Goal: Task Accomplishment & Management: Complete application form

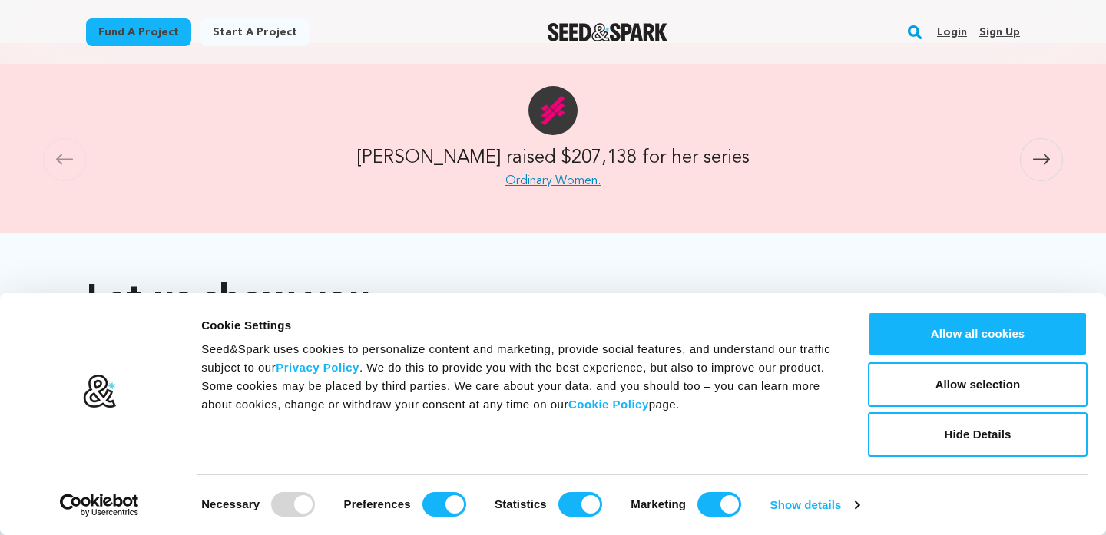
scroll to position [764, 0]
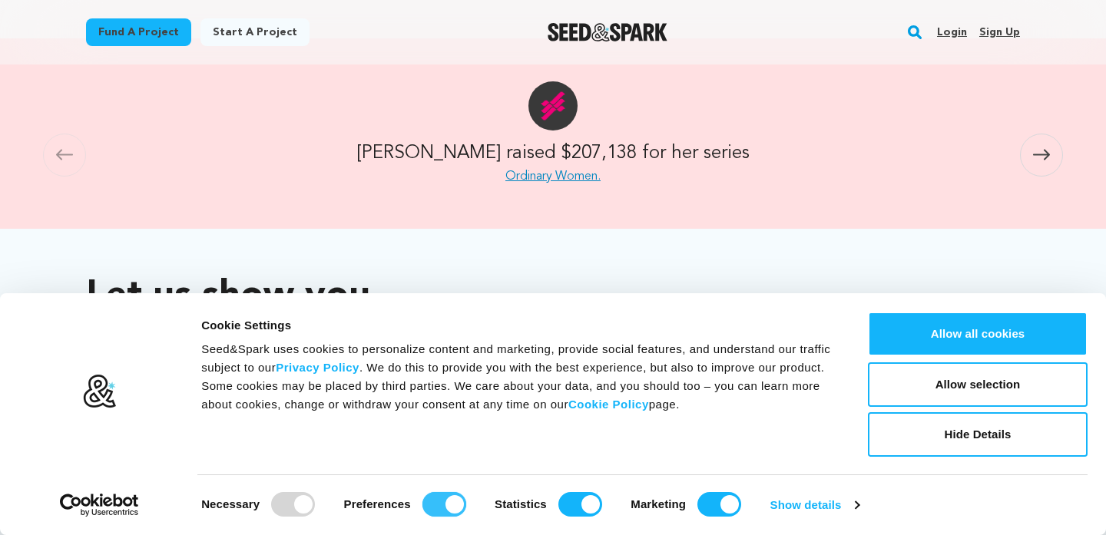
click at [445, 503] on input "Preferences" at bounding box center [444, 504] width 44 height 25
checkbox input "false"
click at [581, 511] on input "Statistics" at bounding box center [580, 504] width 44 height 25
checkbox input "false"
click at [697, 512] on input "Marketing" at bounding box center [719, 504] width 44 height 25
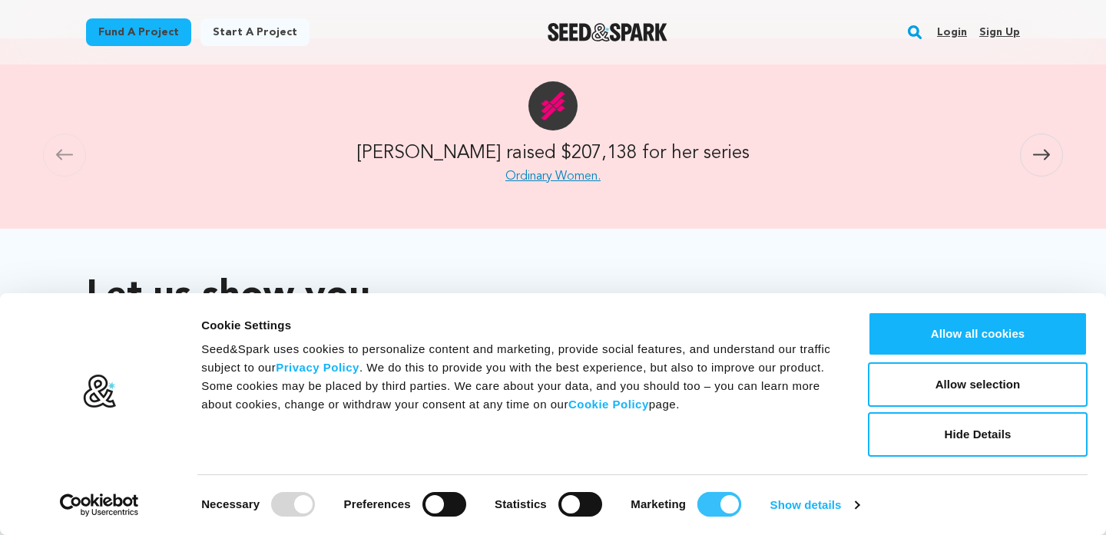
checkbox input "false"
click at [857, 496] on link "Show details" at bounding box center [814, 505] width 89 height 23
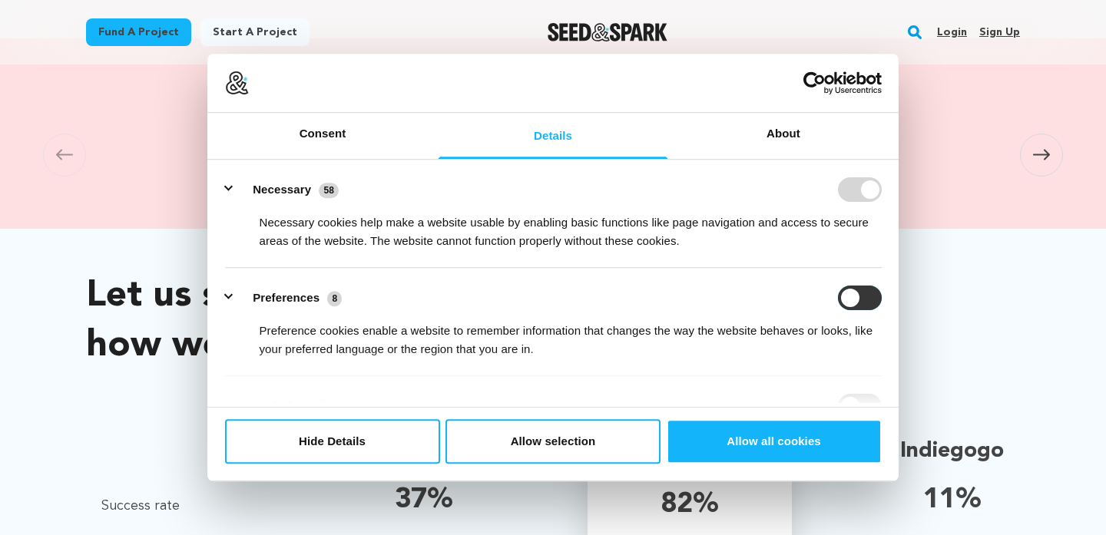
click at [855, 292] on input "Preferences" at bounding box center [860, 298] width 44 height 25
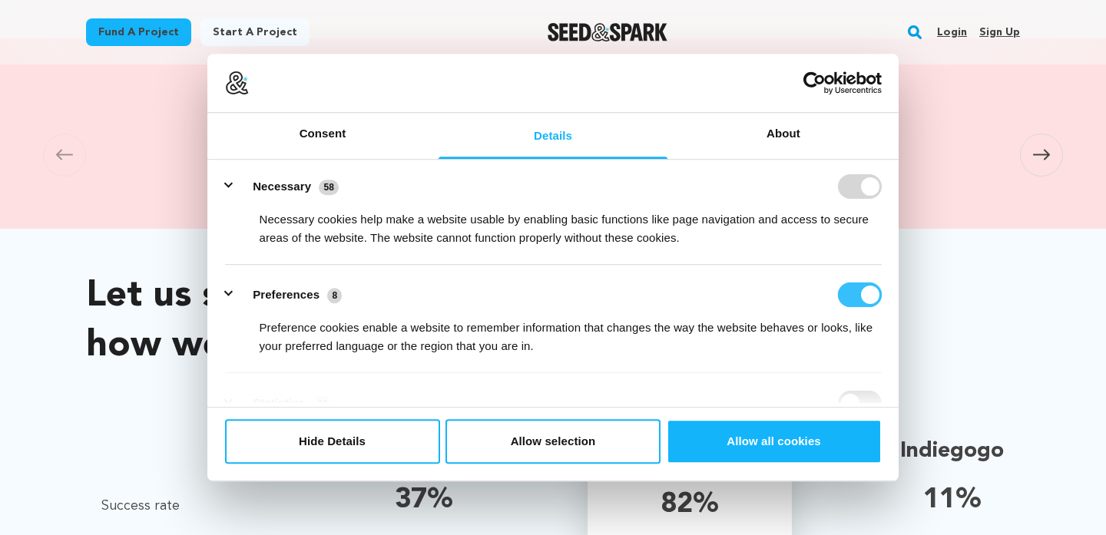
click at [855, 293] on input "Preferences" at bounding box center [860, 295] width 44 height 25
checkbox input "false"
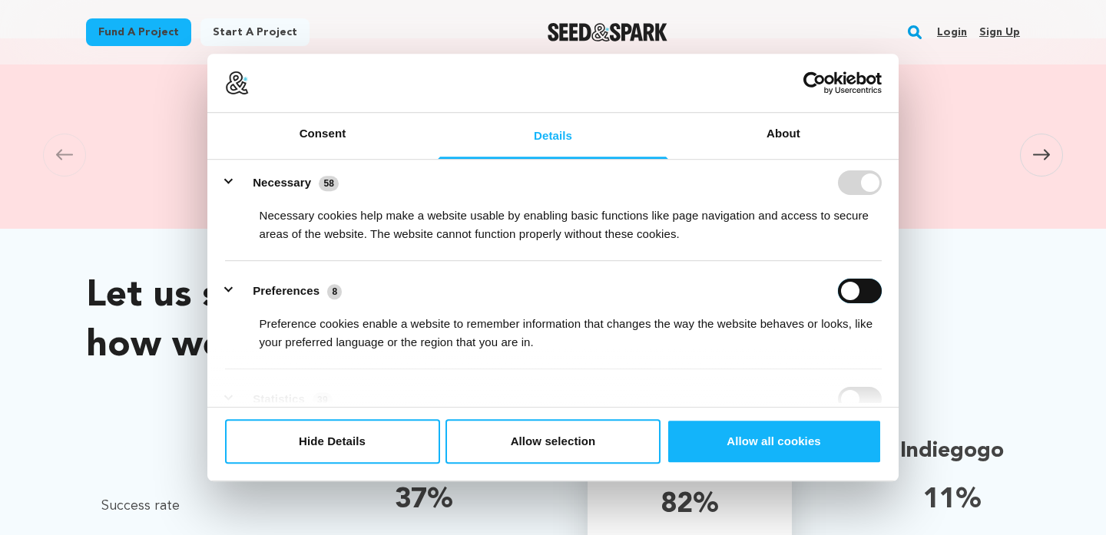
scroll to position [0, 0]
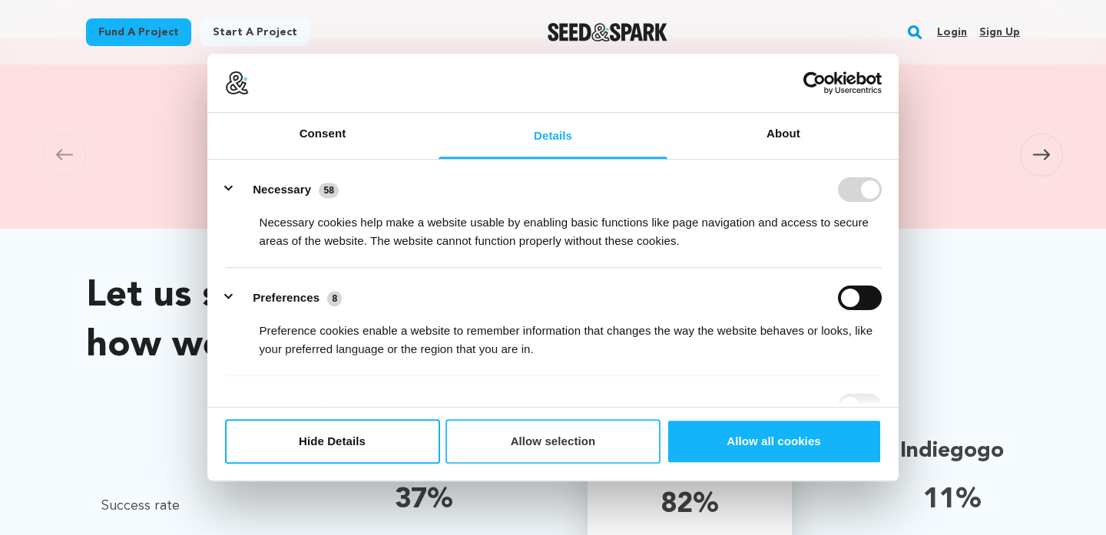
click at [569, 429] on button "Allow selection" at bounding box center [552, 441] width 215 height 45
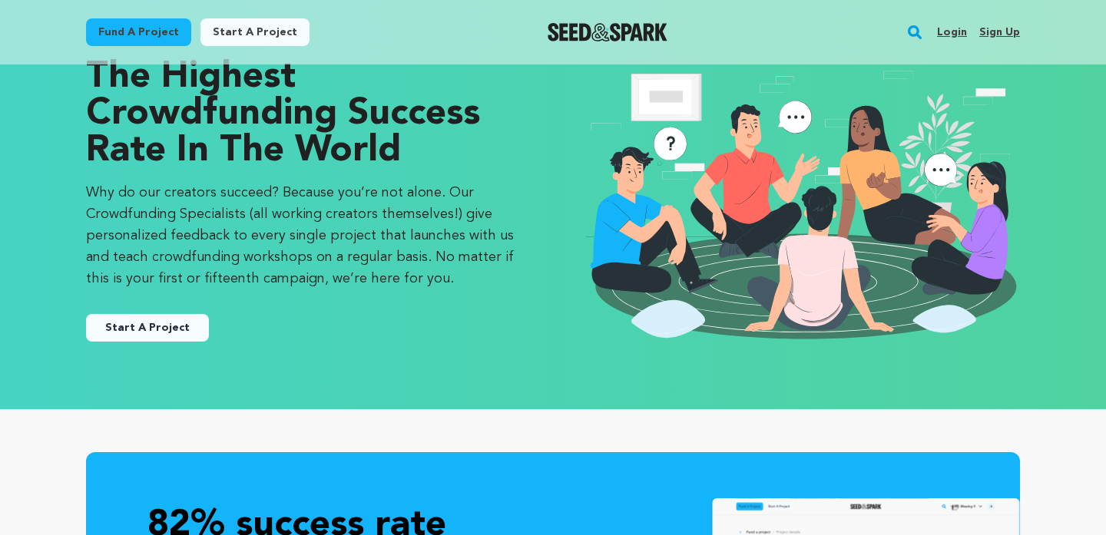
scroll to position [61, 0]
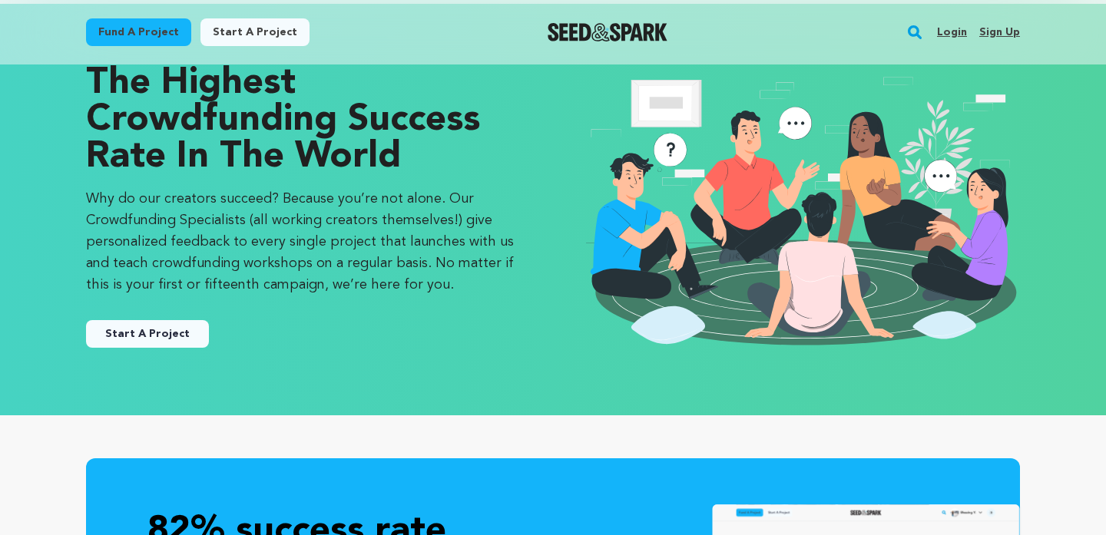
click at [120, 38] on link "Fund a project" at bounding box center [138, 32] width 105 height 28
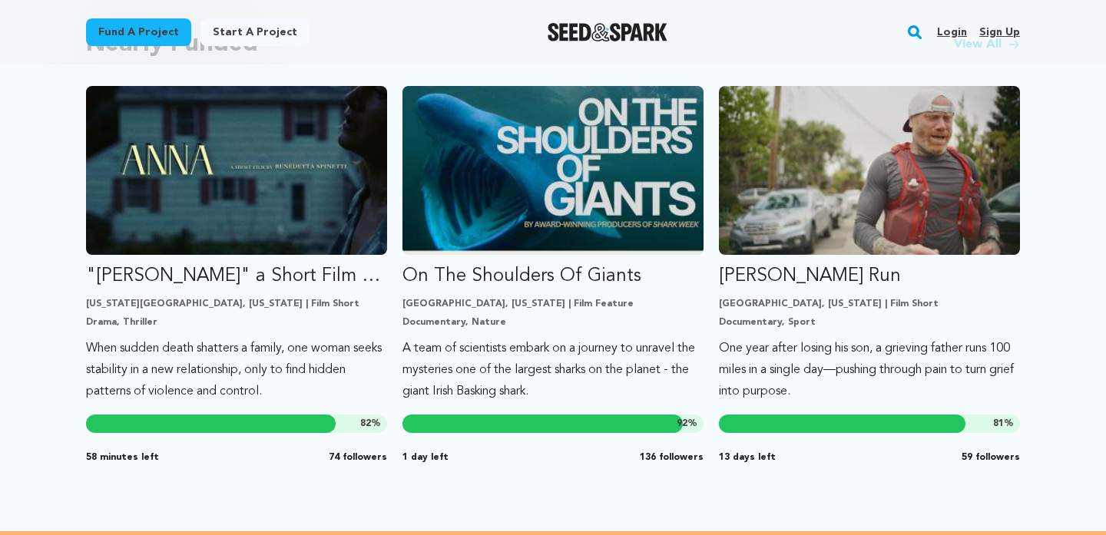
scroll to position [1345, 0]
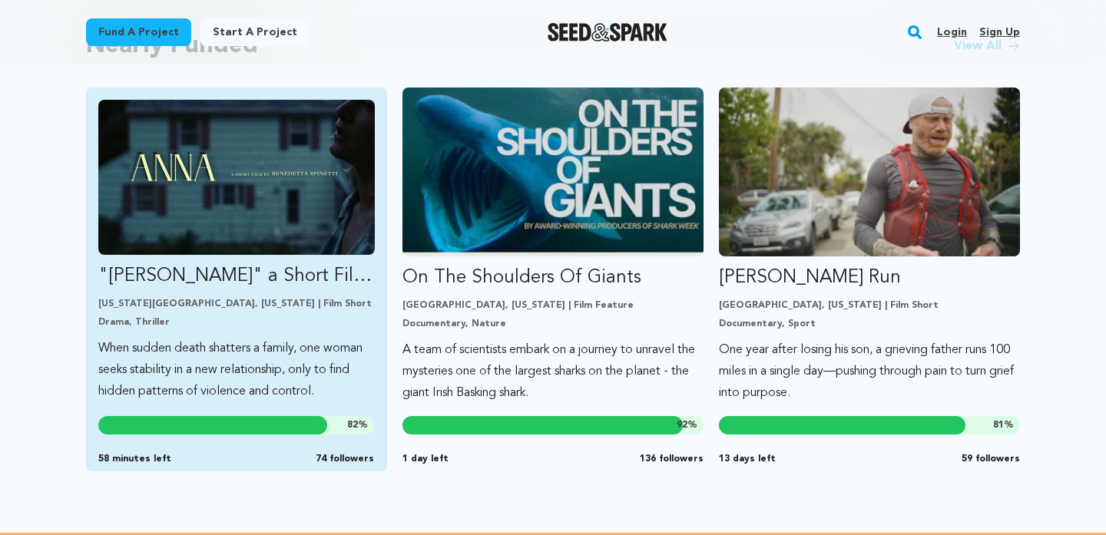
click at [352, 180] on img "Fund &quot;ANNA&quot; a Short Film by Benedetta Spinetti" at bounding box center [236, 177] width 276 height 155
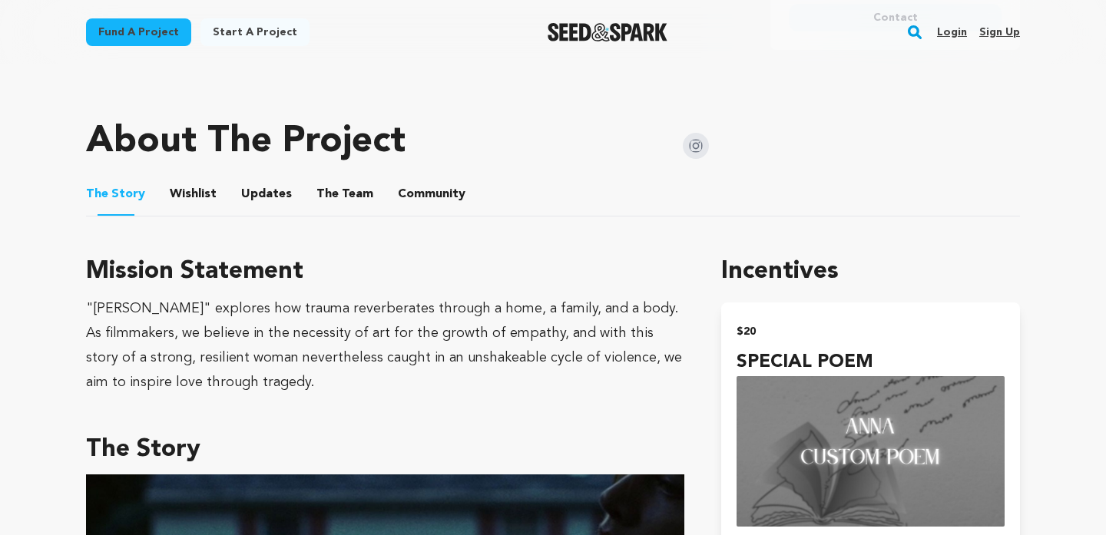
scroll to position [733, 0]
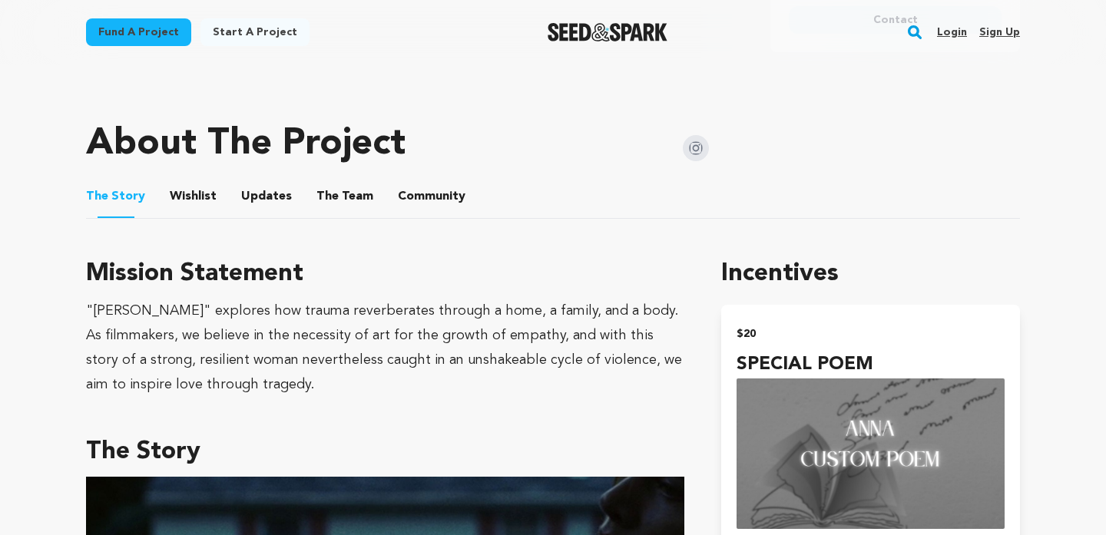
click at [190, 196] on button "Wishlist" at bounding box center [193, 199] width 37 height 37
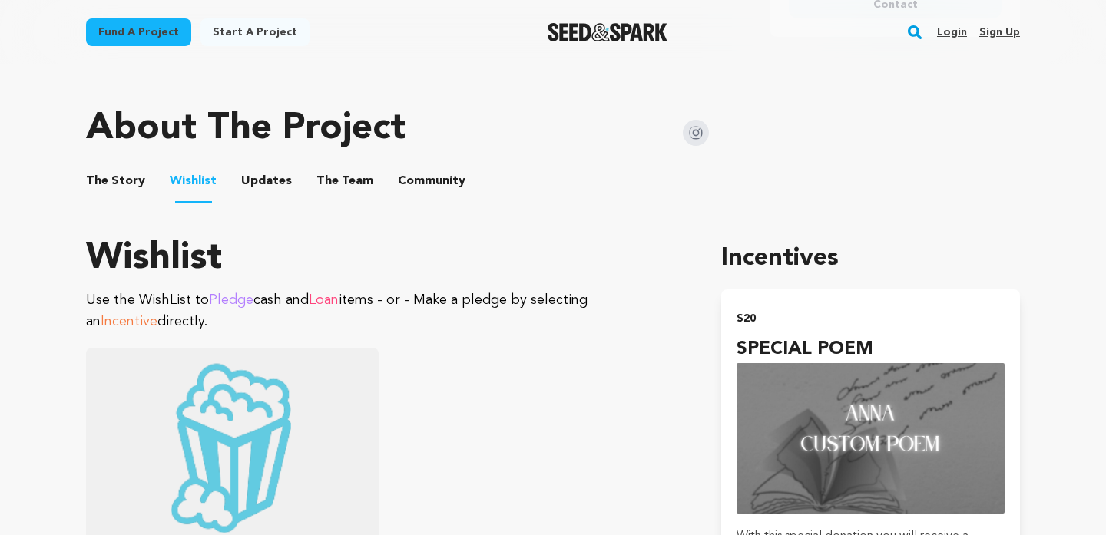
scroll to position [746, 0]
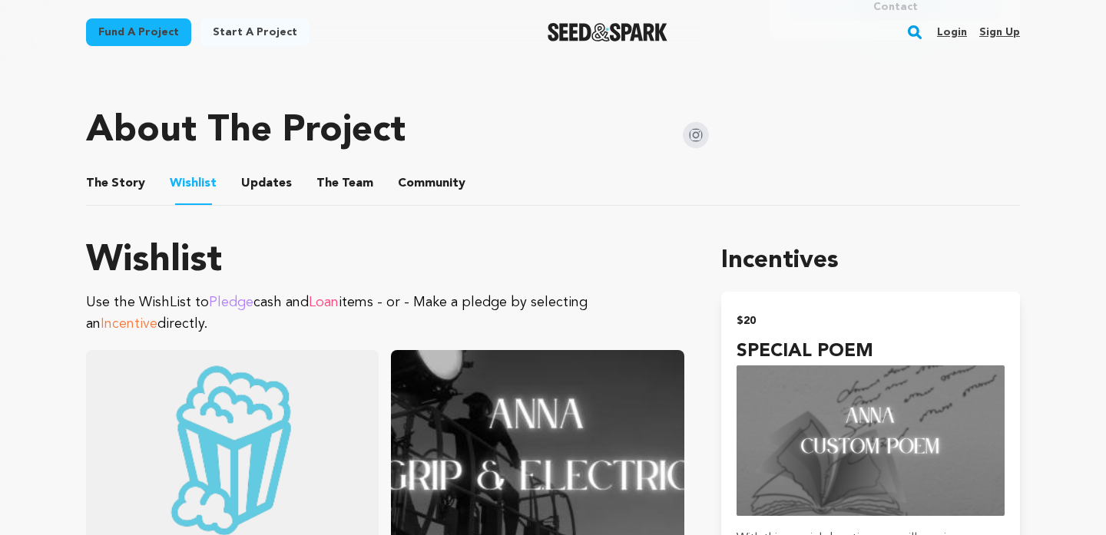
click at [253, 172] on button "Updates" at bounding box center [266, 186] width 37 height 37
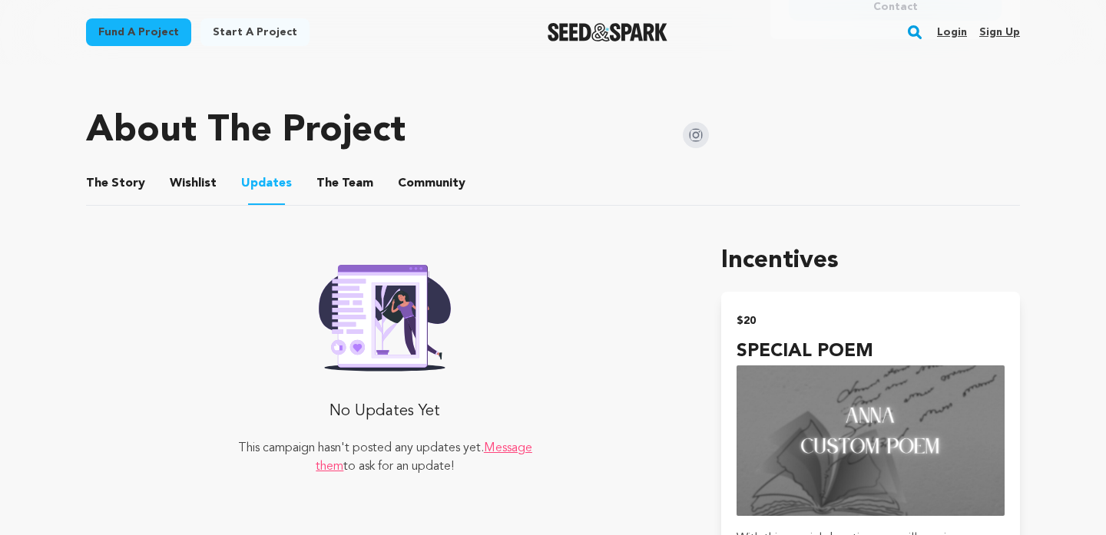
click at [352, 180] on button "The Team" at bounding box center [344, 186] width 37 height 37
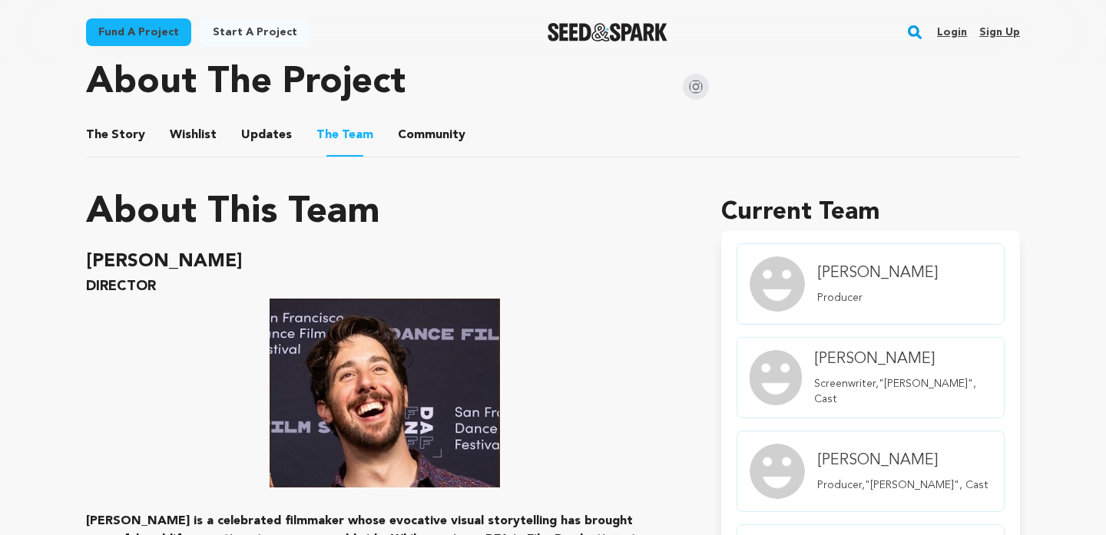
scroll to position [792, 0]
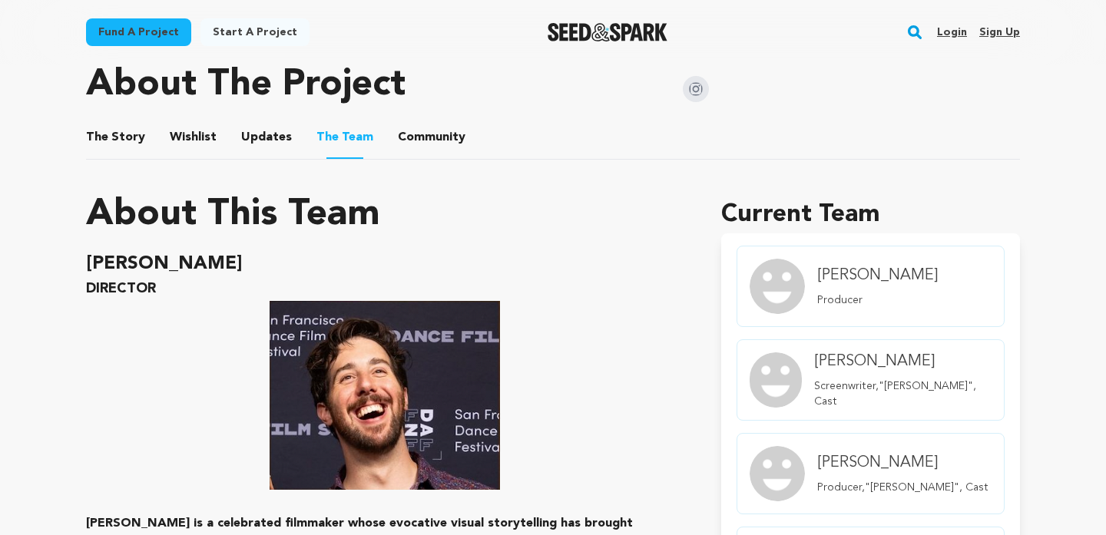
click at [413, 138] on button "Community" at bounding box center [431, 140] width 37 height 37
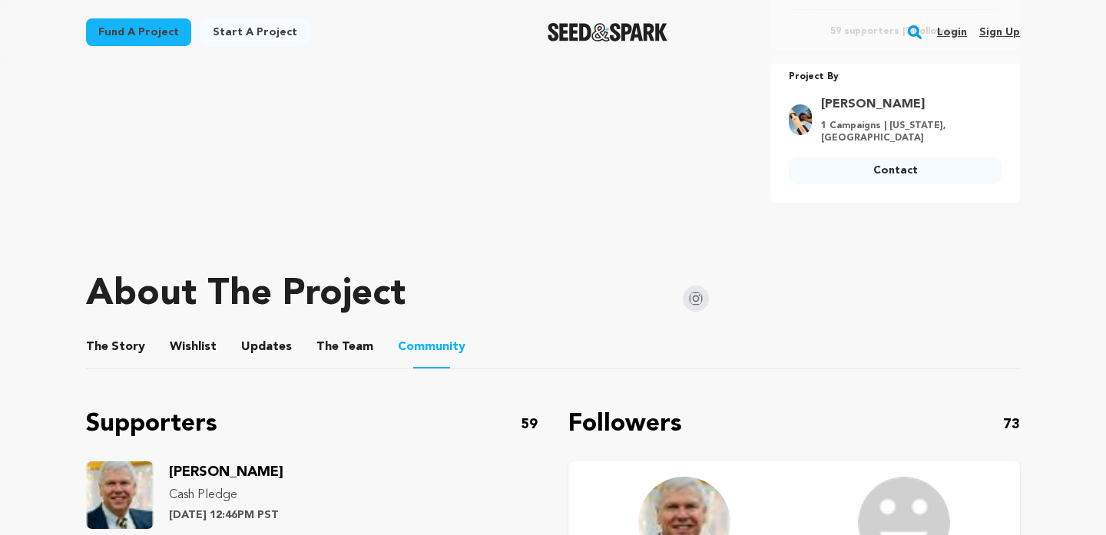
scroll to position [584, 0]
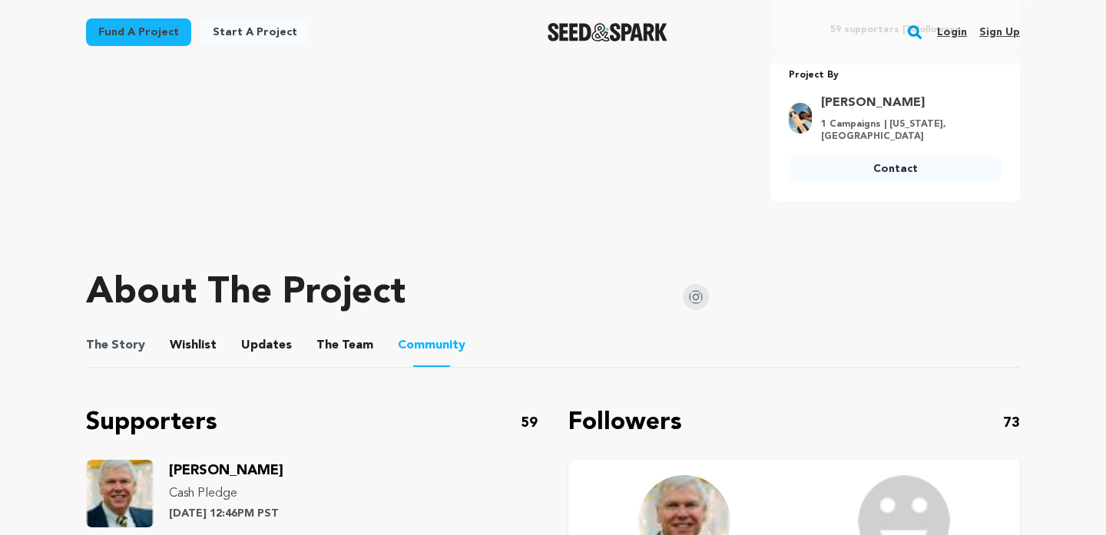
click at [135, 336] on span "The Story" at bounding box center [115, 345] width 59 height 18
click at [131, 344] on button "The Story" at bounding box center [115, 348] width 37 height 37
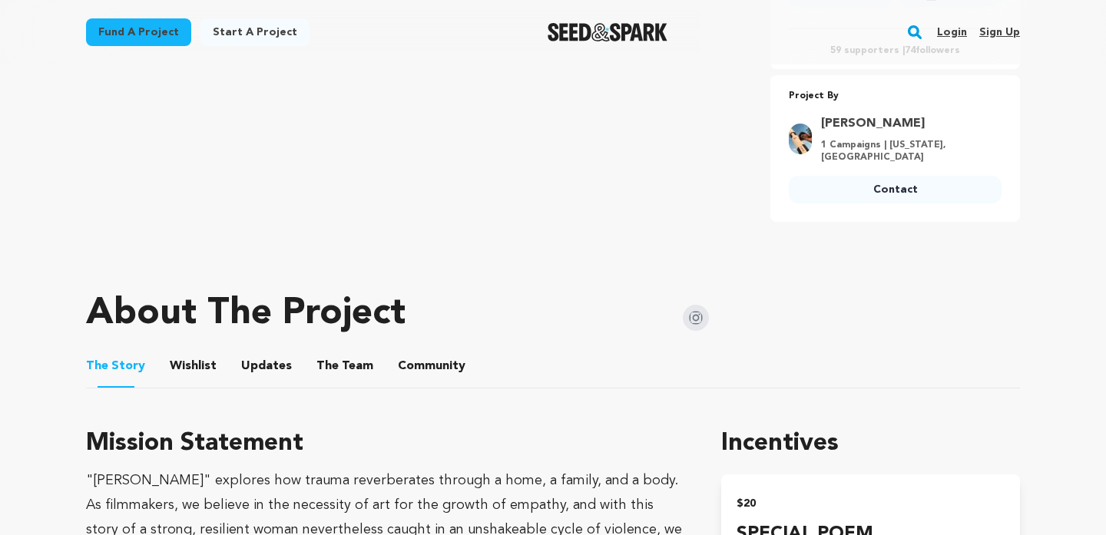
scroll to position [581, 0]
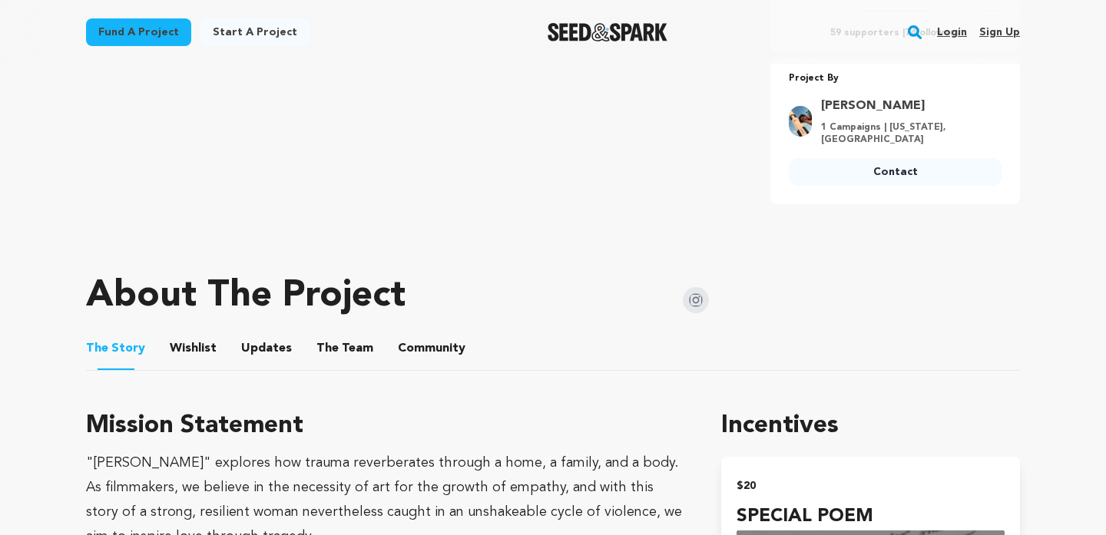
click at [348, 339] on button "The Team" at bounding box center [344, 351] width 37 height 37
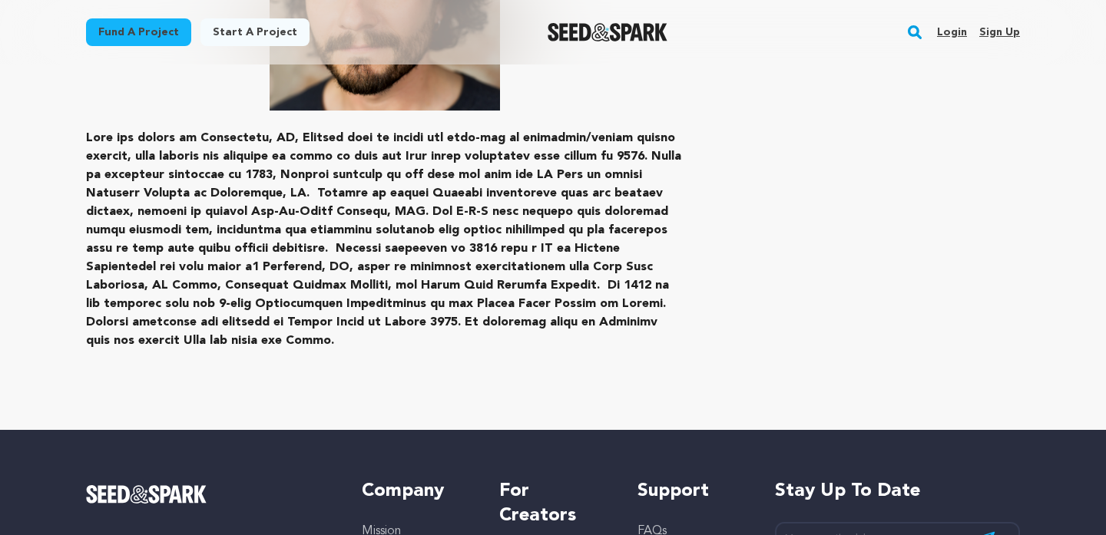
scroll to position [3373, 0]
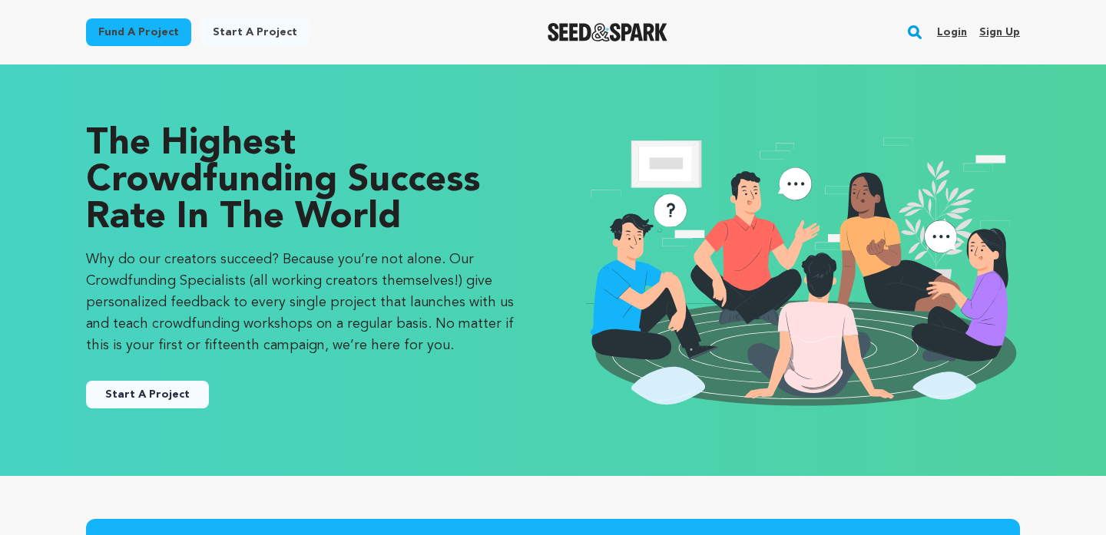
click at [172, 401] on link "Start A Project" at bounding box center [147, 395] width 123 height 28
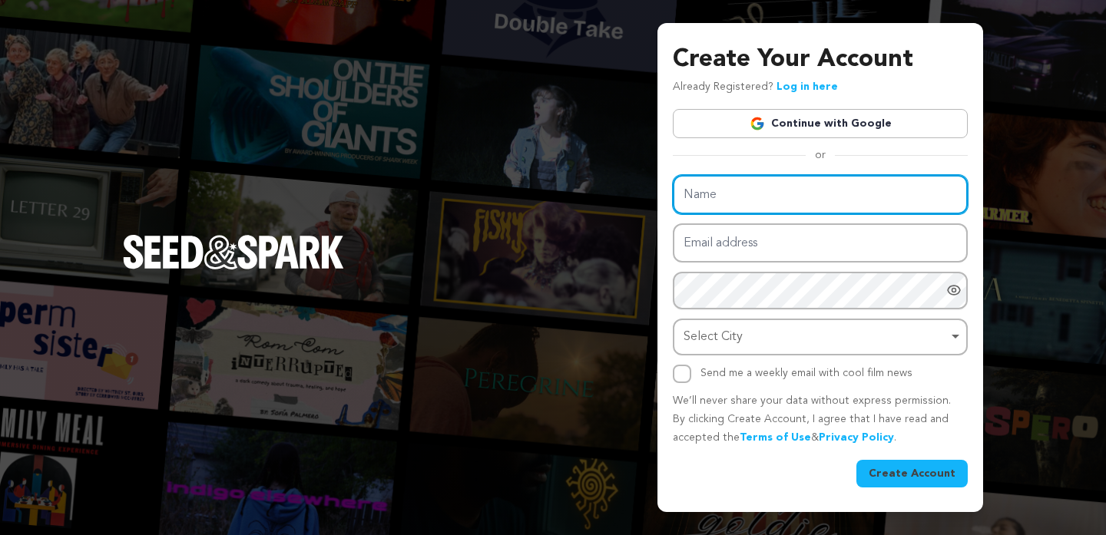
click at [779, 205] on input "Name" at bounding box center [820, 194] width 295 height 39
type input "[PERSON_NAME]"
click at [838, 186] on input "[PERSON_NAME]" at bounding box center [820, 194] width 295 height 39
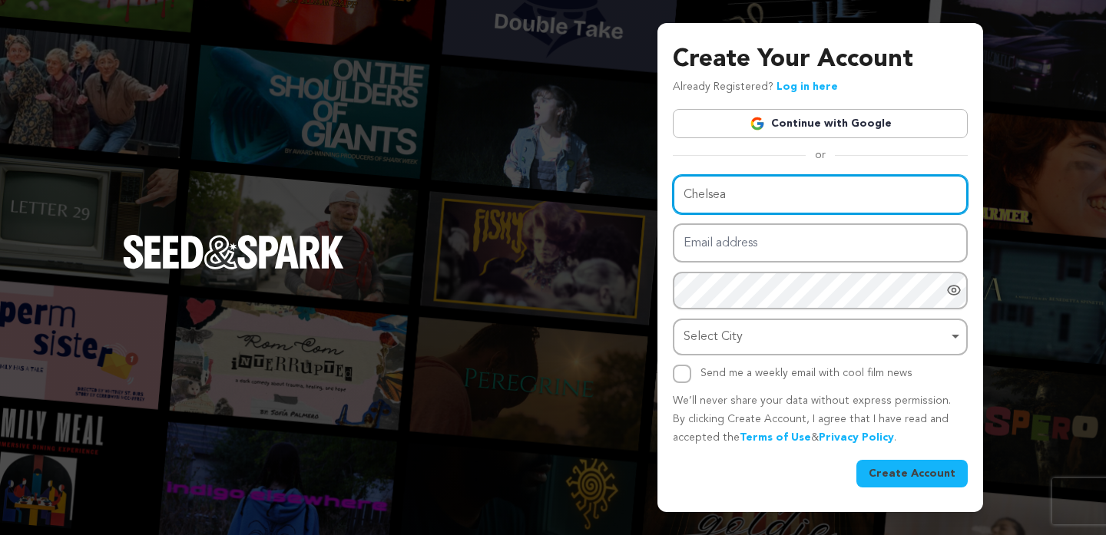
type input "Chelsea"
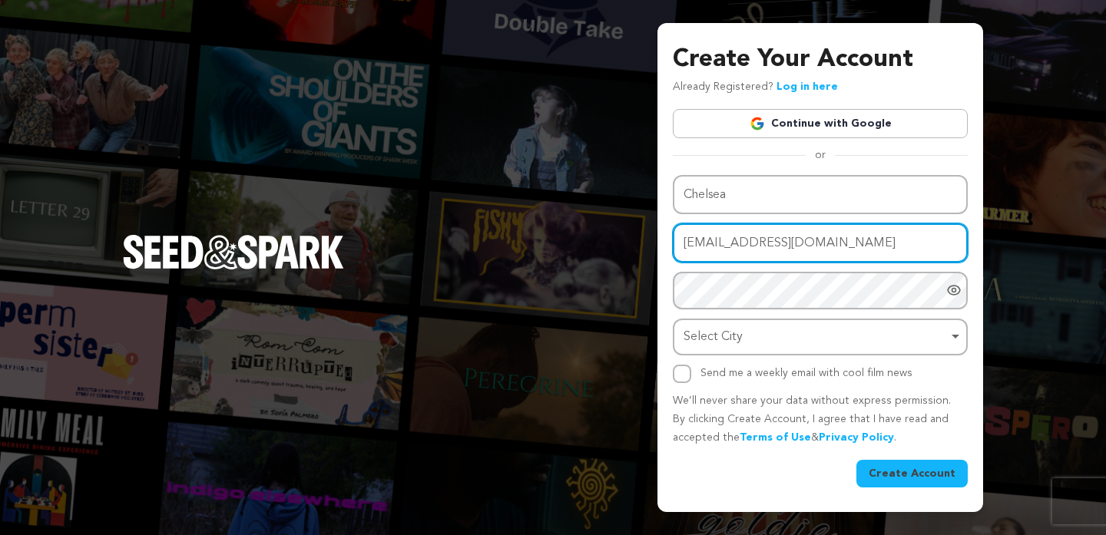
type input "[EMAIL_ADDRESS][DOMAIN_NAME]"
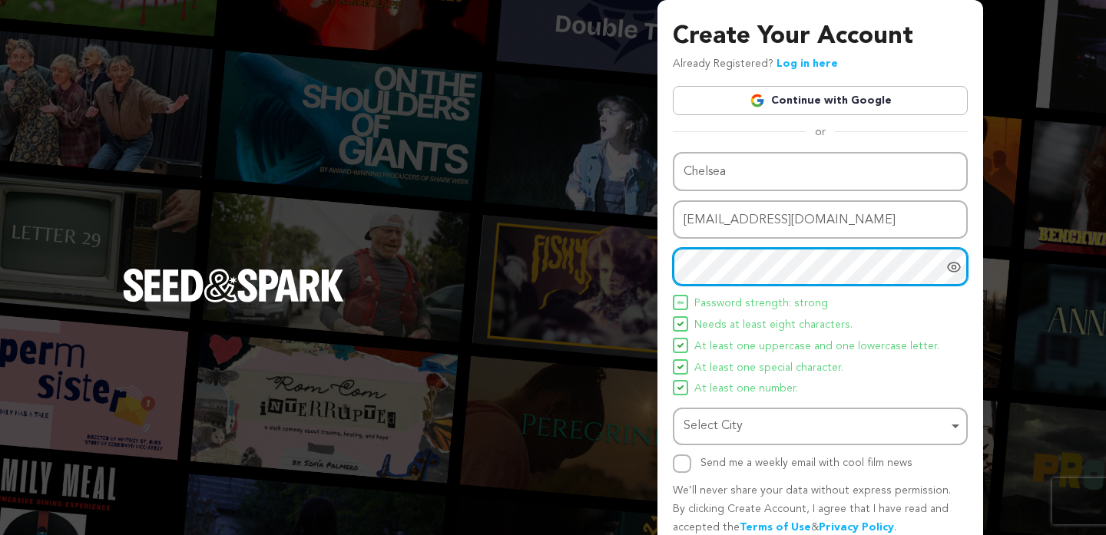
click at [906, 428] on div "Select City Remove item" at bounding box center [815, 426] width 264 height 22
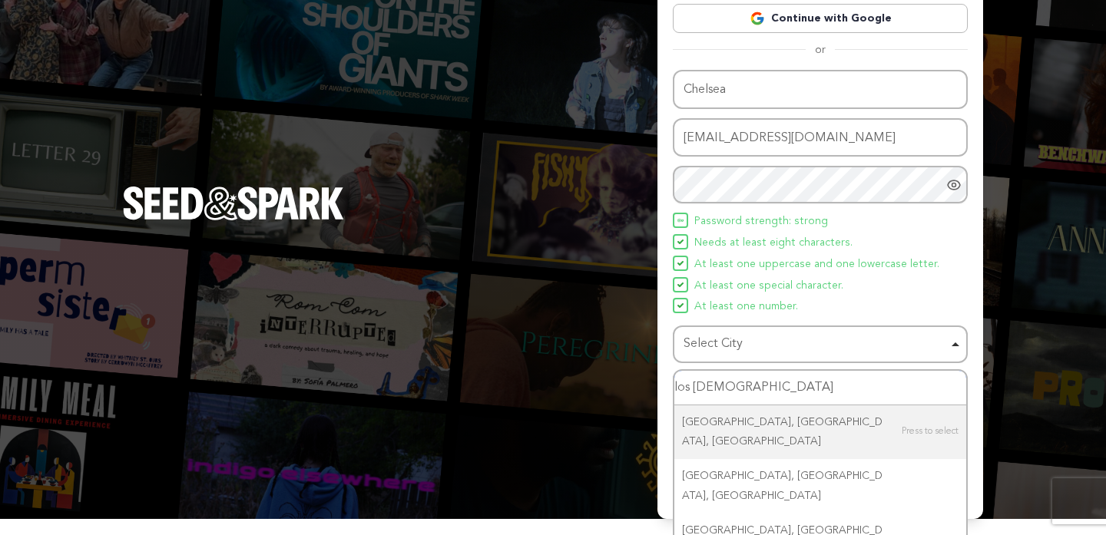
scroll to position [93, 0]
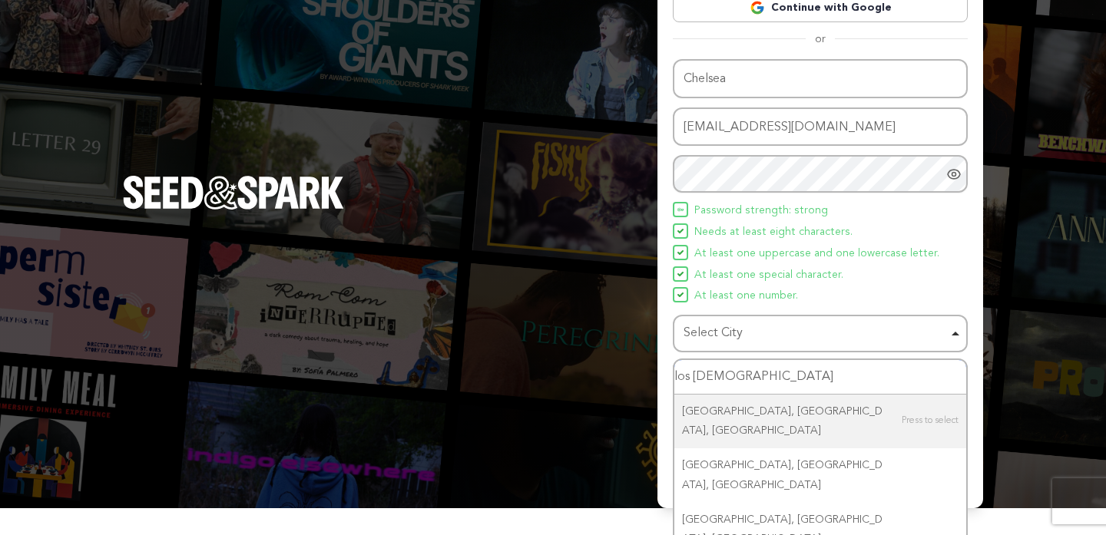
type input "los angel"
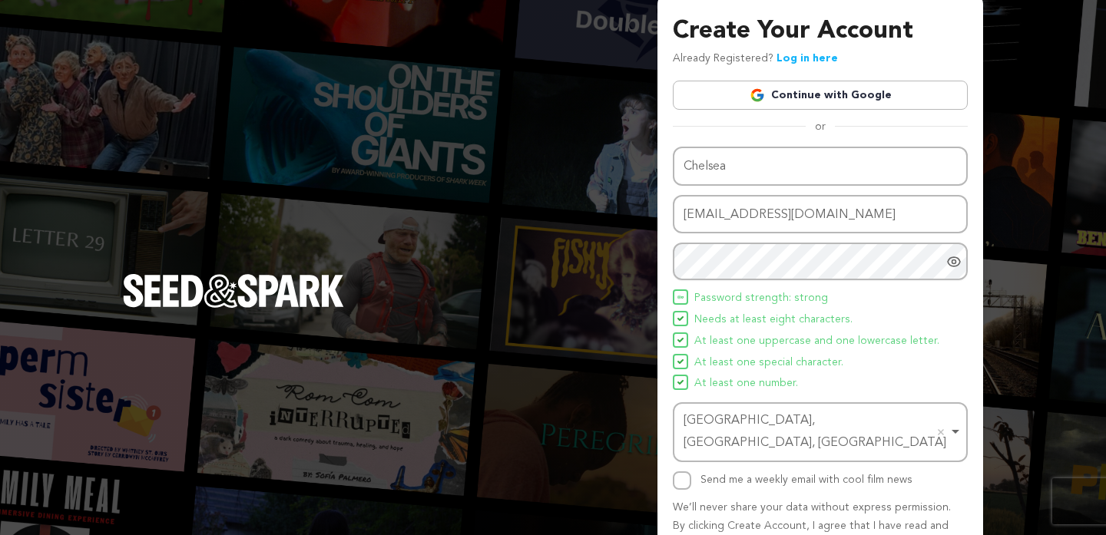
scroll to position [8, 0]
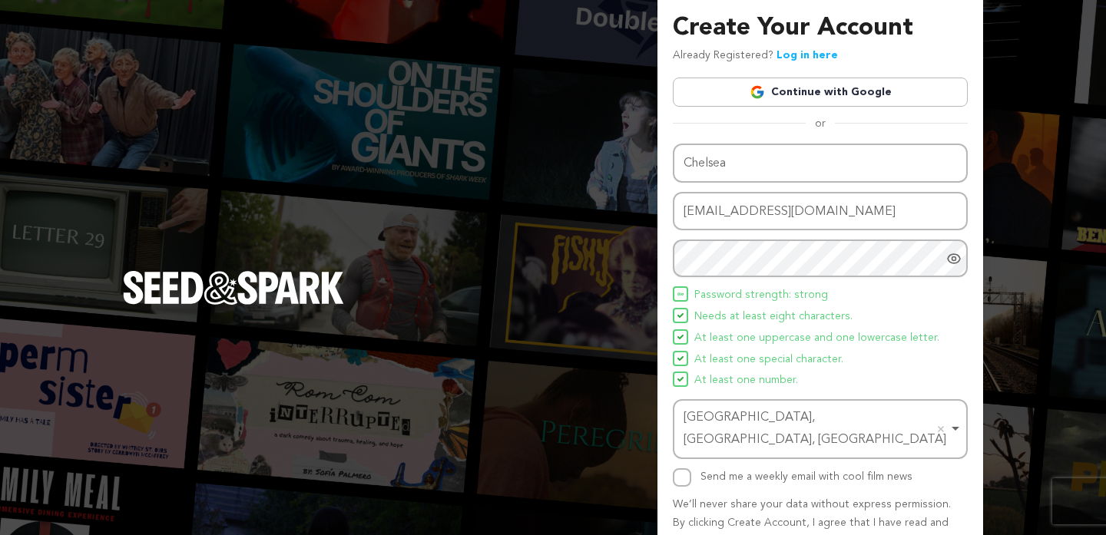
click at [953, 263] on icon "Show password as plain text. Warning: this will display your password on the sc…" at bounding box center [953, 258] width 12 height 9
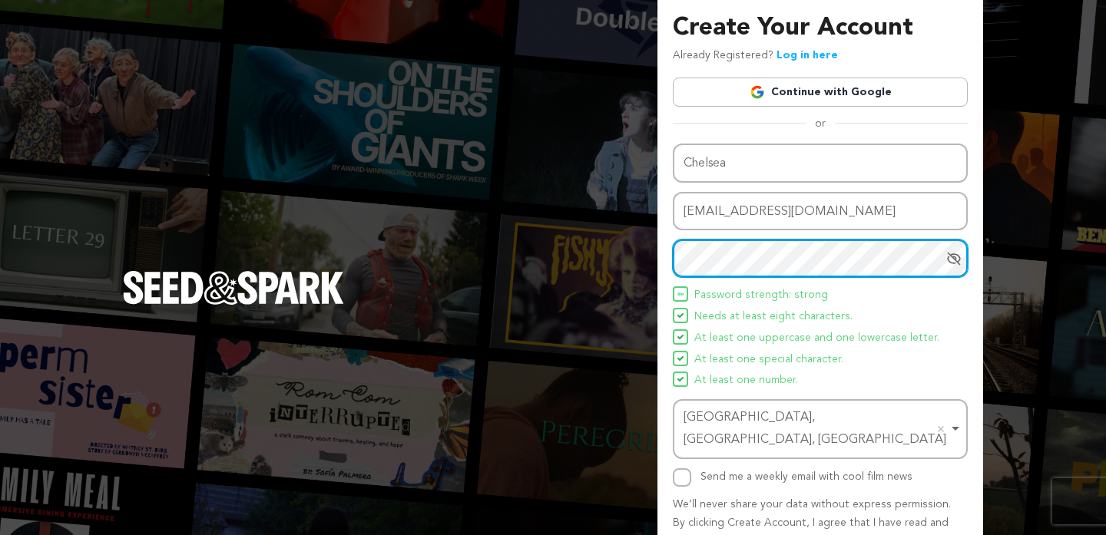
click at [653, 261] on div "Create Your Account Already Registered? Log in here Continue with Google or eyJ…" at bounding box center [553, 303] width 1106 height 623
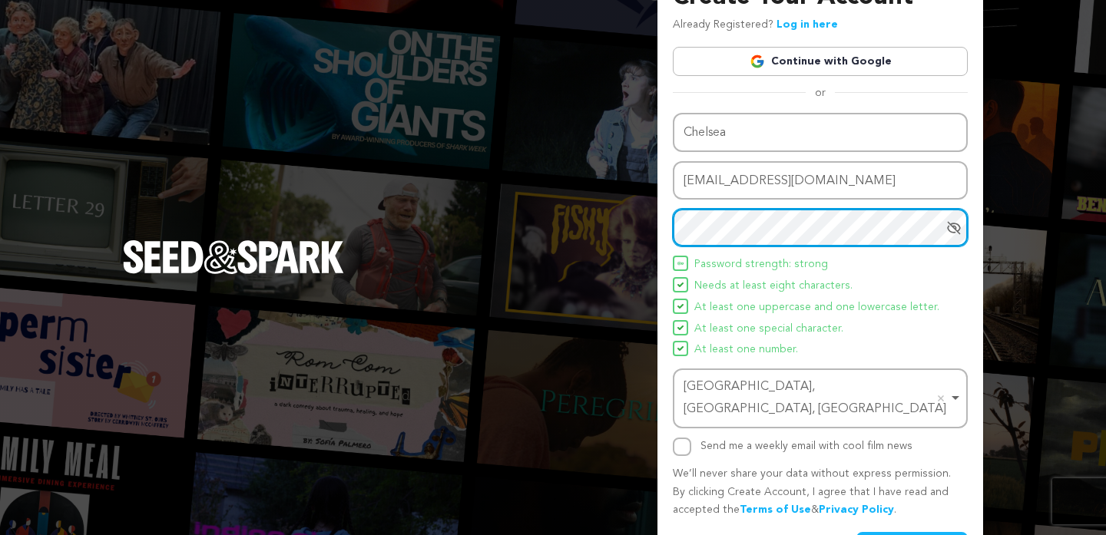
scroll to position [66, 0]
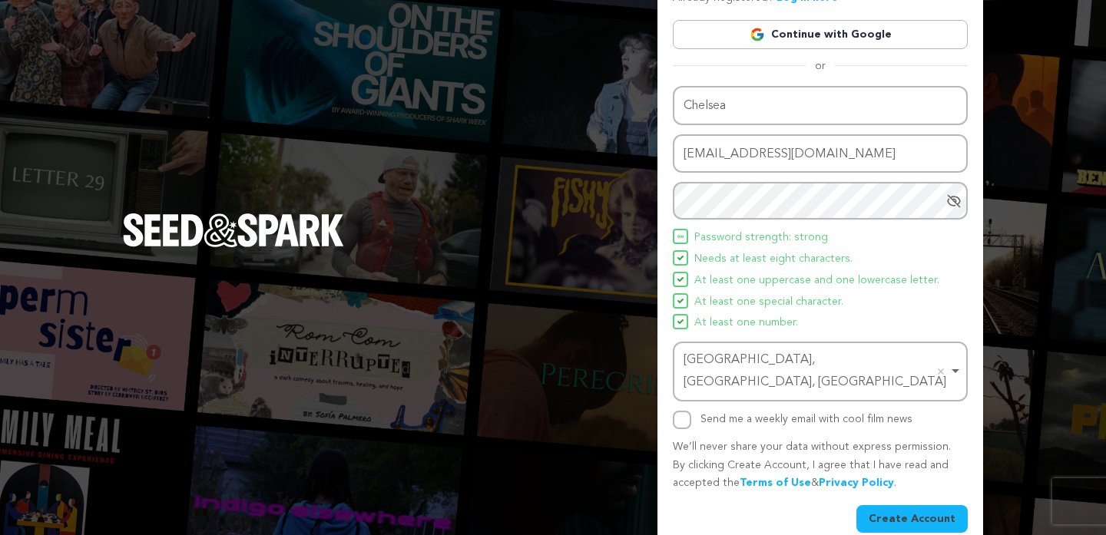
click at [901, 505] on button "Create Account" at bounding box center [911, 519] width 111 height 28
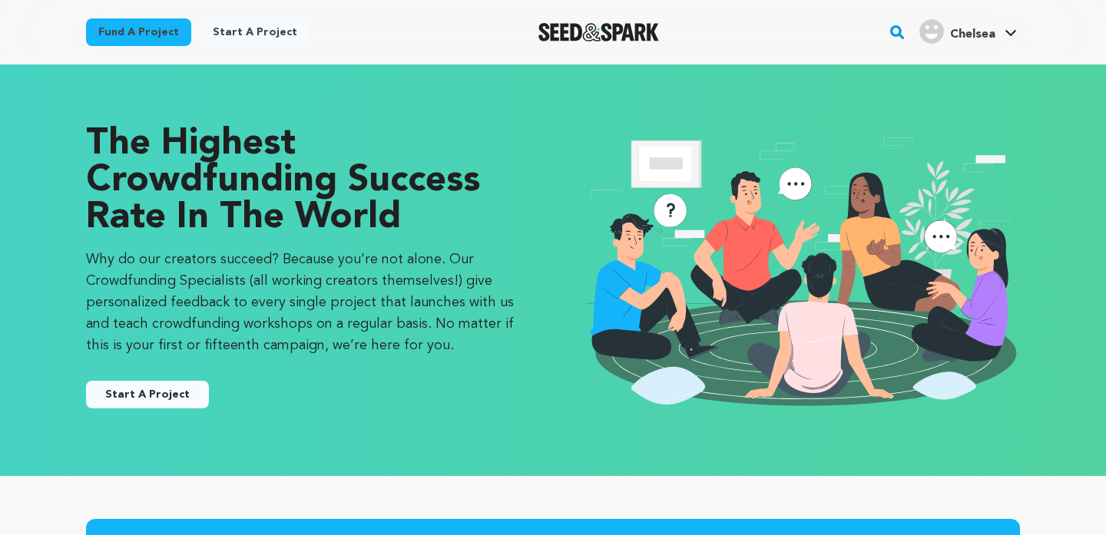
click at [173, 392] on button "Start A Project" at bounding box center [147, 395] width 123 height 28
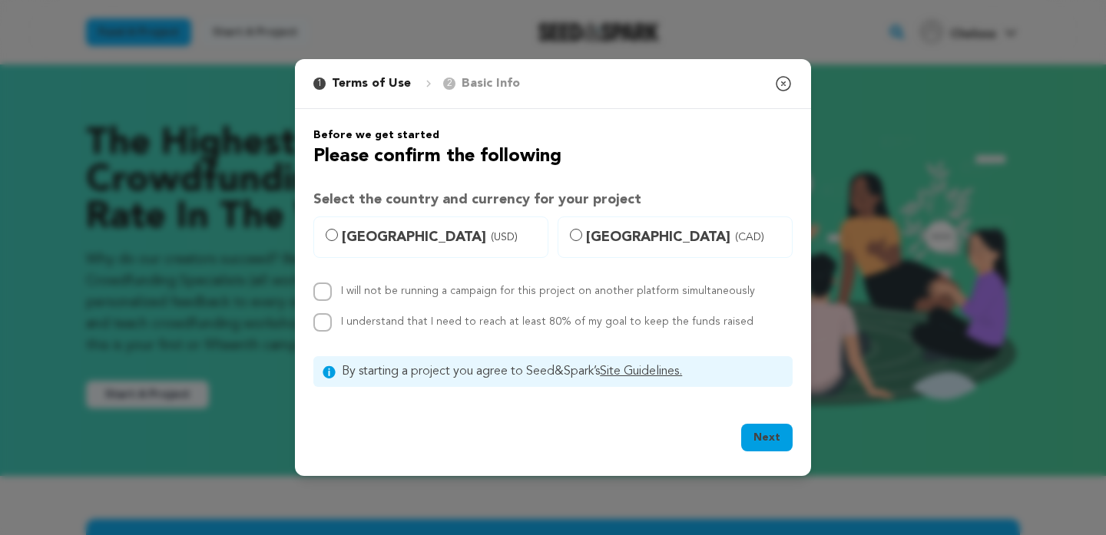
click at [431, 255] on label "[GEOGRAPHIC_DATA] (USD)" at bounding box center [430, 236] width 235 height 41
click at [338, 241] on input "[GEOGRAPHIC_DATA] (USD)" at bounding box center [332, 235] width 12 height 12
radio input "true"
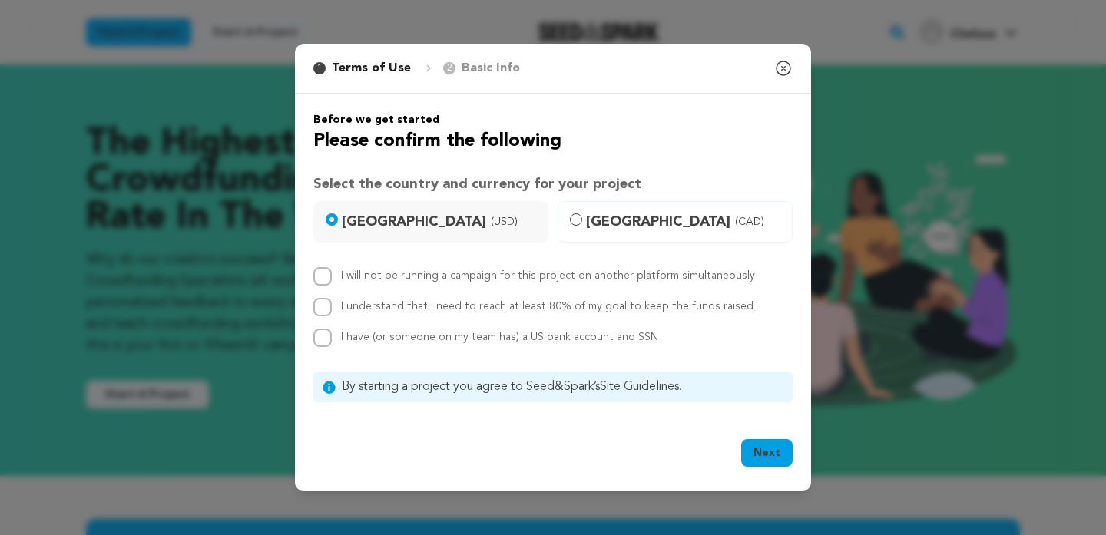
click at [420, 276] on label "I will not be running a campaign for this project on another platform simultane…" at bounding box center [548, 275] width 414 height 11
click at [332, 276] on input "I will not be running a campaign for this project on another platform simultane…" at bounding box center [322, 276] width 18 height 18
checkbox input "true"
click at [326, 306] on input "I understand that I need to reach at least 80% of my goal to keep the funds rai…" at bounding box center [322, 307] width 18 height 18
checkbox input "true"
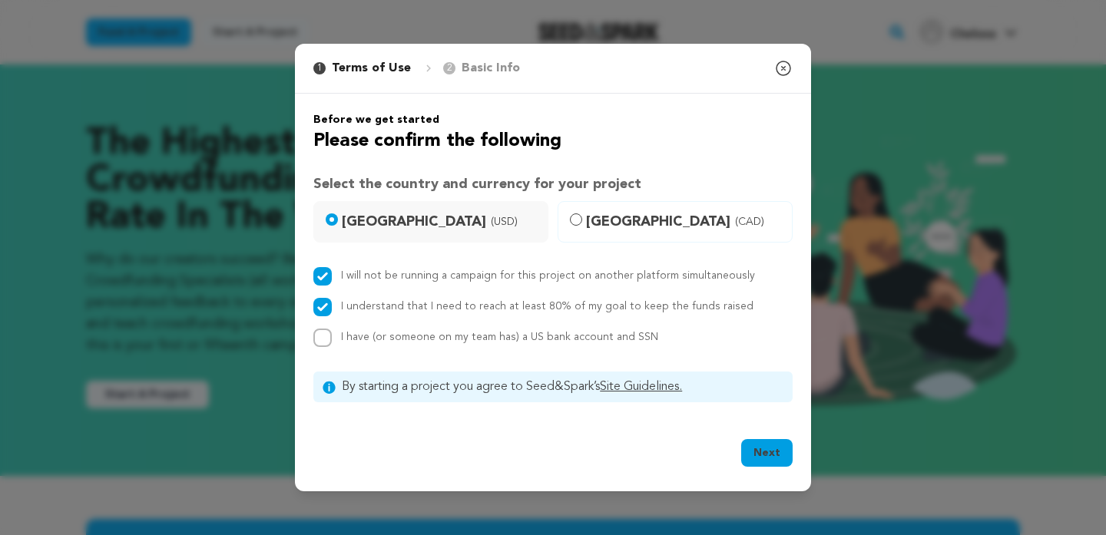
click at [332, 334] on div "I have (or someone on my team has) a US bank account and SSN" at bounding box center [552, 338] width 479 height 18
click at [328, 338] on input "I have (or someone on my team has) a US bank account and SSN" at bounding box center [322, 338] width 18 height 18
checkbox input "true"
click at [765, 450] on button "Next" at bounding box center [766, 453] width 51 height 28
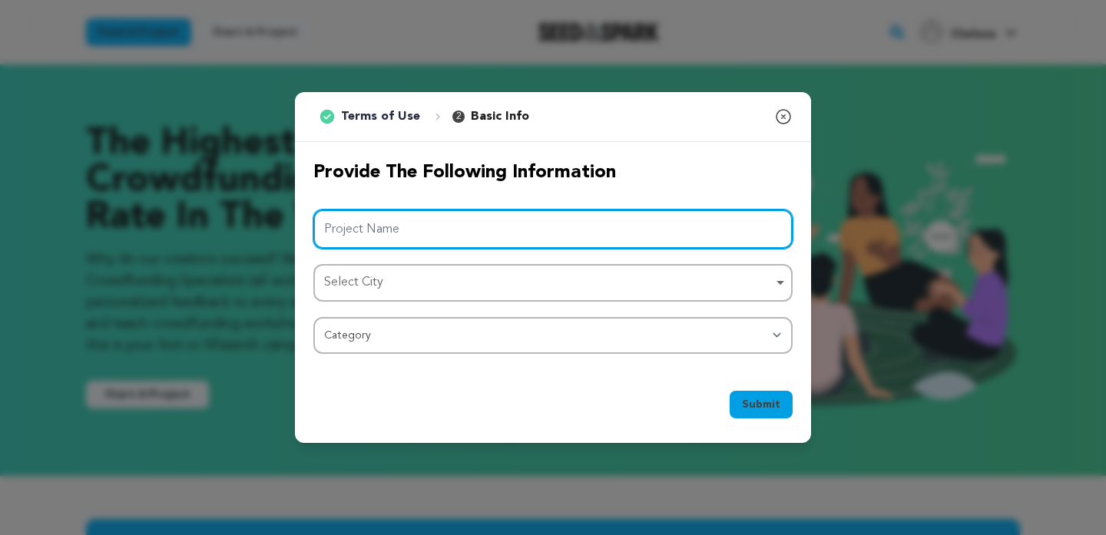
click at [635, 236] on input "Project Name" at bounding box center [552, 229] width 479 height 39
click at [633, 290] on div "Select City Remove item" at bounding box center [548, 283] width 448 height 22
type input "If You Insist"
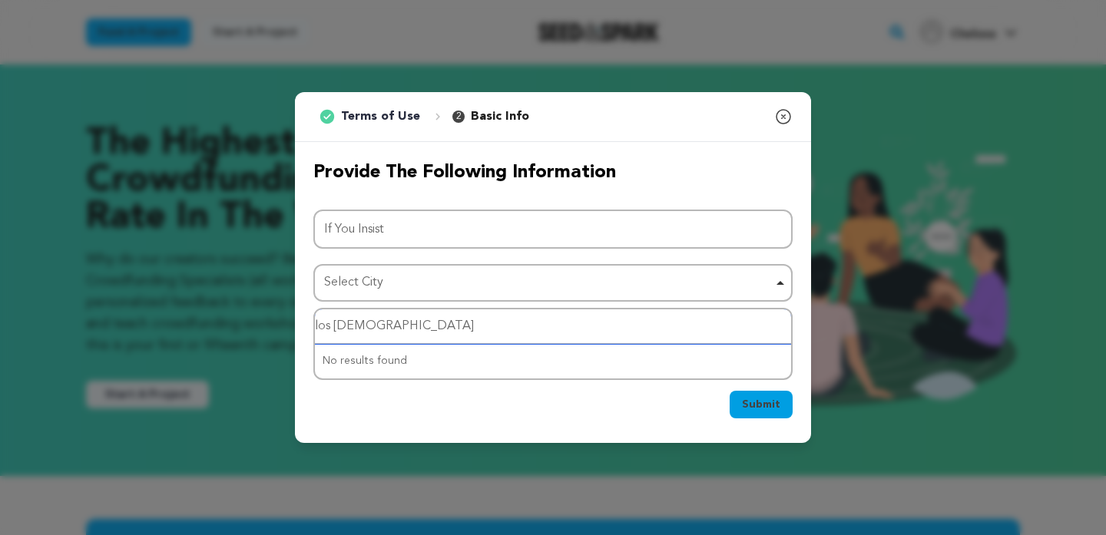
type input "los angel"
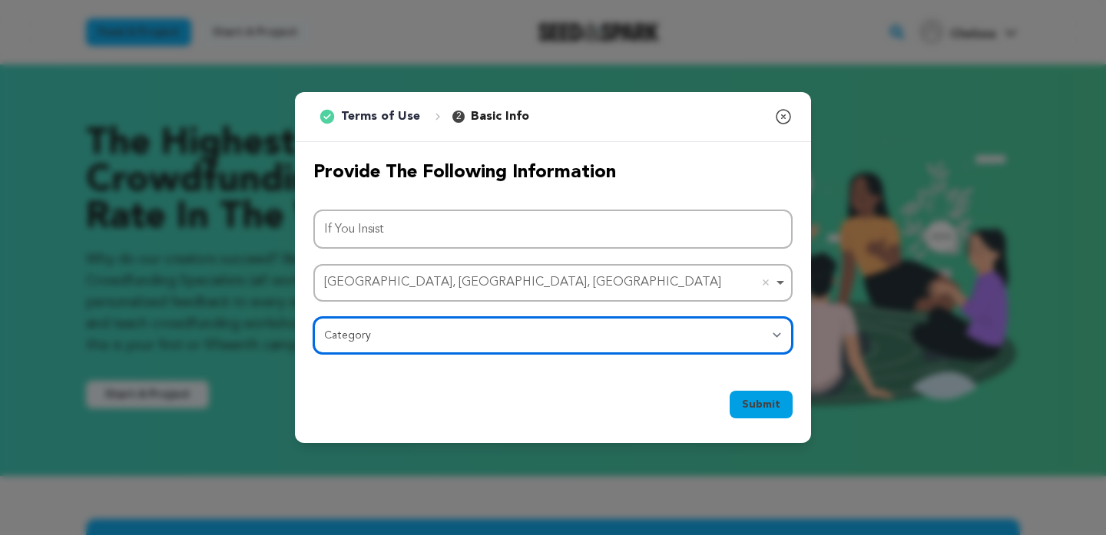
click at [569, 338] on select "Category Film Feature Film Short Series Film Festival Company Music Video VR Ex…" at bounding box center [552, 335] width 479 height 37
select select "383"
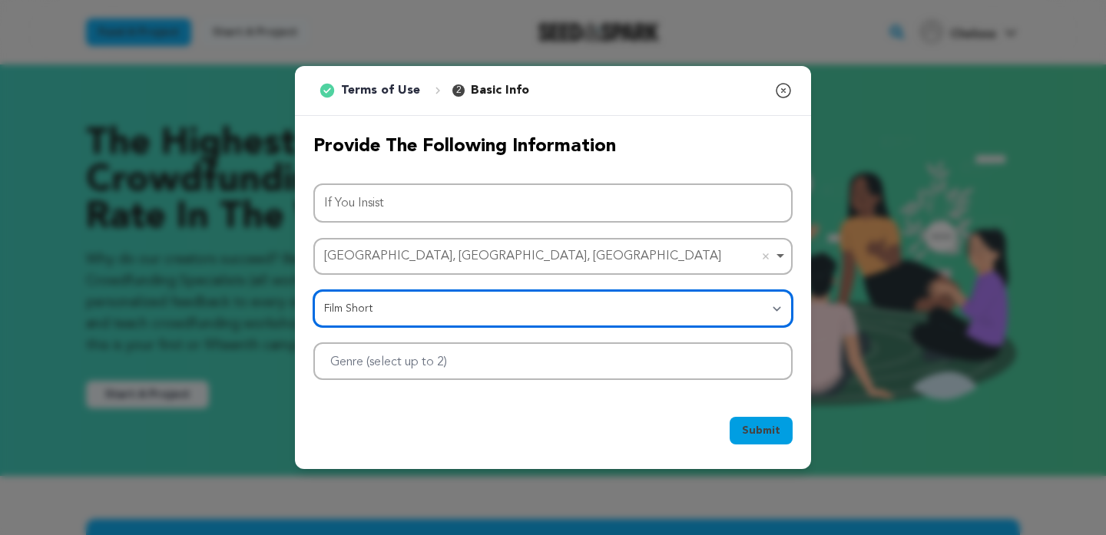
click at [647, 355] on div at bounding box center [552, 361] width 479 height 38
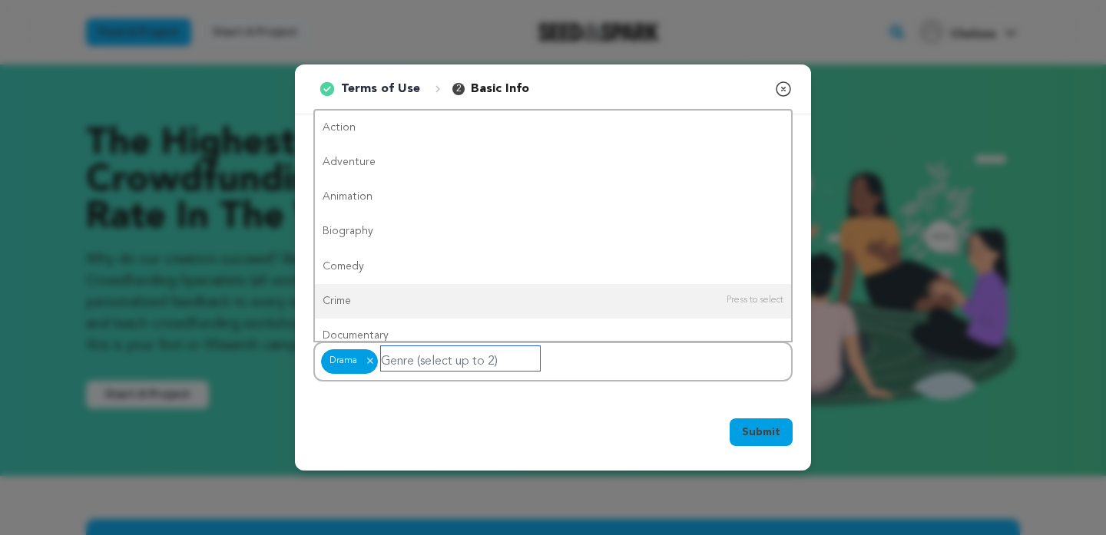
click at [484, 359] on input "Genre (select up to 2)" at bounding box center [460, 358] width 159 height 25
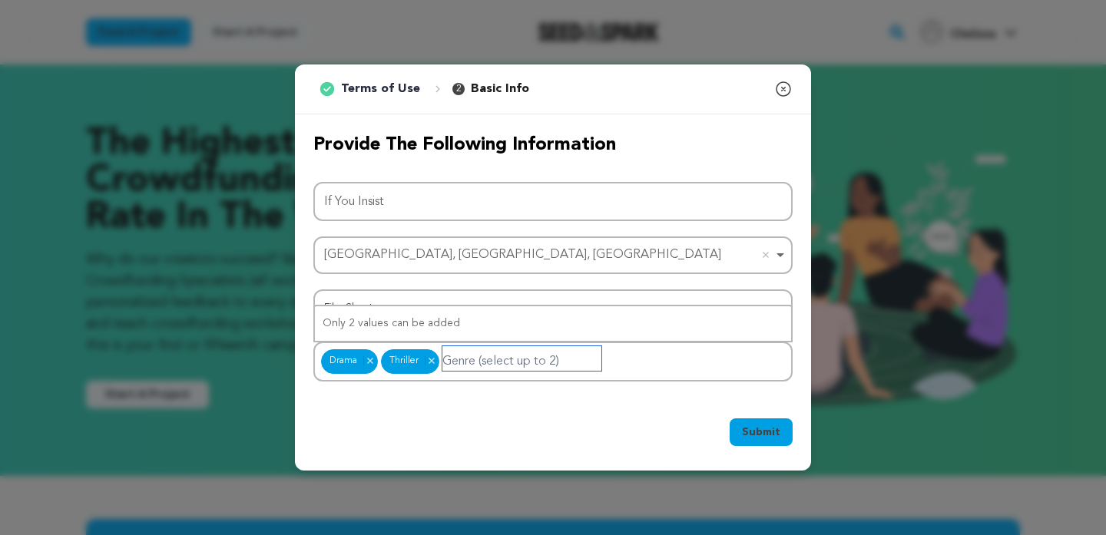
click at [485, 353] on input "Genre (select up to 2)" at bounding box center [521, 358] width 159 height 25
click at [485, 366] on input "Genre (select up to 2)" at bounding box center [521, 358] width 159 height 25
click at [485, 367] on input "Genre (select up to 2)" at bounding box center [521, 358] width 159 height 25
click at [425, 361] on input "Genre (select up to 2)" at bounding box center [461, 358] width 159 height 25
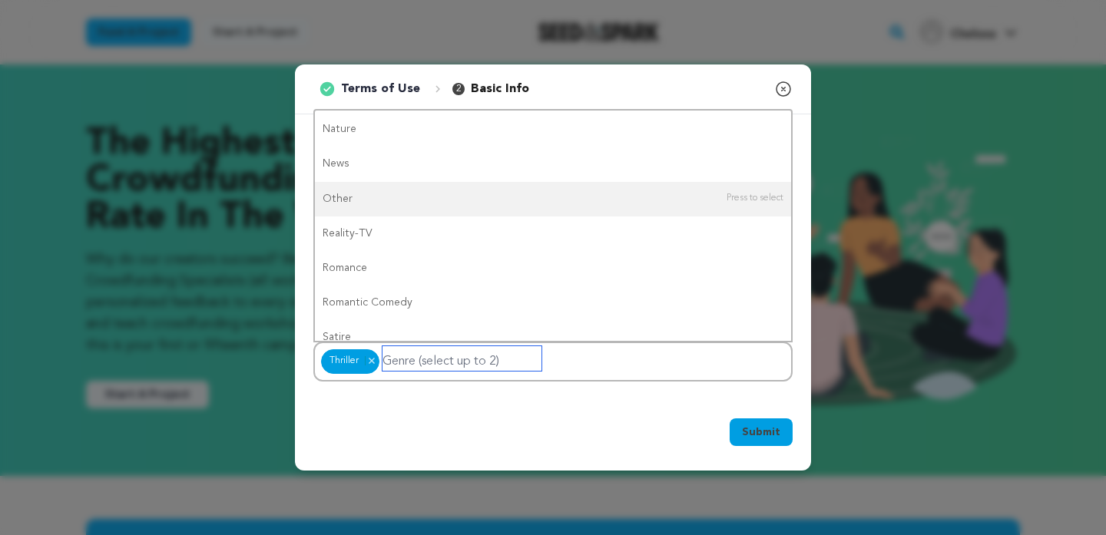
scroll to position [814, 0]
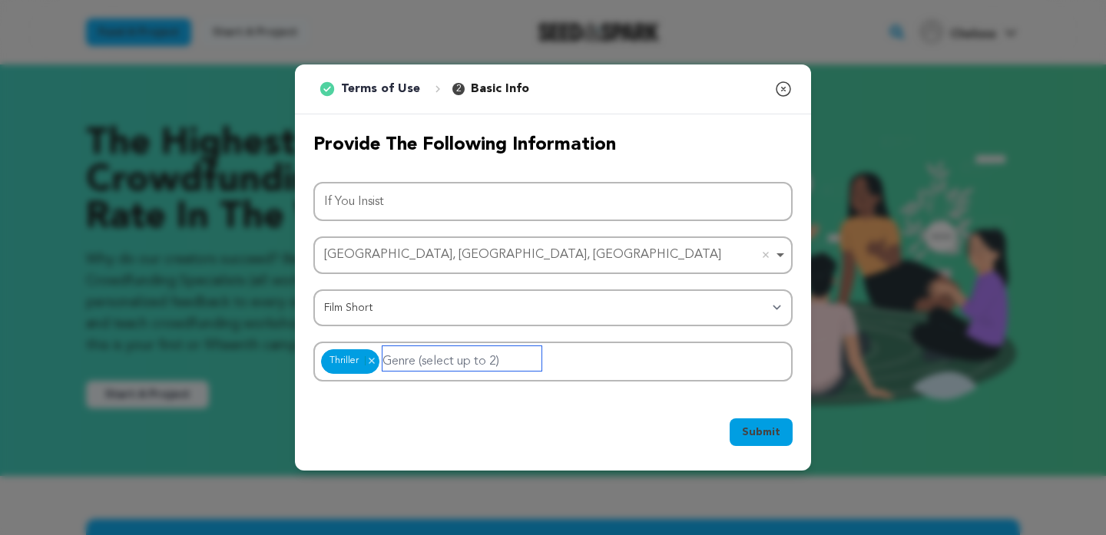
click at [471, 368] on input "Genre (select up to 2)" at bounding box center [461, 358] width 159 height 25
click at [779, 433] on span "Submit" at bounding box center [761, 432] width 38 height 15
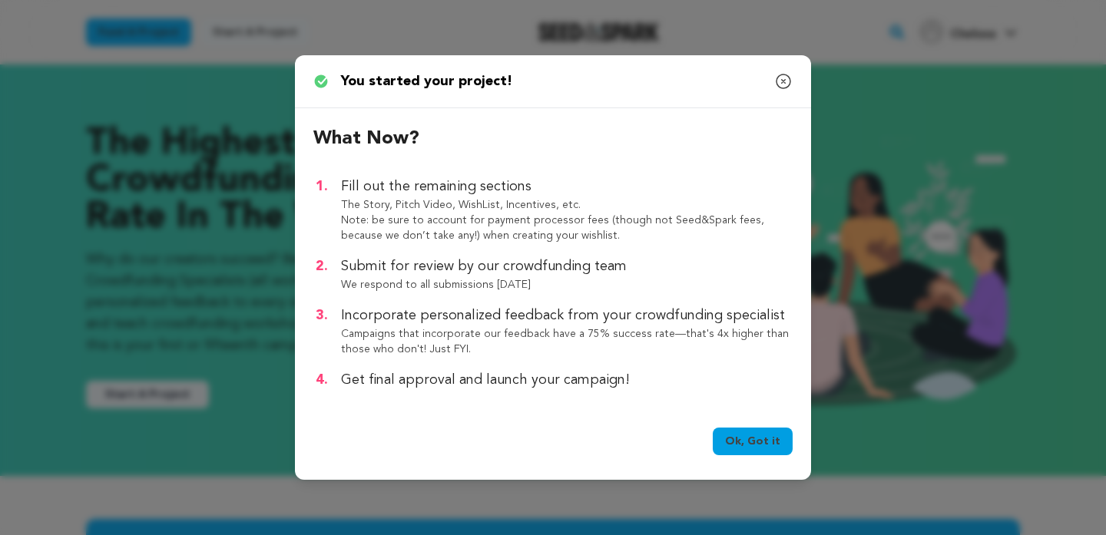
click at [778, 441] on link "Ok, Got it" at bounding box center [752, 442] width 80 height 28
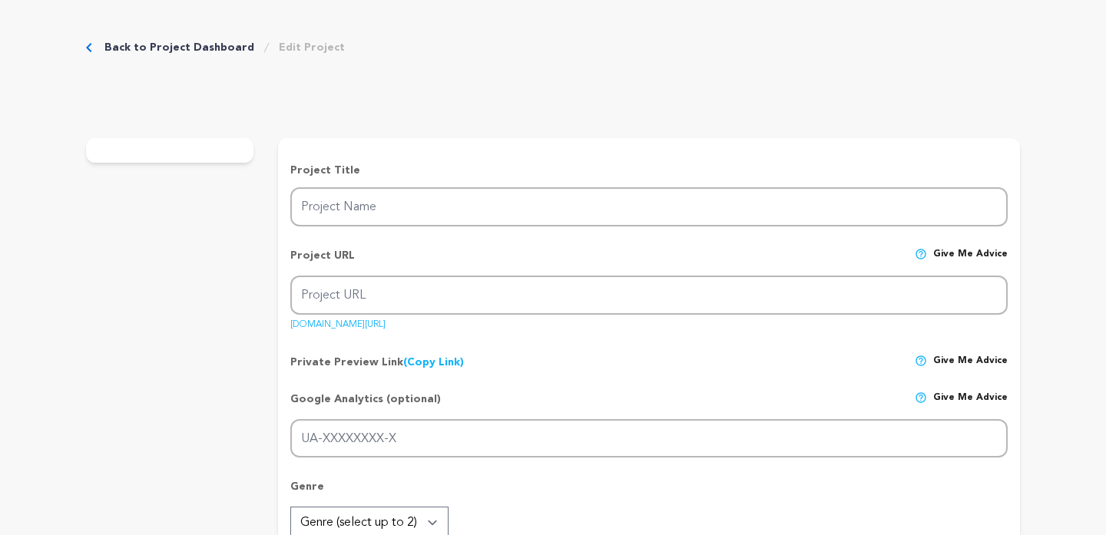
type input "If You Insist"
type input "if-you-insist"
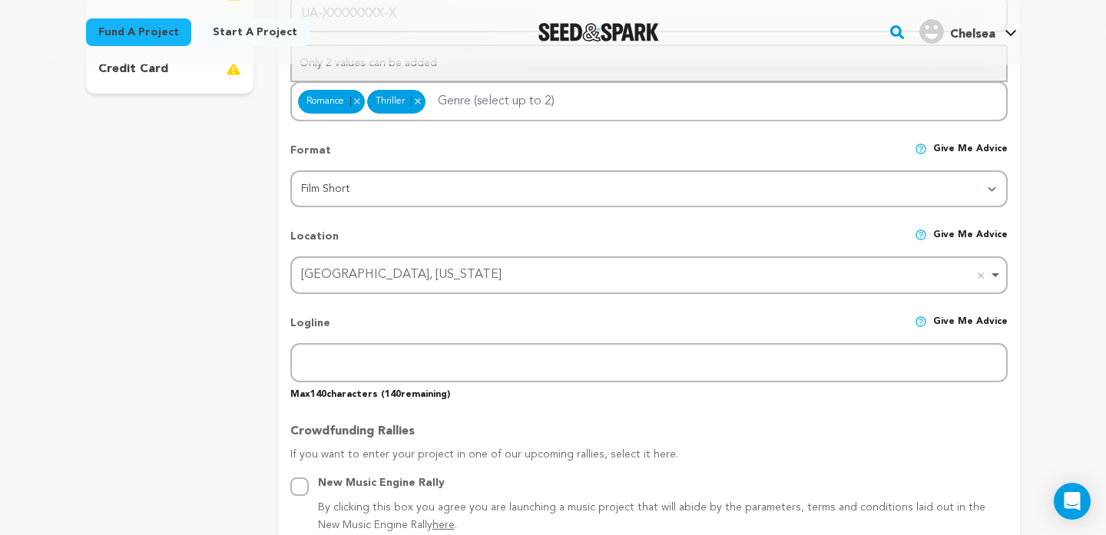
scroll to position [493, 0]
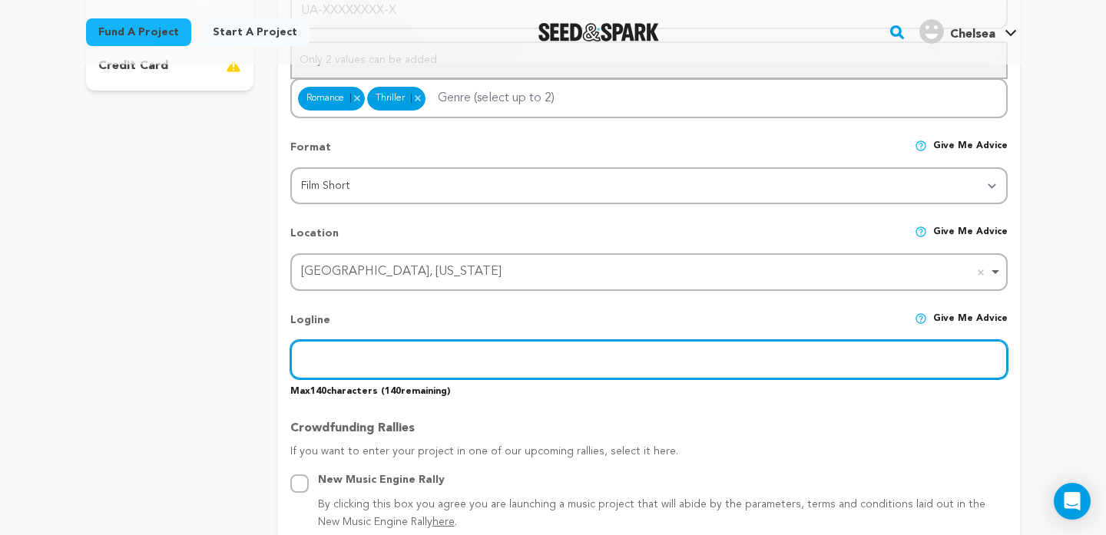
click at [362, 343] on input "text" at bounding box center [648, 359] width 717 height 39
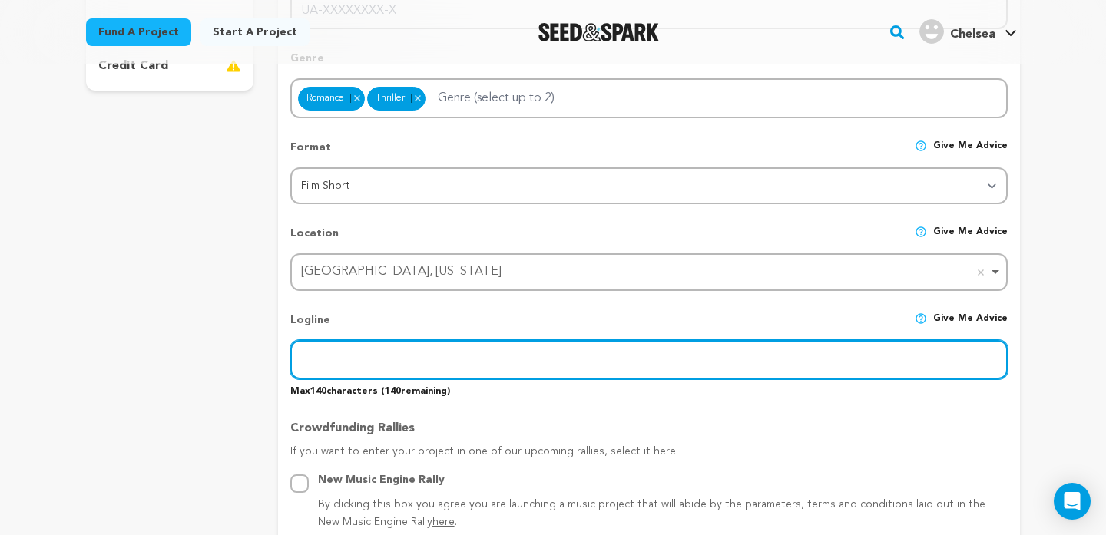
paste input "A socially withdrawn man spirals into isolation as he becomes obsessed with a w…"
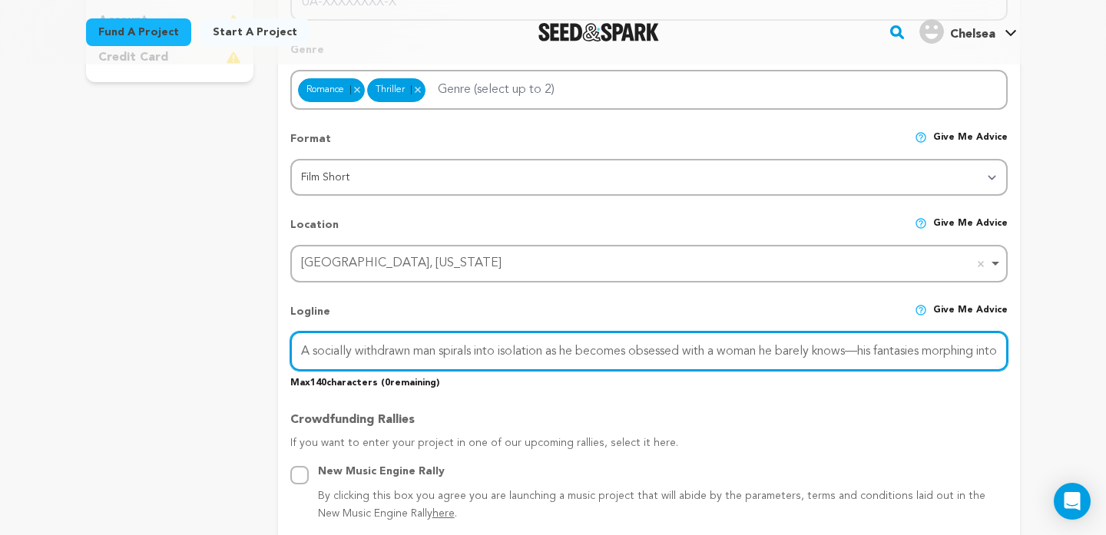
scroll to position [514, 0]
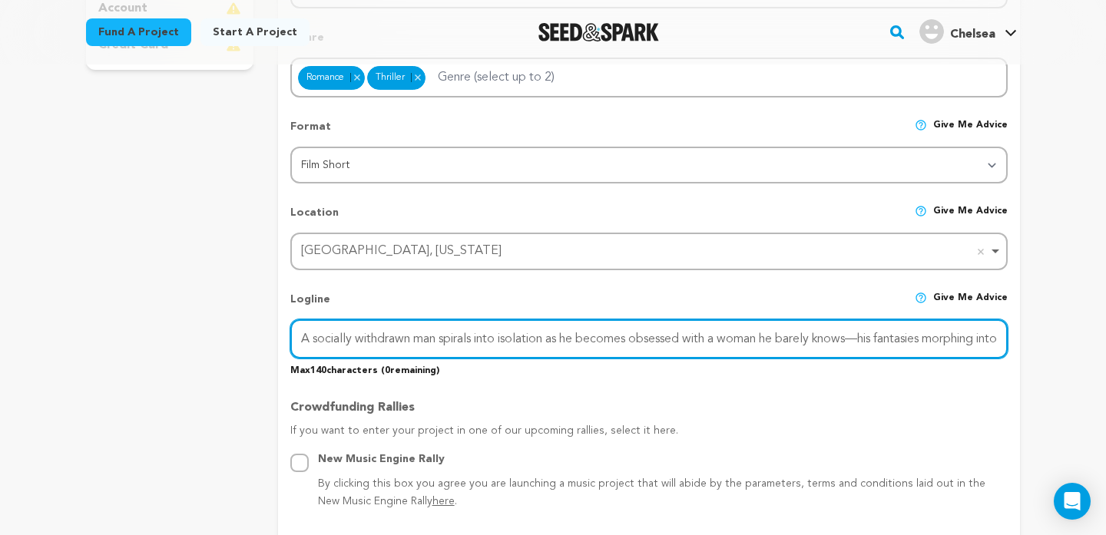
drag, startPoint x: 861, startPoint y: 337, endPoint x: 770, endPoint y: 332, distance: 91.5
click at [770, 332] on input "A socially withdrawn man spirals into isolation as he becomes obsessed with a w…" at bounding box center [648, 338] width 717 height 39
drag, startPoint x: 864, startPoint y: 330, endPoint x: 1036, endPoint y: 342, distance: 171.6
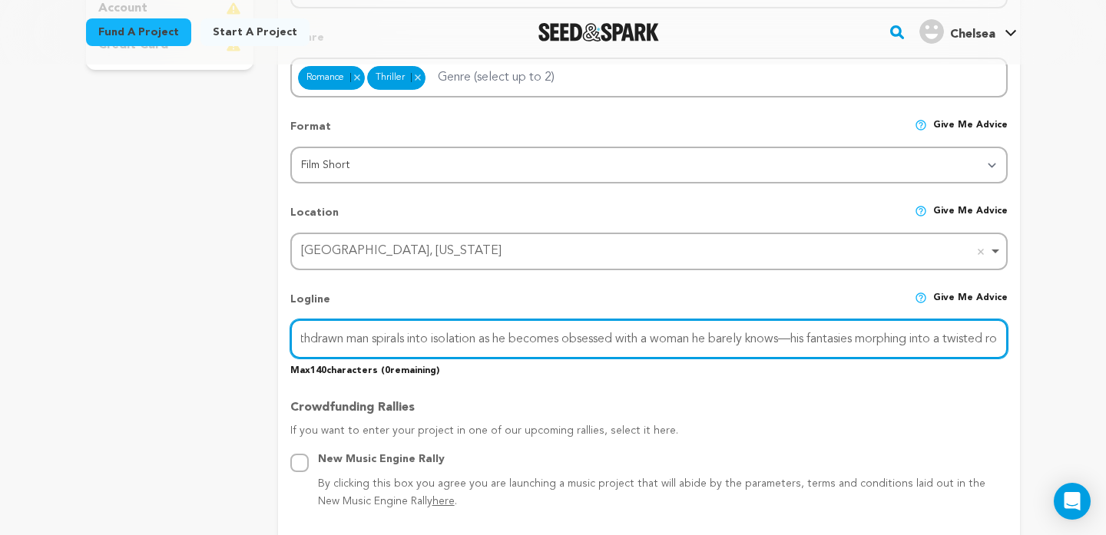
click at [981, 337] on input "A socially withdrawn man spirals into isolation as he becomes obsessed with a w…" at bounding box center [648, 338] width 717 height 39
click at [1006, 337] on input "A socially withdrawn man spirals into isolation as he becomes obsessed with a w…" at bounding box center [648, 338] width 717 height 39
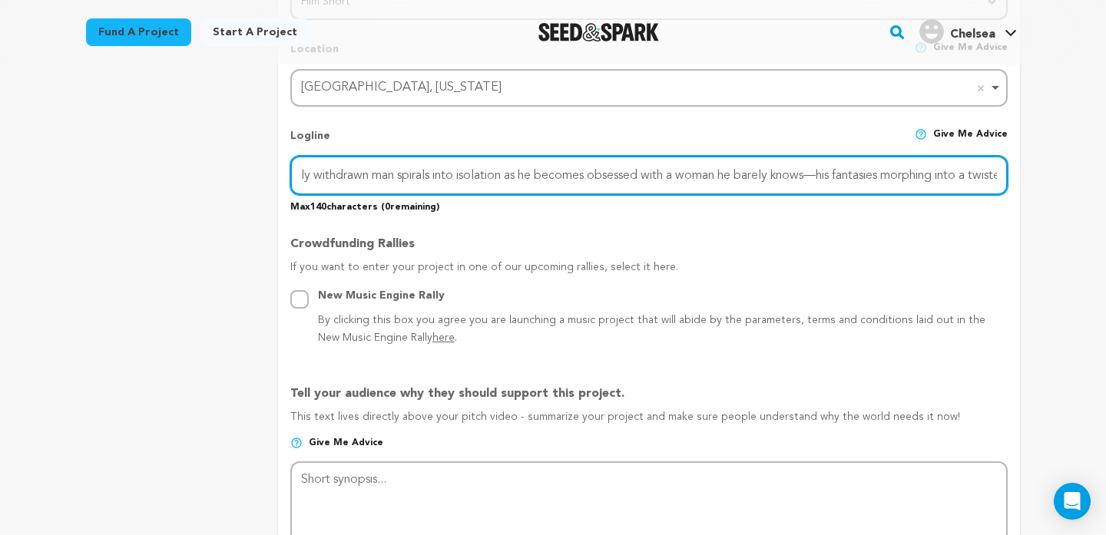
scroll to position [0, 0]
drag, startPoint x: 310, startPoint y: 178, endPoint x: 288, endPoint y: 177, distance: 22.3
click at [288, 177] on form "Project Title Project Name If You Insist Project URL Give me advice Project URL…" at bounding box center [649, 415] width 742 height 1730
click at [414, 180] on input "A socially withdrawn man spirals into isolation as he becomes obsessed with a w…" at bounding box center [648, 175] width 717 height 39
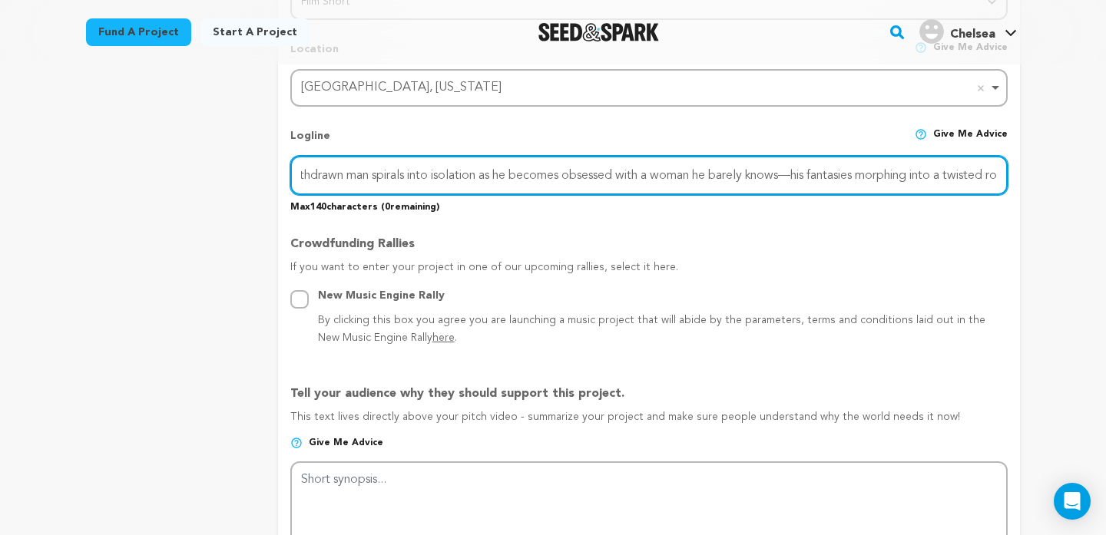
drag, startPoint x: 863, startPoint y: 178, endPoint x: 1030, endPoint y: 194, distance: 168.1
click at [1030, 194] on div "Back to Project Dashboard Edit Project Submit For feedback Submit For feedback …" at bounding box center [552, 443] width 983 height 2112
drag, startPoint x: 300, startPoint y: 177, endPoint x: 273, endPoint y: 174, distance: 27.0
click at [273, 174] on div "project story team social media video & images campaign incentives wishlist" at bounding box center [553, 414] width 934 height 1776
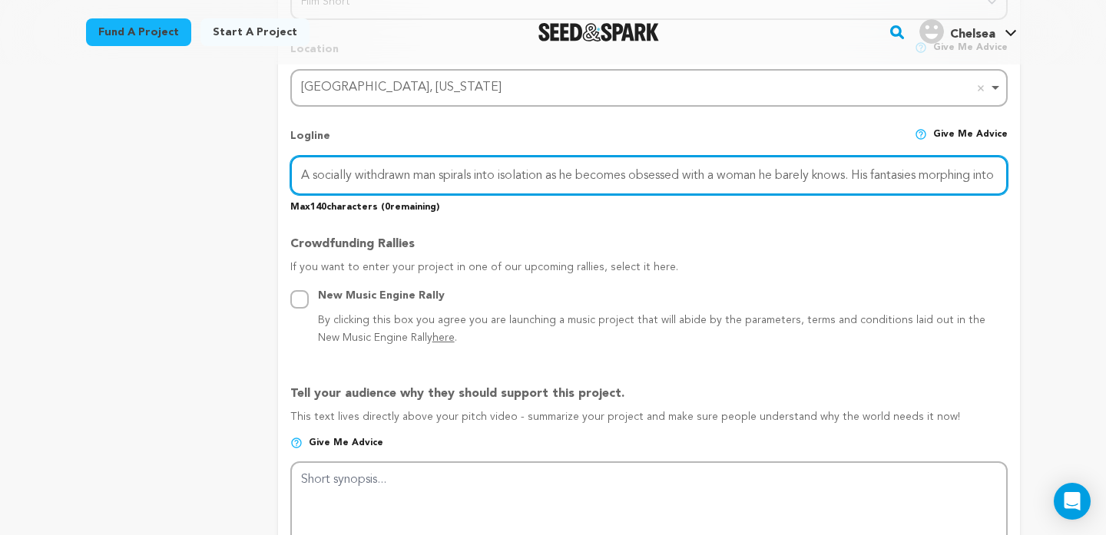
click at [957, 182] on input "A socially withdrawn man spirals into isolation as he becomes obsessed with a w…" at bounding box center [648, 175] width 717 height 39
drag, startPoint x: 871, startPoint y: 173, endPoint x: 1075, endPoint y: 173, distance: 203.4
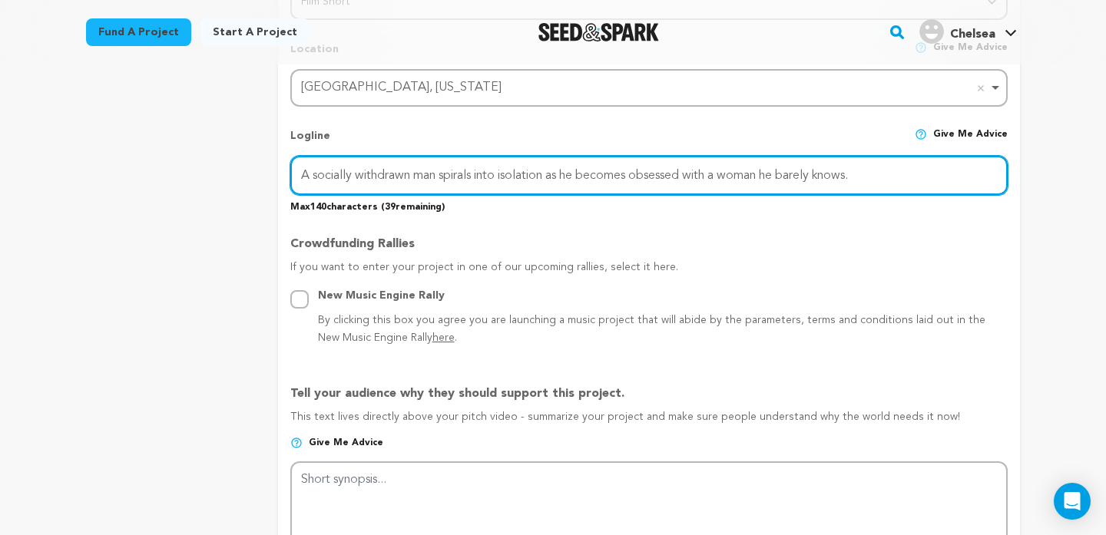
type input "A socially withdrawn man spirals into isolation as he becomes obsessed with a w…"
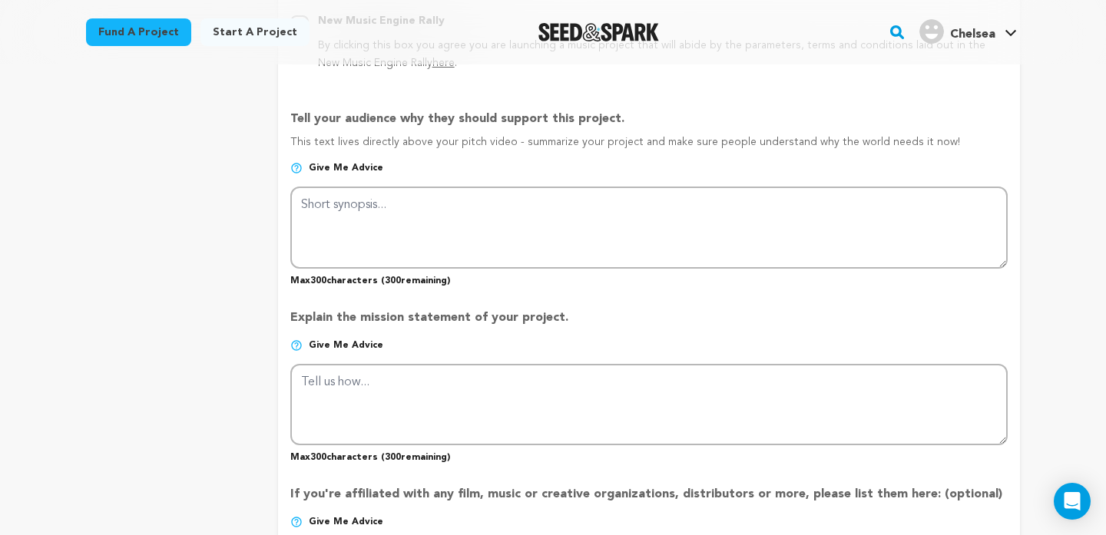
scroll to position [956, 0]
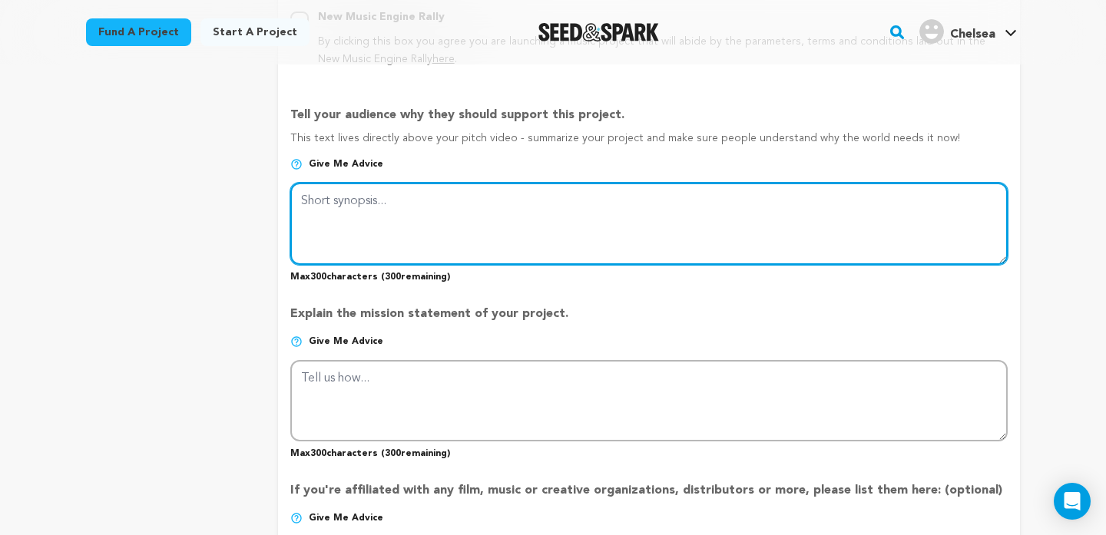
click at [346, 207] on textarea at bounding box center [648, 223] width 717 height 81
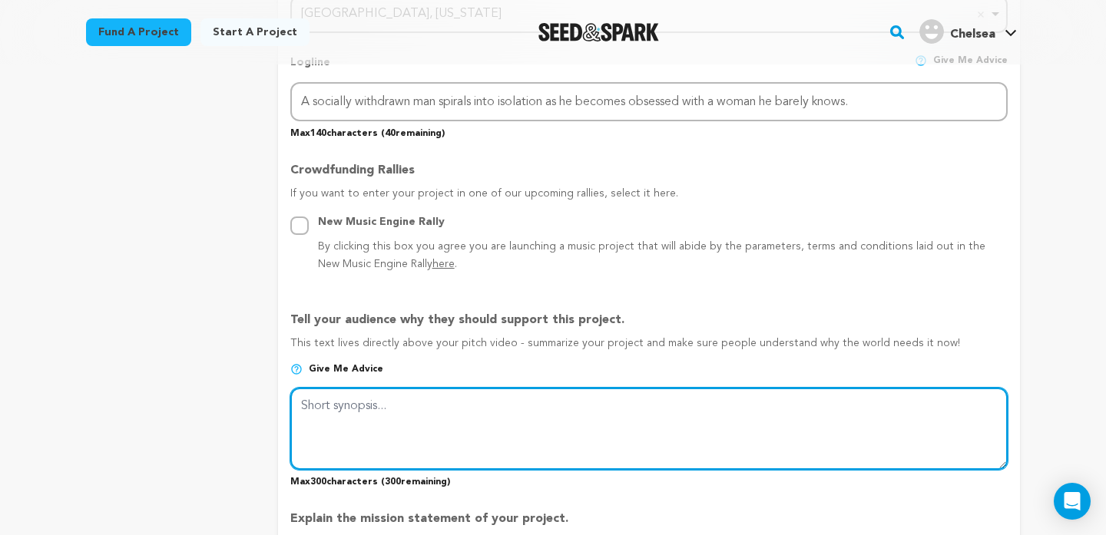
scroll to position [752, 0]
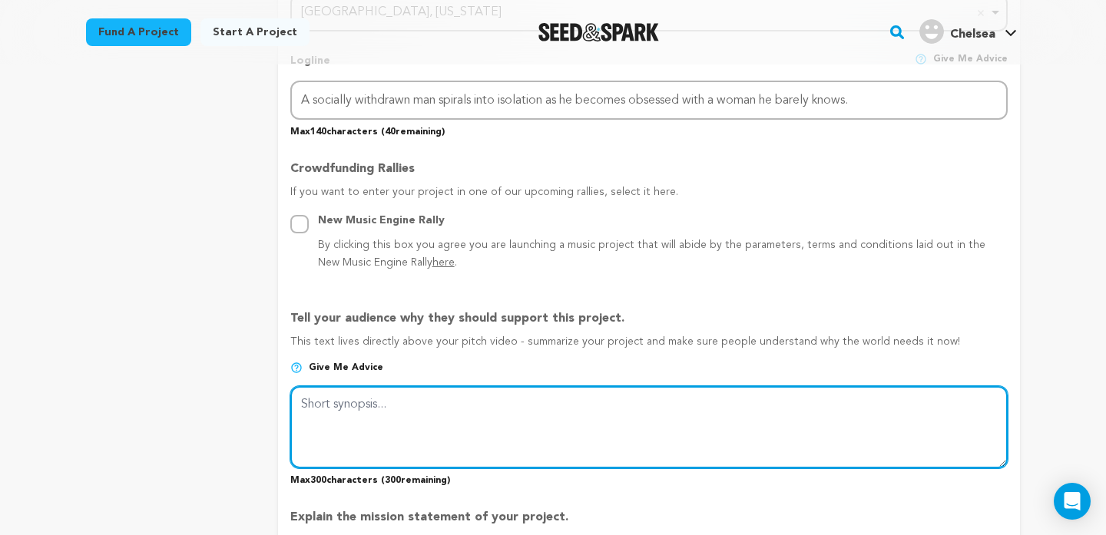
paste textarea "A socially withdrawn man spirals into isolation as he becomes obsessed with a w…"
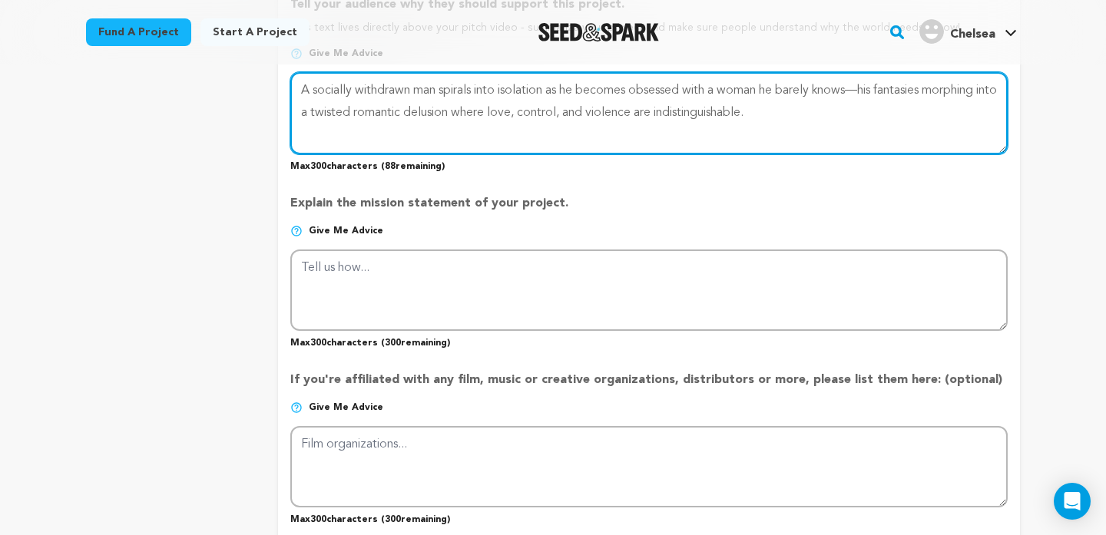
scroll to position [1084, 0]
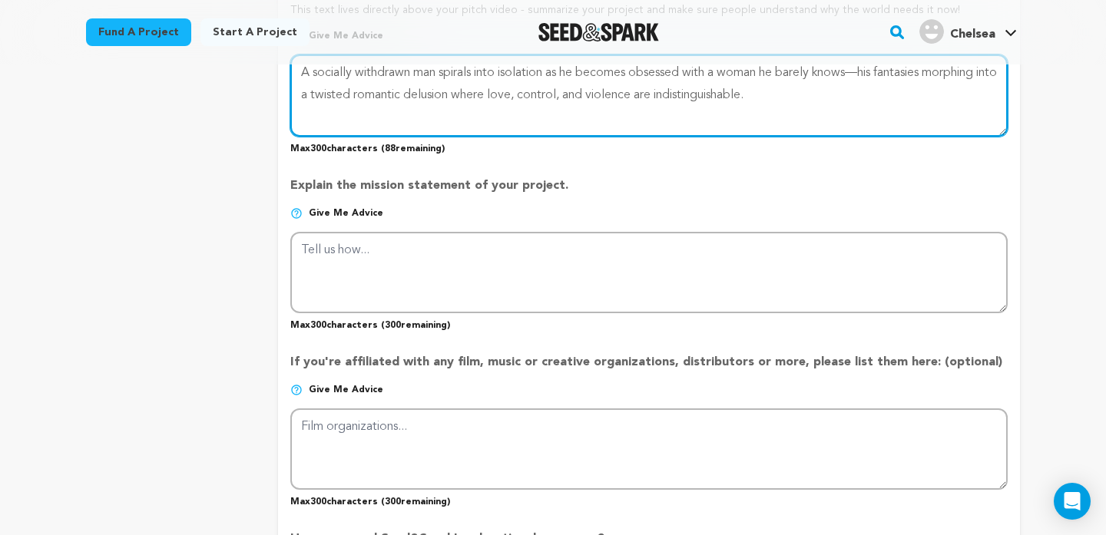
type textarea "A socially withdrawn man spirals into isolation as he becomes obsessed with a w…"
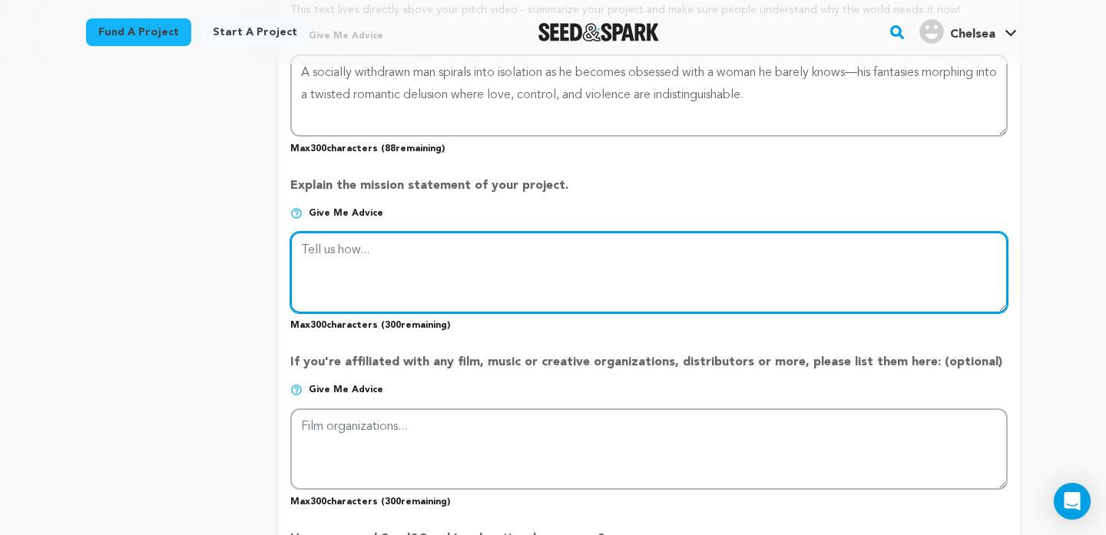
click at [517, 269] on textarea at bounding box center [648, 272] width 717 height 81
type textarea "Through this project we are bringing awareness to the mental"
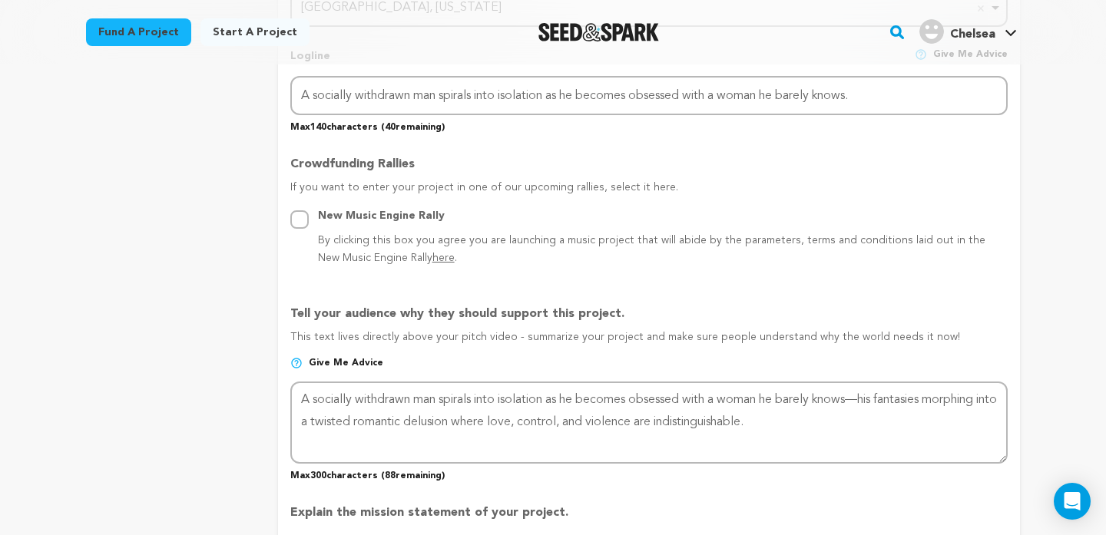
scroll to position [778, 0]
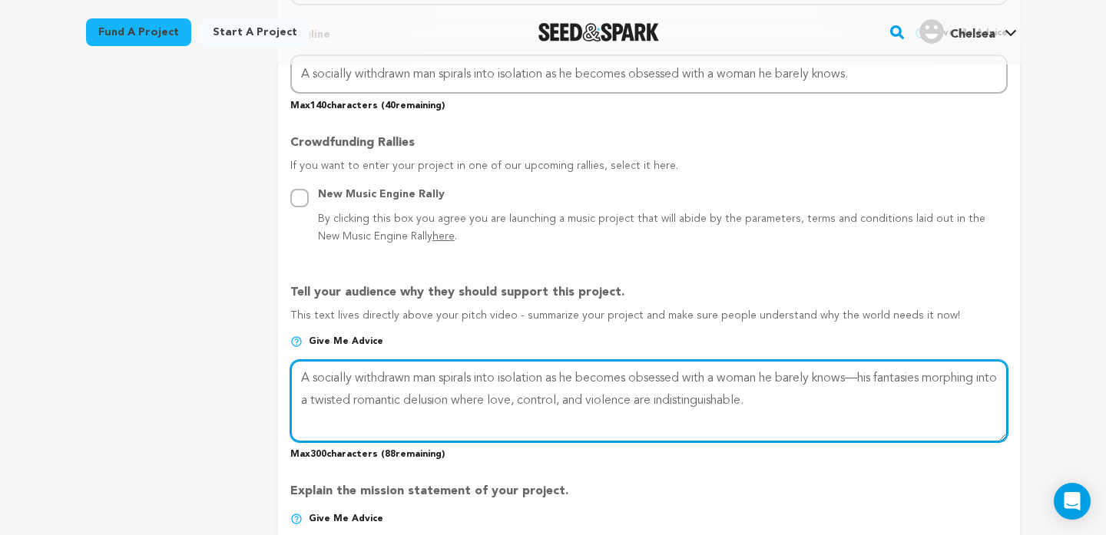
click at [328, 382] on textarea at bounding box center [648, 400] width 717 height 81
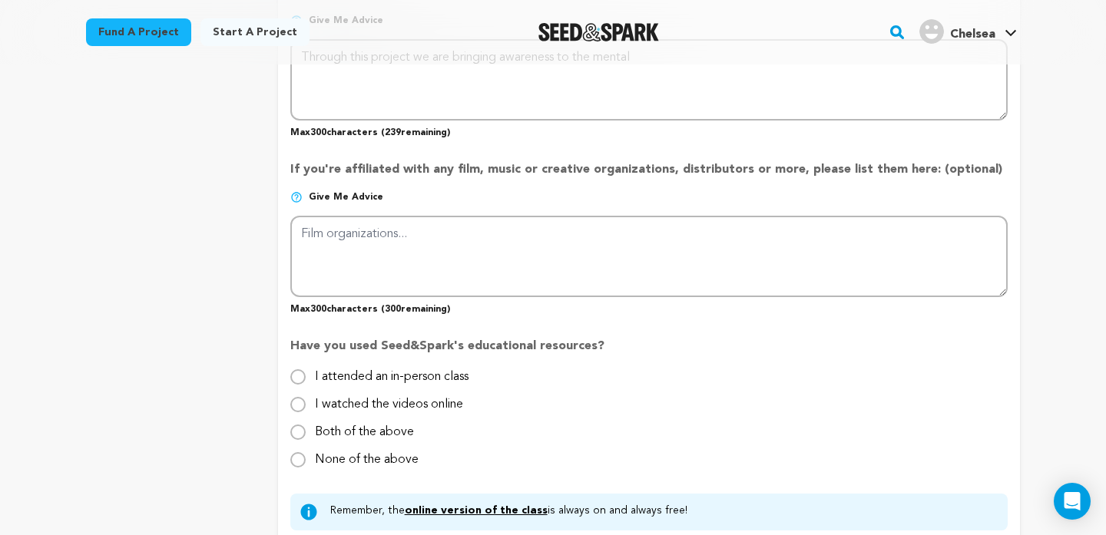
scroll to position [1285, 0]
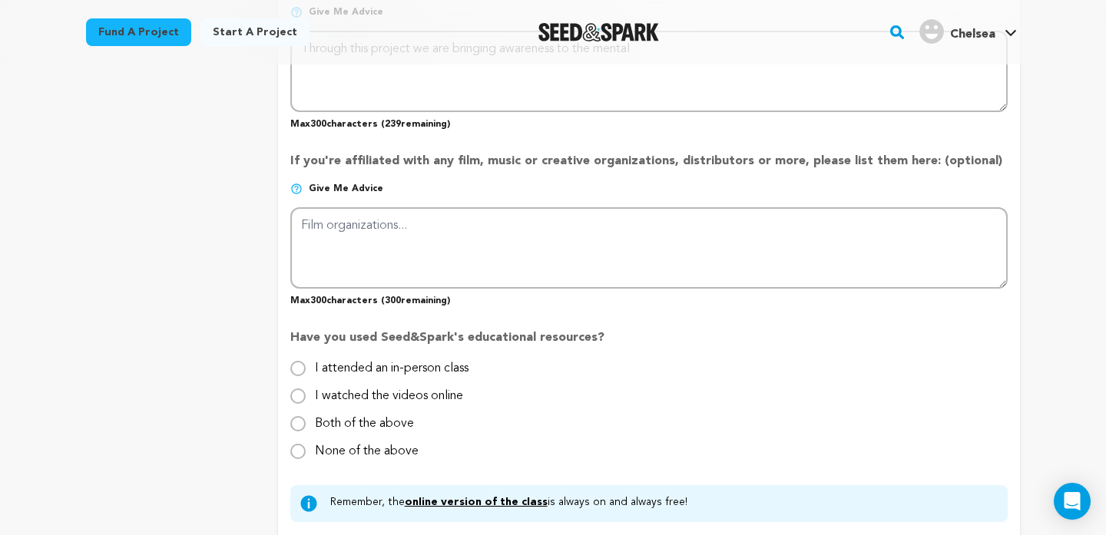
click at [386, 448] on label "None of the above" at bounding box center [367, 445] width 104 height 25
click at [306, 448] on input "None of the above" at bounding box center [297, 451] width 15 height 15
radio input "true"
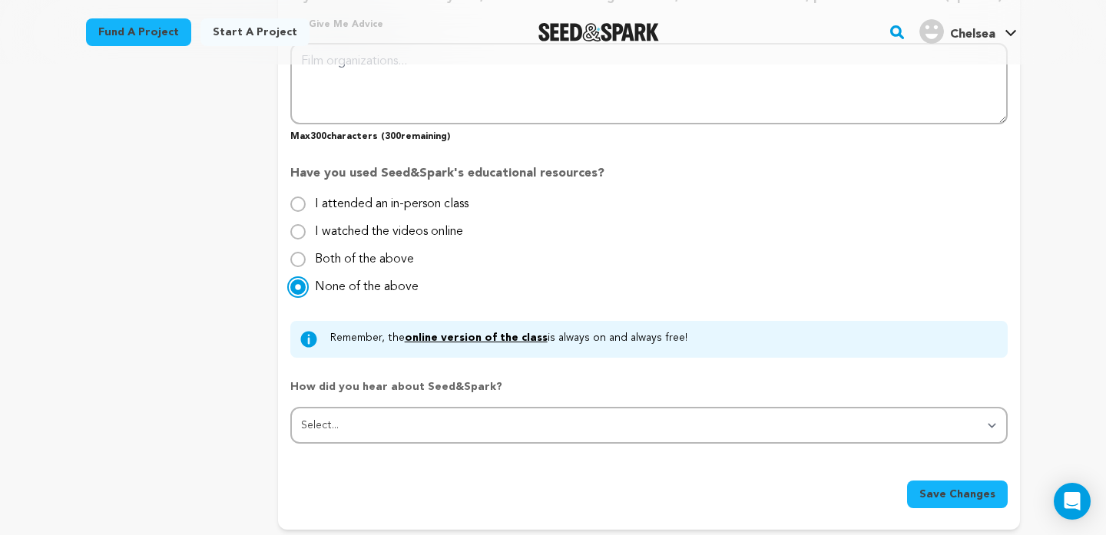
scroll to position [1455, 0]
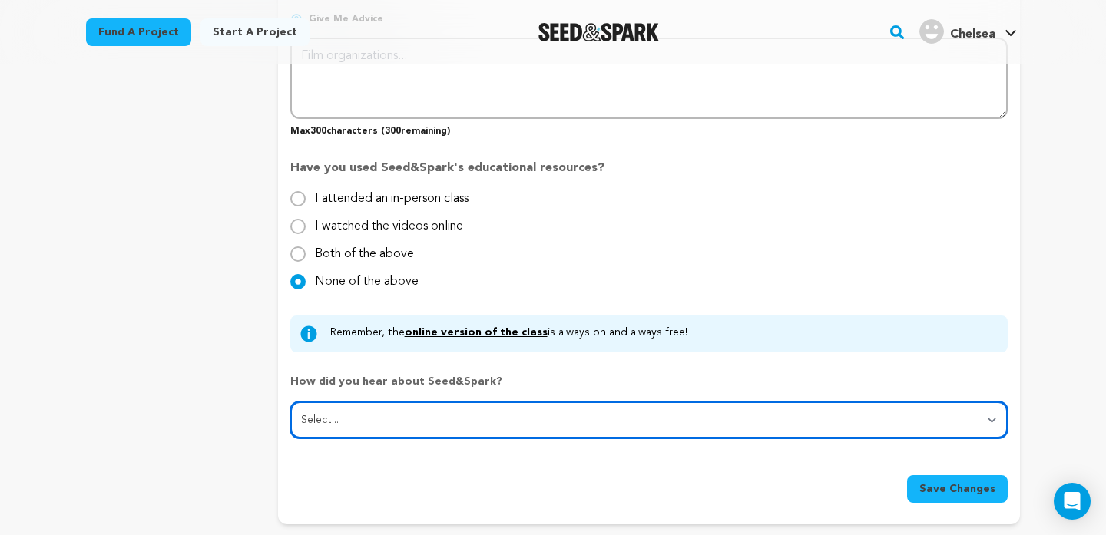
click at [377, 411] on select "Select... From a friend Social media Film festival or film organization Took an…" at bounding box center [648, 420] width 717 height 37
select select "1"
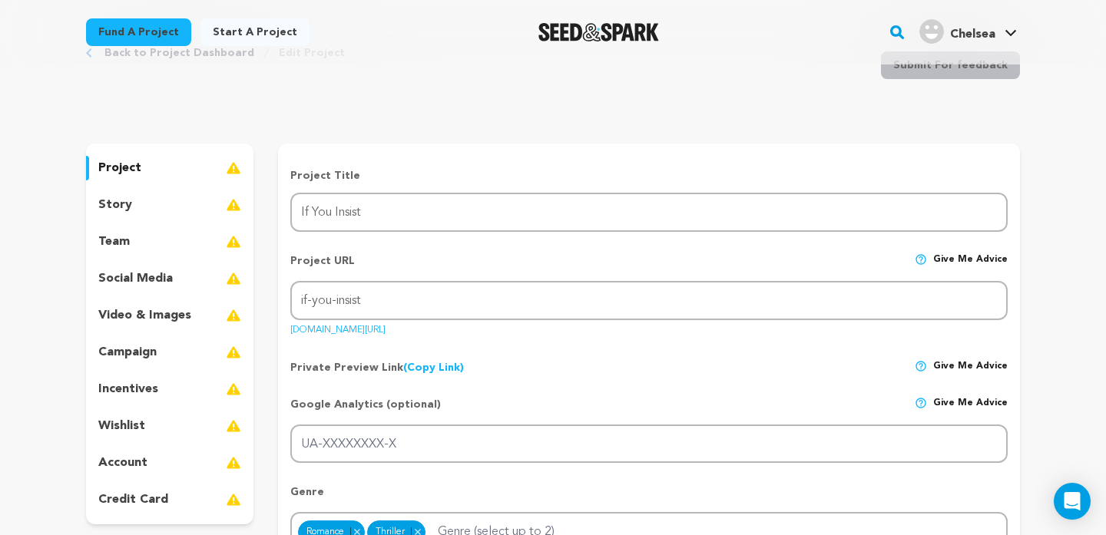
scroll to position [0, 0]
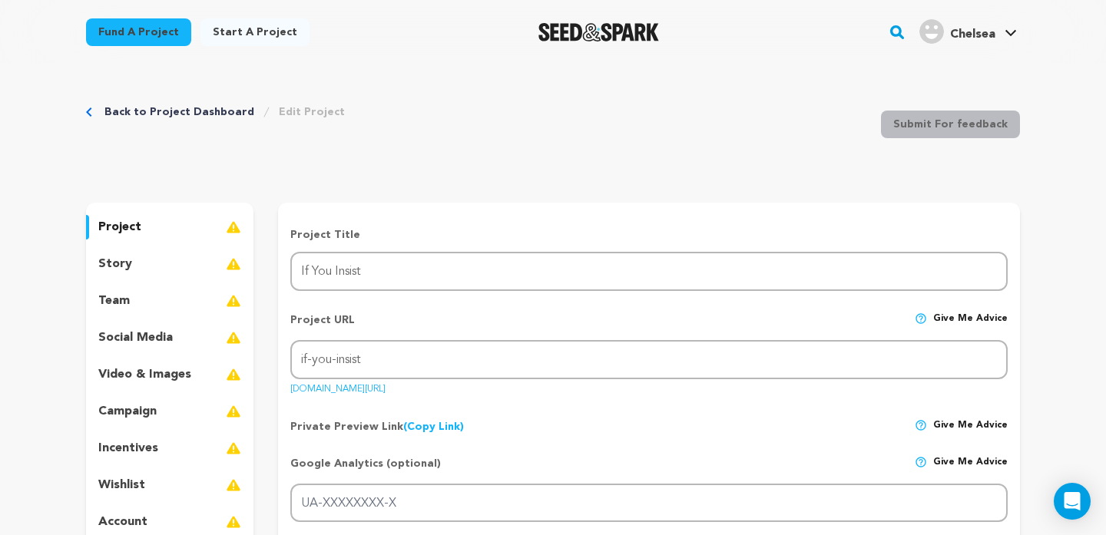
click at [183, 257] on div "story" at bounding box center [169, 264] width 167 height 25
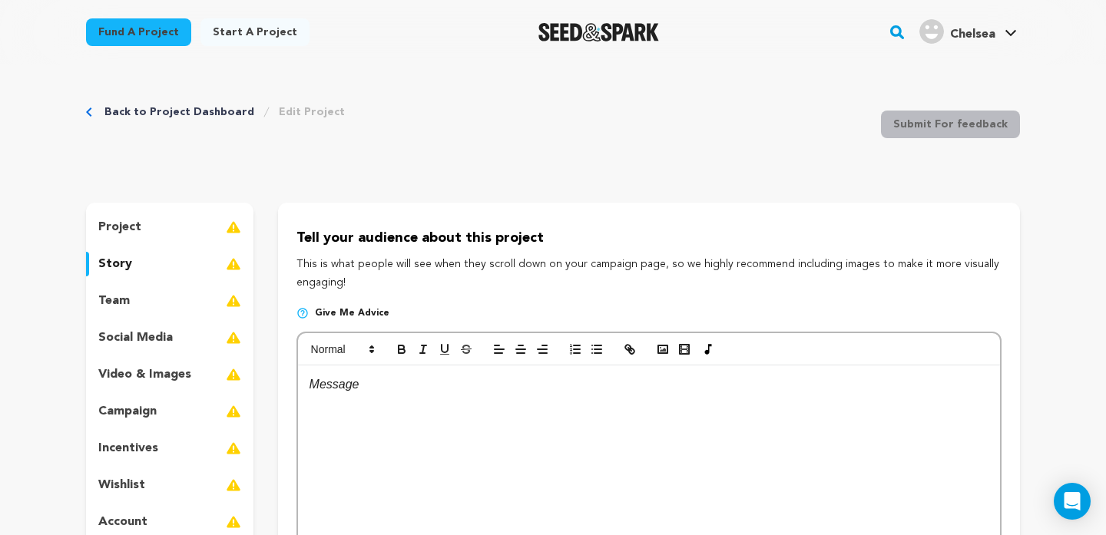
click at [418, 402] on div at bounding box center [649, 480] width 702 height 230
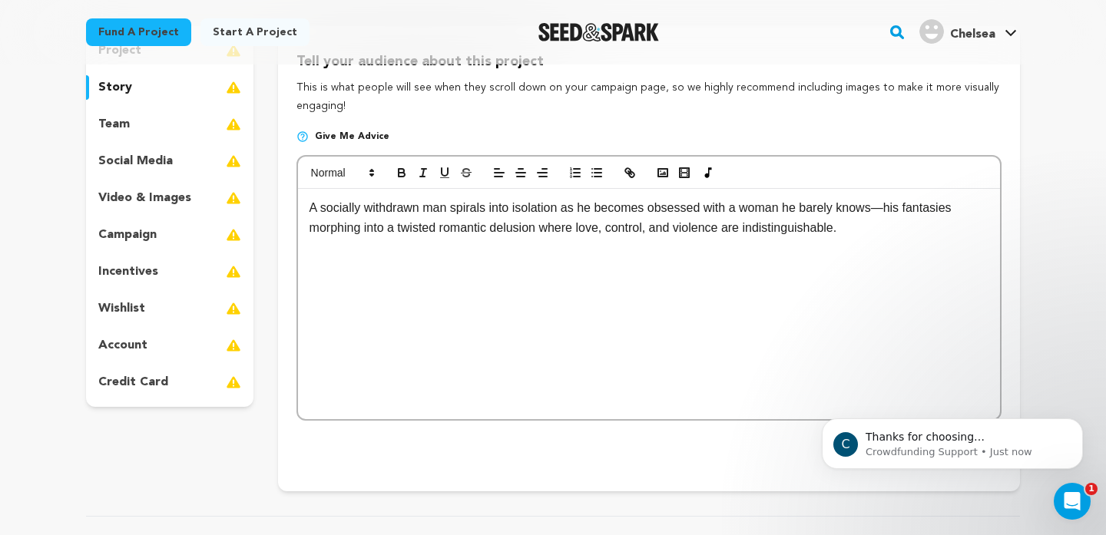
scroll to position [168, 0]
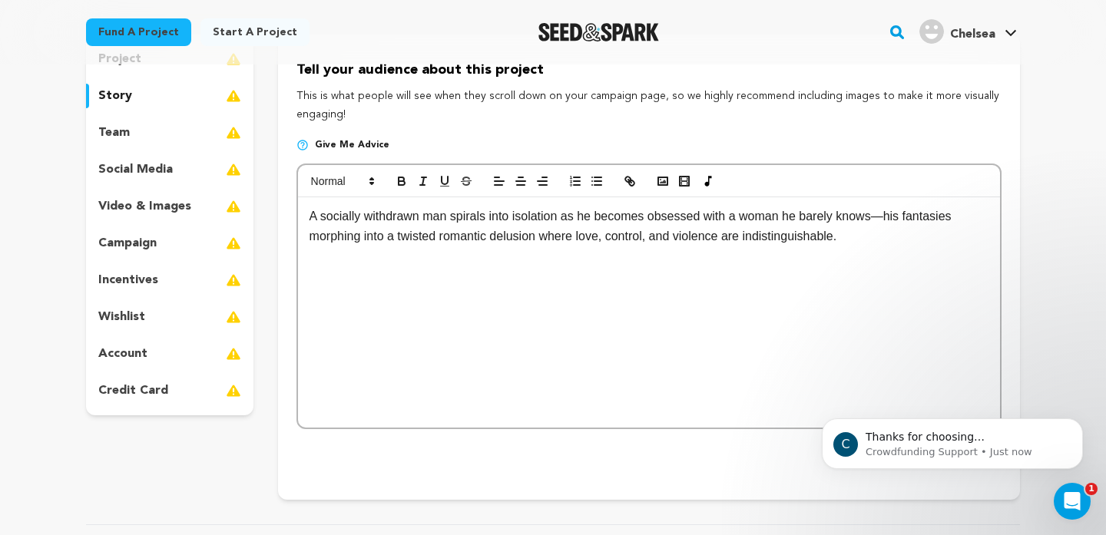
click at [195, 131] on div "team" at bounding box center [169, 133] width 167 height 25
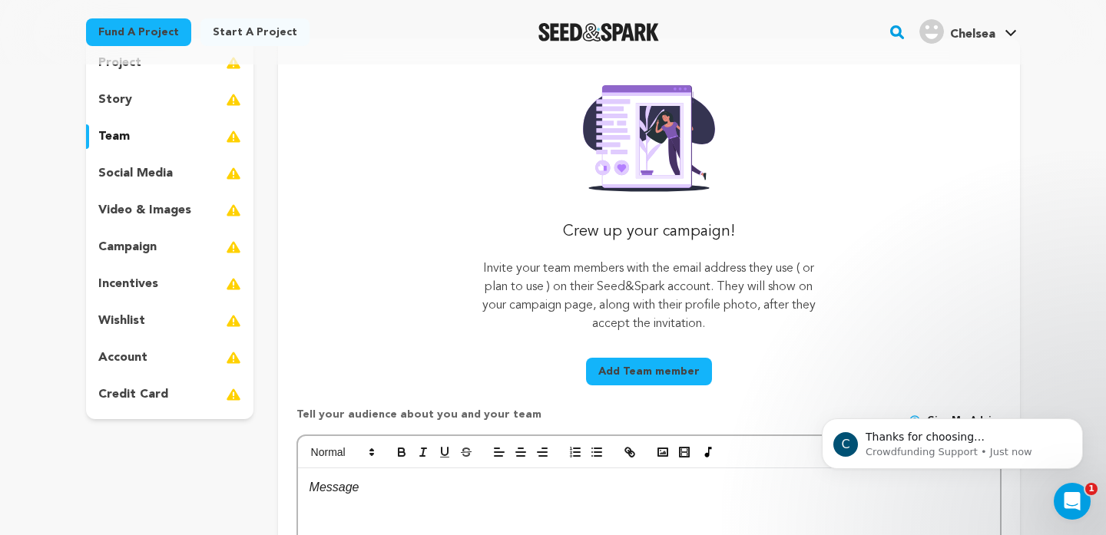
scroll to position [155, 0]
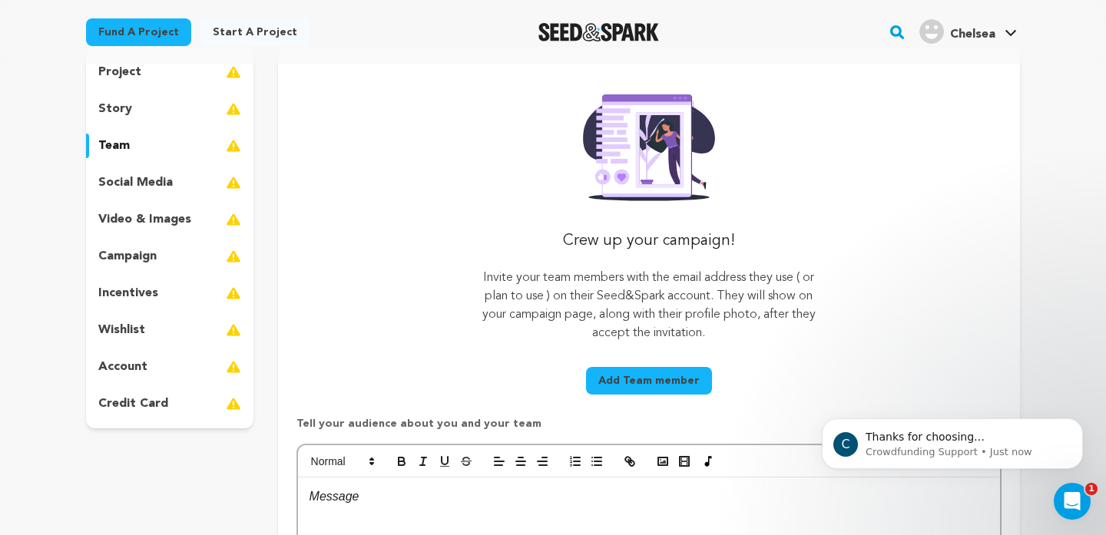
click at [154, 274] on div "project story team social media video & images campaign incentives wishlist acc…" at bounding box center [169, 238] width 167 height 381
click at [139, 260] on p "campaign" at bounding box center [127, 256] width 58 height 18
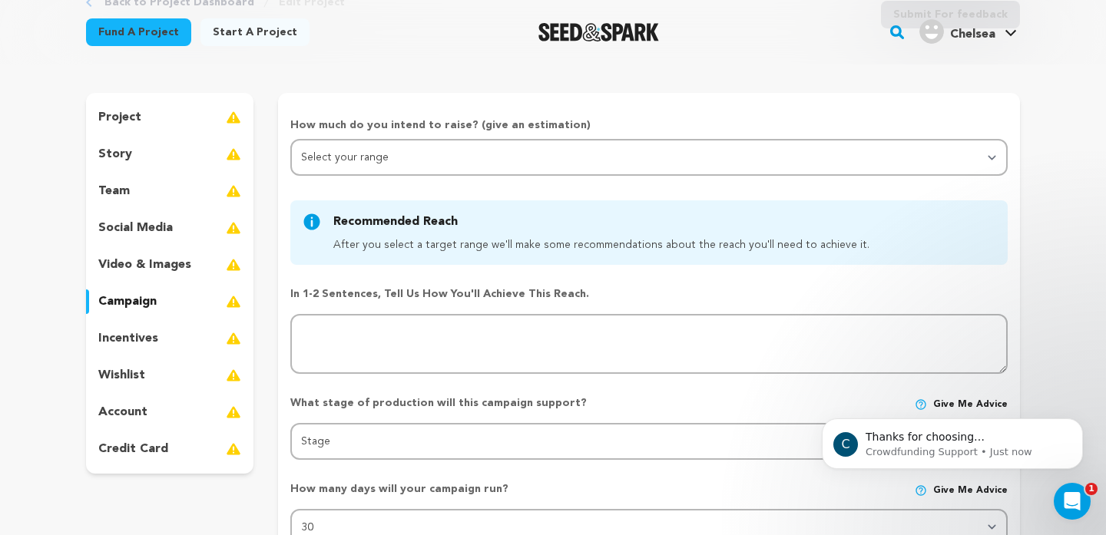
scroll to position [107, 0]
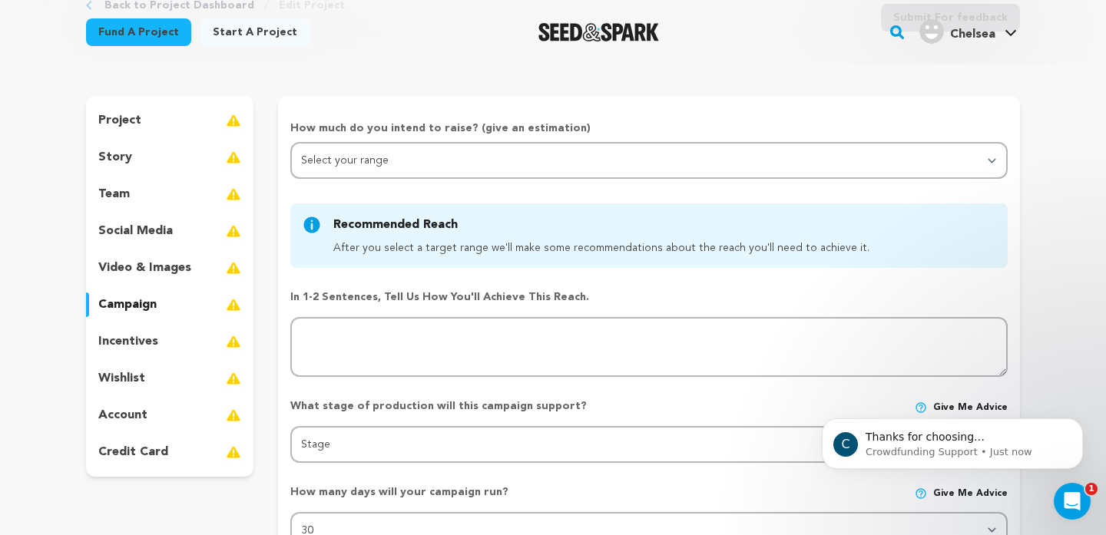
click at [127, 454] on p "credit card" at bounding box center [133, 452] width 70 height 18
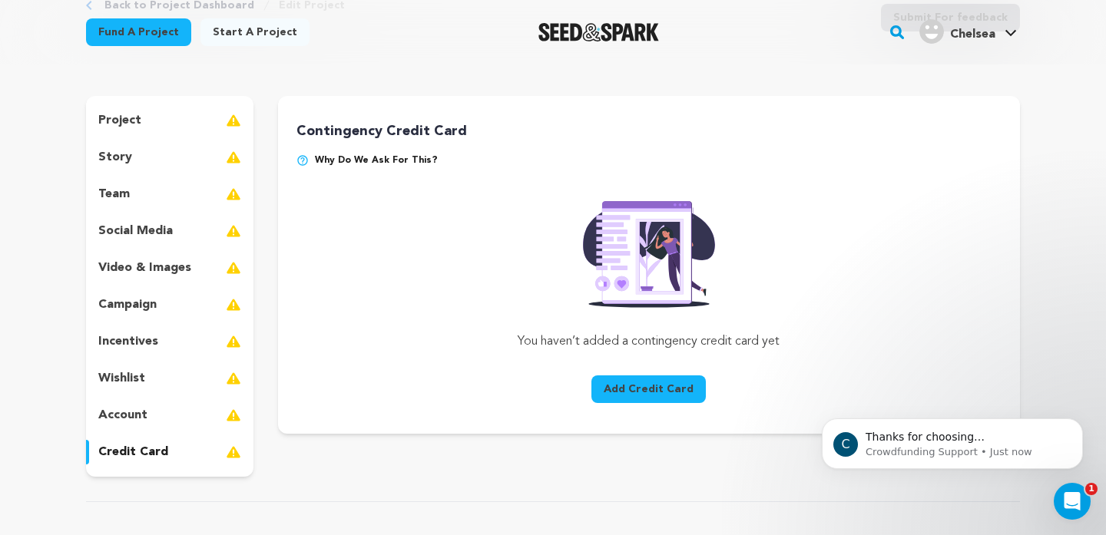
click at [128, 181] on div "project story team social media video & images campaign incentives wishlist acc…" at bounding box center [169, 286] width 167 height 381
click at [129, 191] on div "team" at bounding box center [169, 194] width 167 height 25
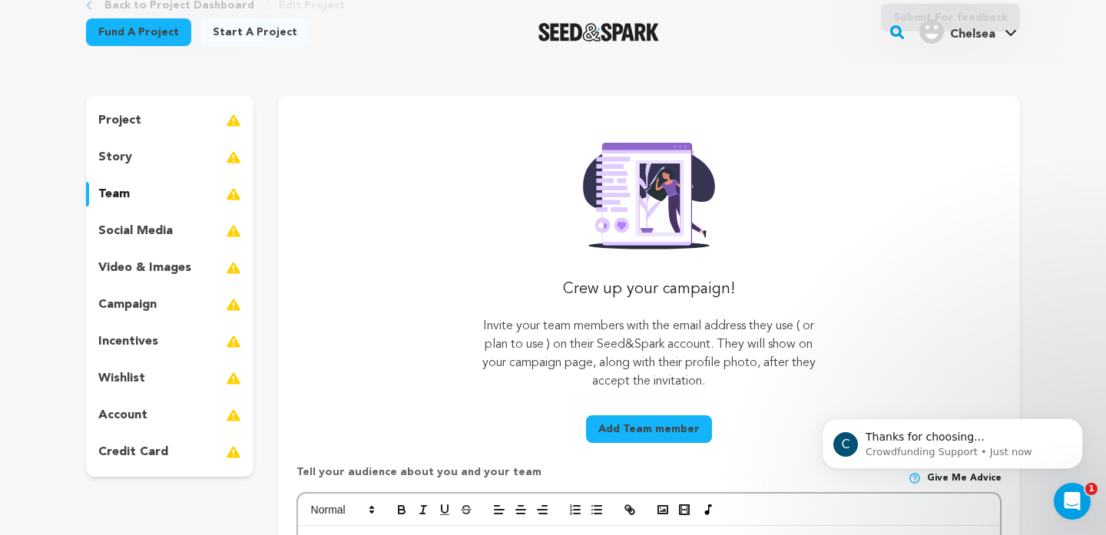
scroll to position [111, 0]
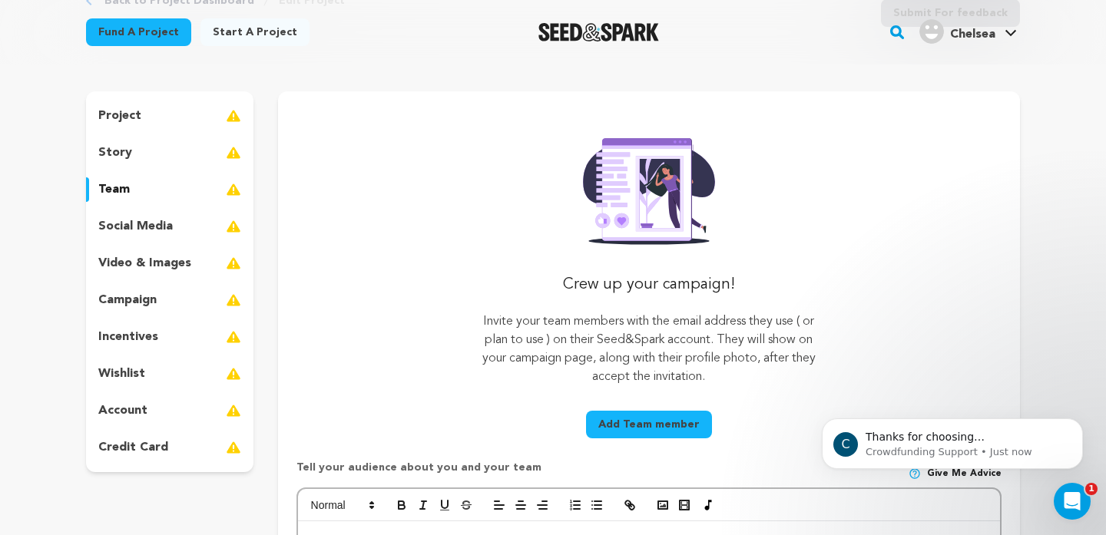
click at [202, 140] on div "story" at bounding box center [169, 152] width 167 height 25
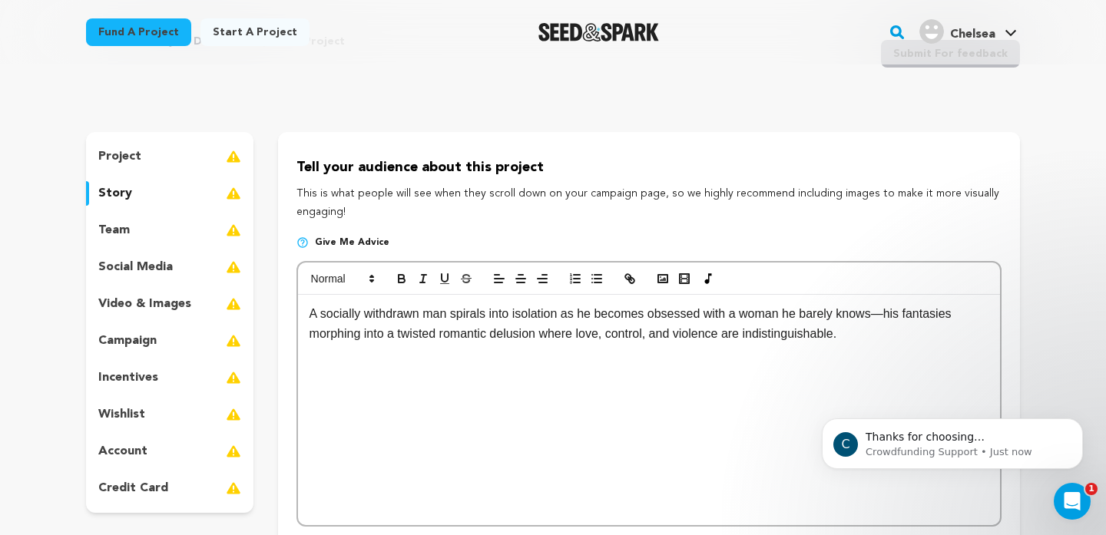
scroll to position [73, 0]
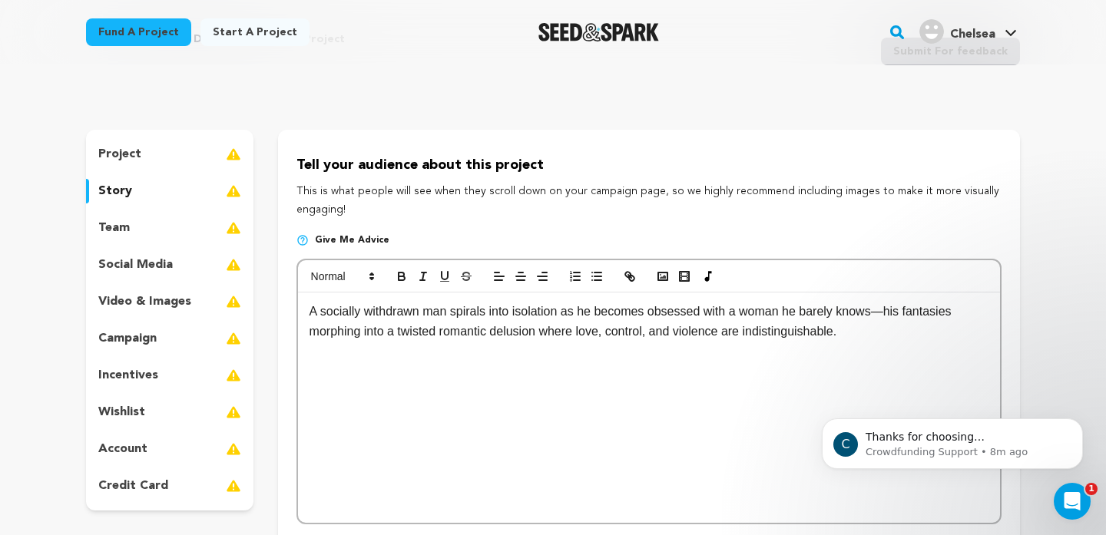
click at [206, 225] on div "team" at bounding box center [169, 228] width 167 height 25
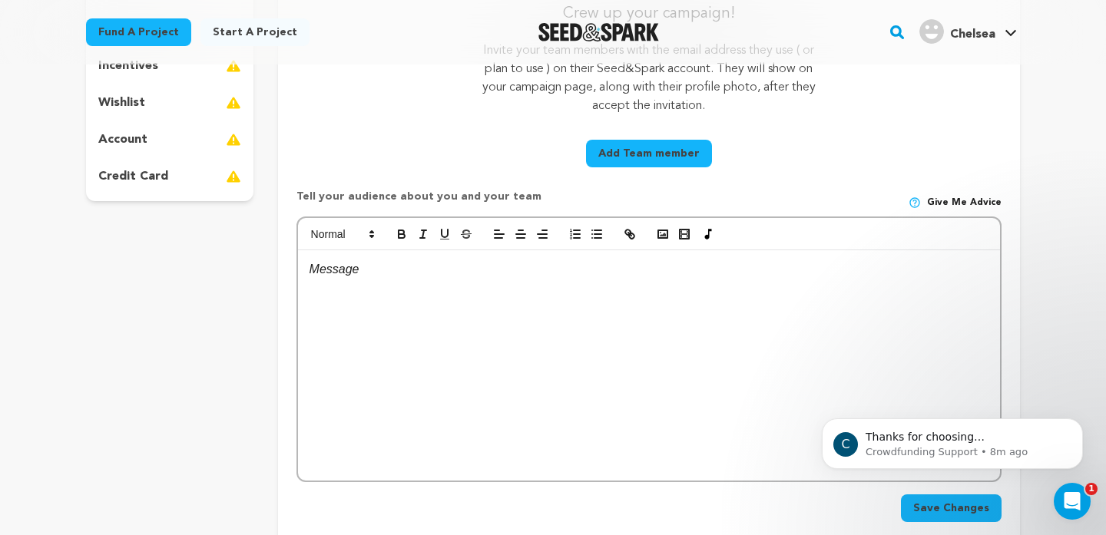
scroll to position [399, 0]
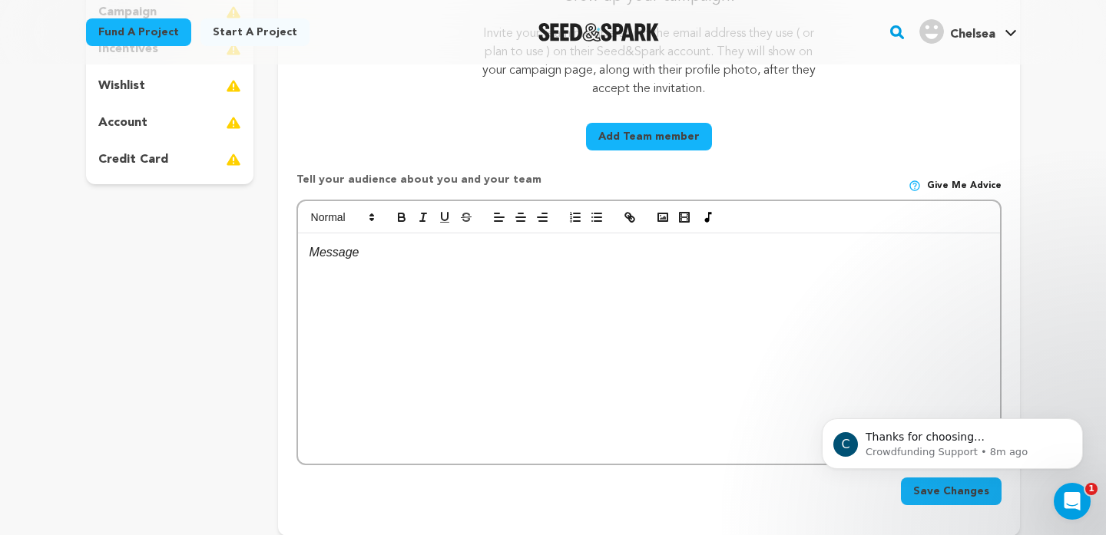
click at [408, 305] on div at bounding box center [649, 348] width 702 height 230
click at [406, 220] on icon "button" at bounding box center [402, 217] width 14 height 14
click at [406, 225] on button "button" at bounding box center [401, 217] width 21 height 18
click at [398, 246] on p "[PERSON_NAME]" at bounding box center [648, 253] width 679 height 20
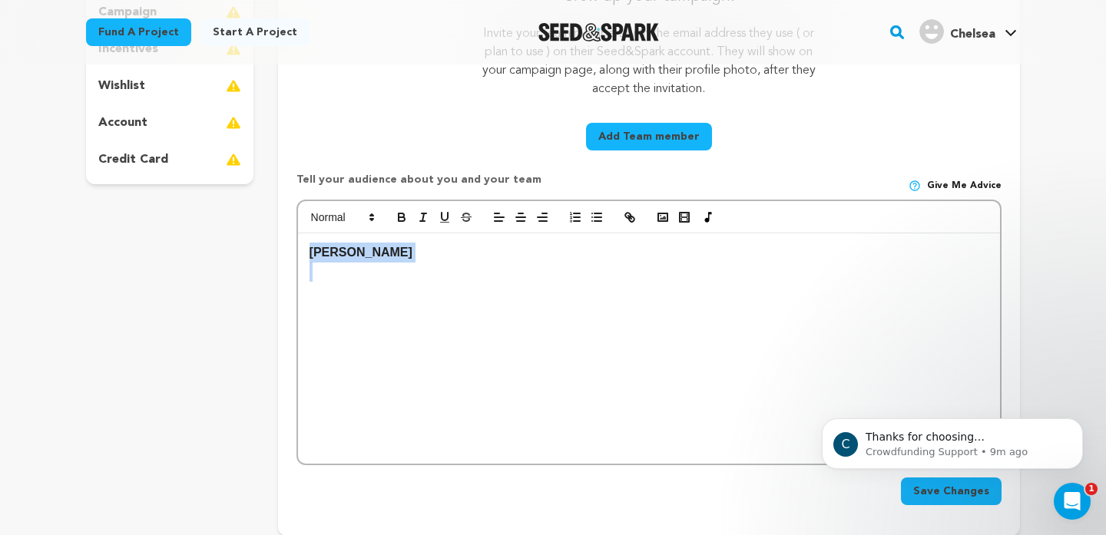
click at [398, 246] on p "[PERSON_NAME]" at bounding box center [648, 253] width 679 height 20
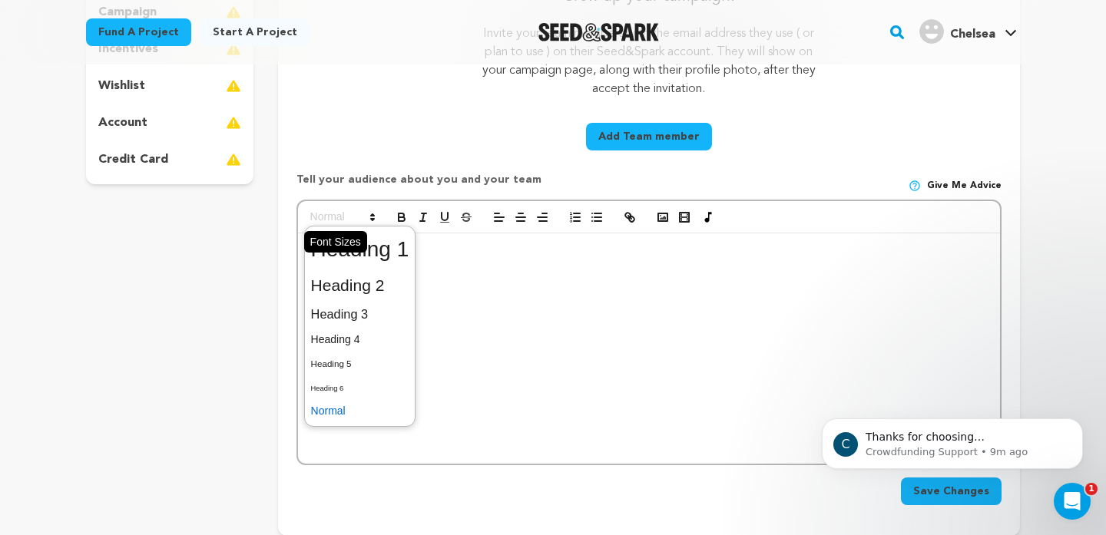
click at [352, 219] on span at bounding box center [341, 217] width 75 height 18
click at [359, 312] on span at bounding box center [360, 314] width 98 height 27
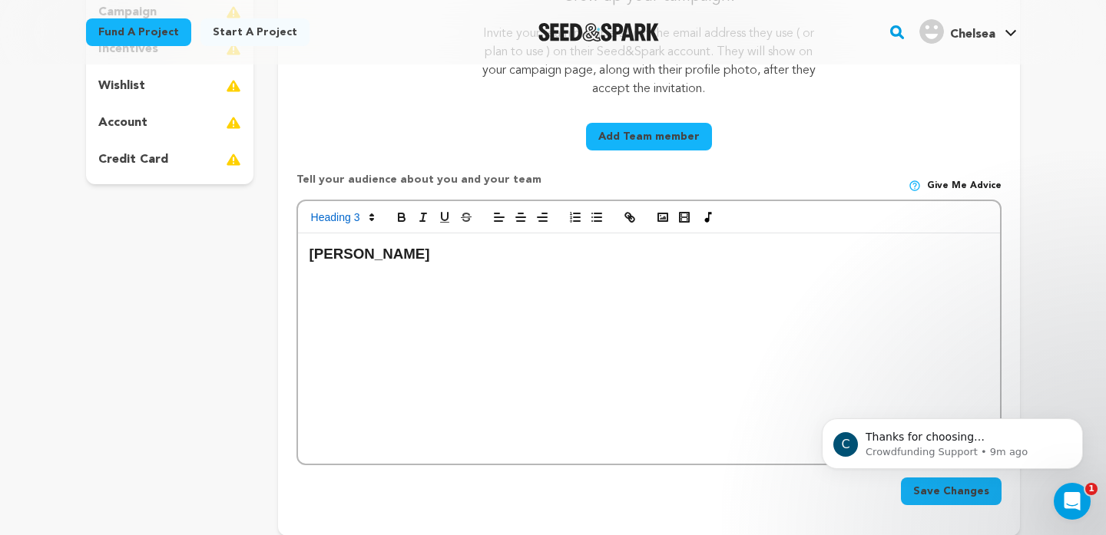
click at [430, 294] on div "[PERSON_NAME]" at bounding box center [649, 348] width 702 height 230
click at [398, 256] on strong "[PERSON_NAME]" at bounding box center [369, 254] width 121 height 16
click at [404, 297] on div "[PERSON_NAME]" at bounding box center [649, 348] width 702 height 230
click at [418, 252] on h3 "[PERSON_NAME]" at bounding box center [648, 254] width 679 height 23
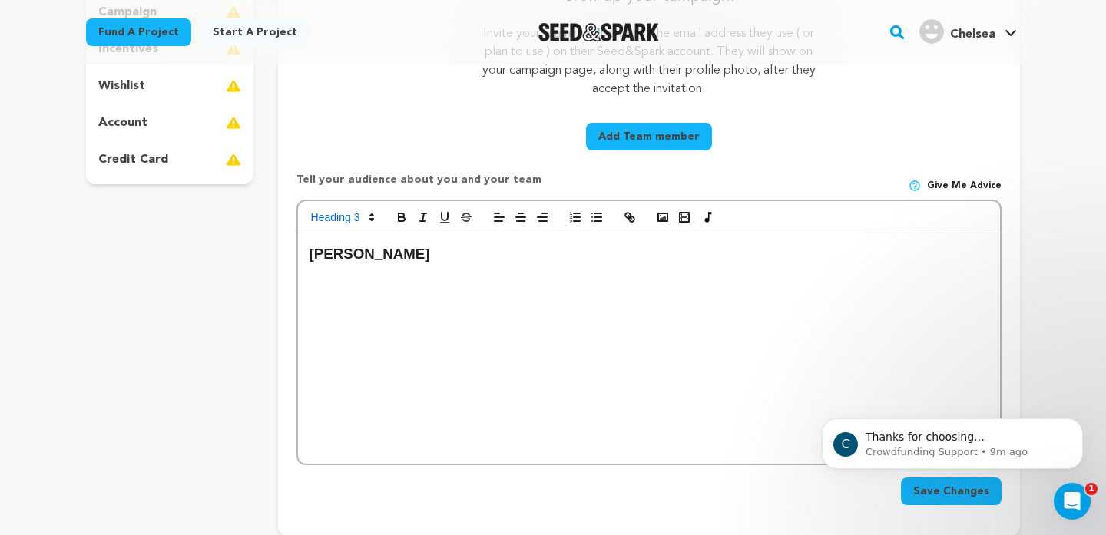
click at [411, 283] on p at bounding box center [648, 276] width 679 height 20
click at [359, 226] on div at bounding box center [649, 217] width 702 height 32
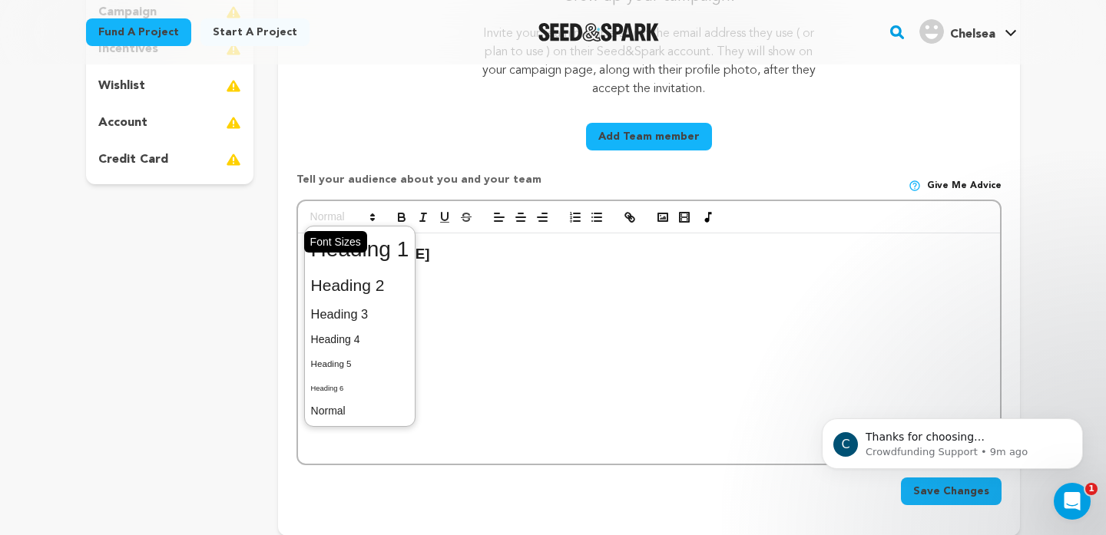
click at [358, 222] on span at bounding box center [341, 217] width 75 height 18
click at [357, 339] on span at bounding box center [360, 340] width 98 height 24
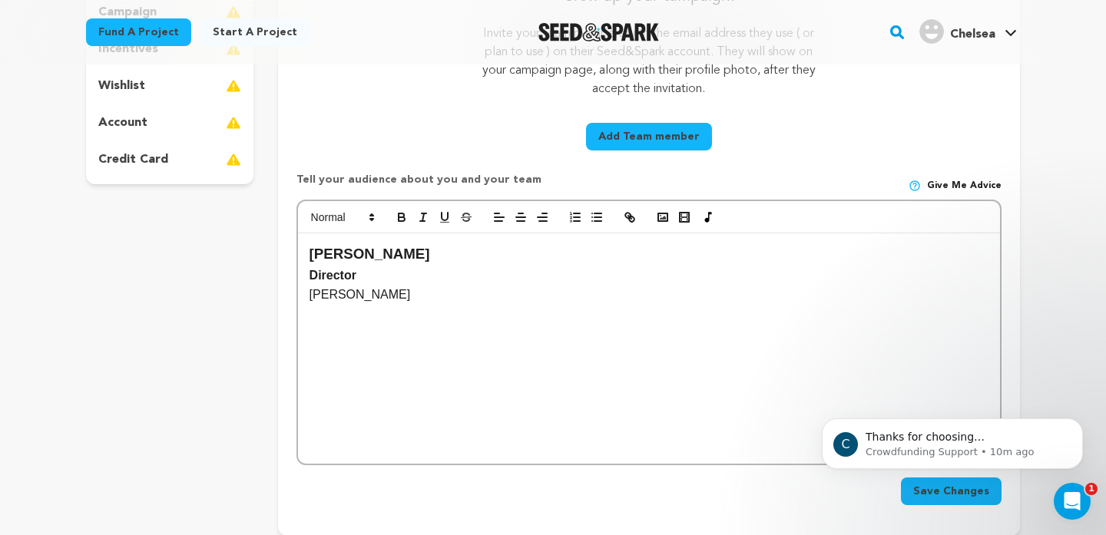
click at [395, 276] on h4 "Director" at bounding box center [648, 276] width 679 height 20
click at [355, 297] on p "(Insert Personality photo)" at bounding box center [648, 295] width 679 height 20
click at [419, 331] on div "[PERSON_NAME] Director (Insert personality photo) [PERSON_NAME]" at bounding box center [649, 348] width 702 height 230
click at [312, 355] on p "[PERSON_NAME]" at bounding box center [648, 354] width 679 height 20
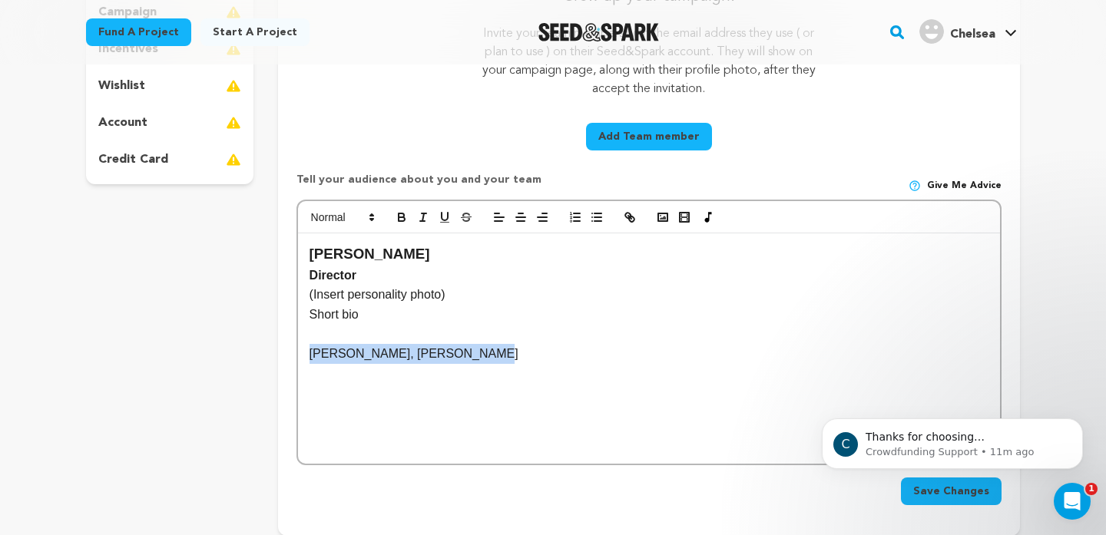
drag, startPoint x: 522, startPoint y: 350, endPoint x: 296, endPoint y: 348, distance: 226.5
click at [296, 348] on div "[PERSON_NAME] Director (Insert personality photo) Short bio [PERSON_NAME], [PER…" at bounding box center [648, 333] width 705 height 266
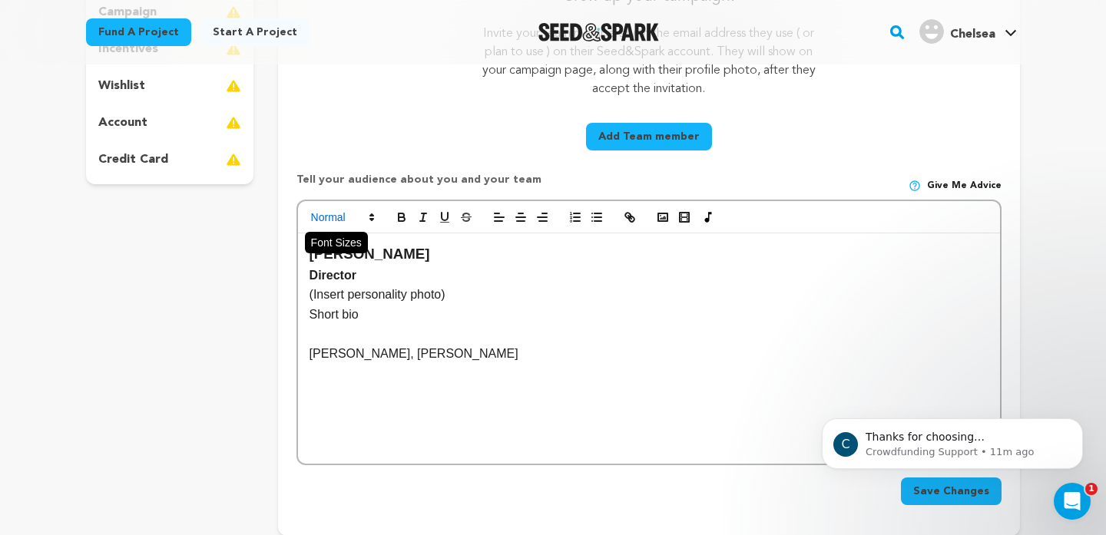
click at [352, 218] on span at bounding box center [341, 217] width 75 height 18
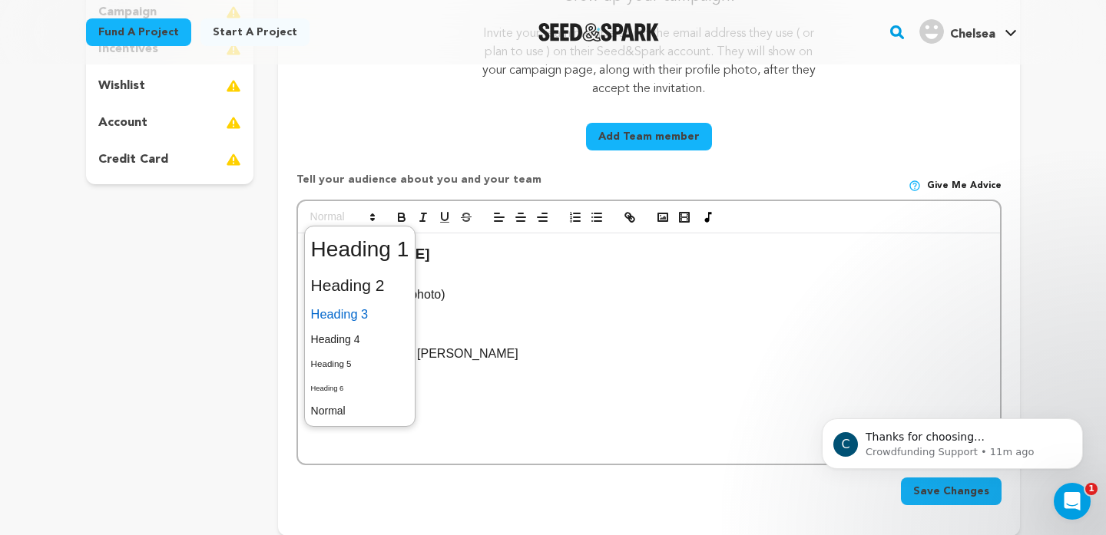
click at [359, 311] on span at bounding box center [360, 314] width 98 height 27
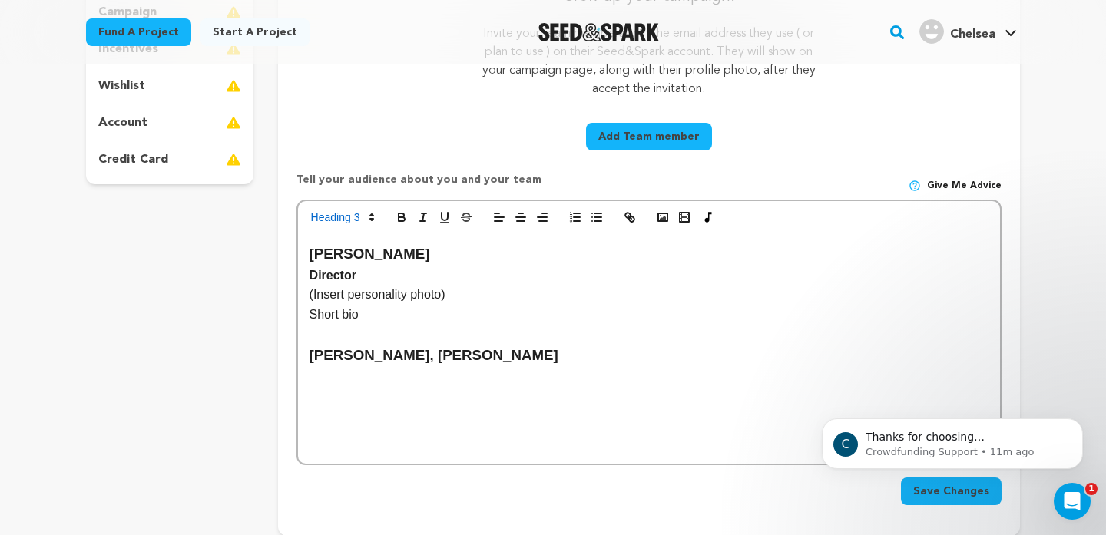
click at [397, 228] on div at bounding box center [649, 217] width 702 height 32
click at [398, 224] on button "button" at bounding box center [401, 217] width 21 height 18
click at [570, 362] on h3 "[PERSON_NAME], [PERSON_NAME]" at bounding box center [648, 355] width 679 height 23
click at [406, 230] on div at bounding box center [649, 217] width 702 height 32
click at [396, 211] on icon "button" at bounding box center [402, 217] width 14 height 14
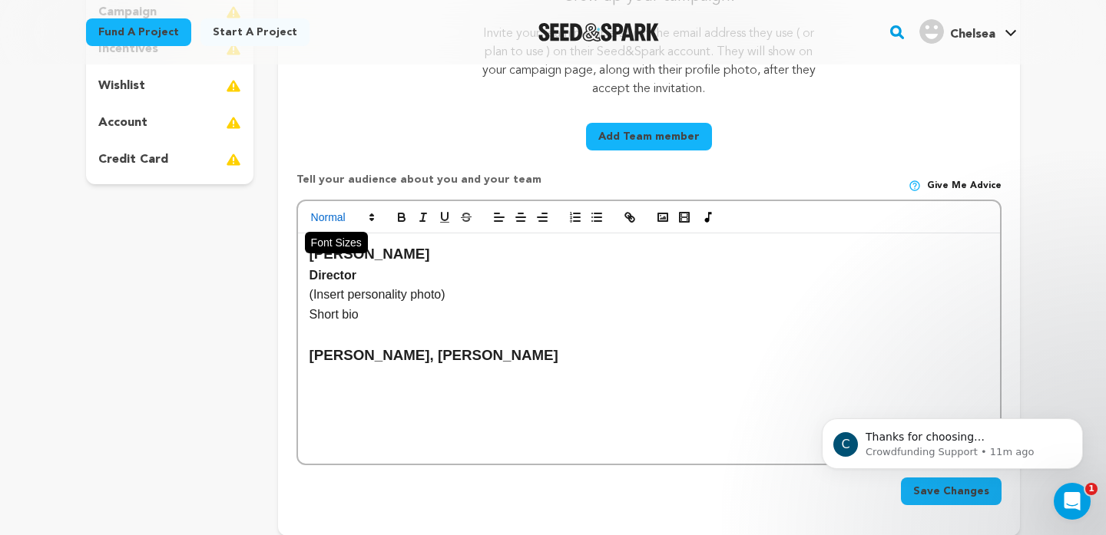
click at [359, 217] on span at bounding box center [341, 217] width 75 height 18
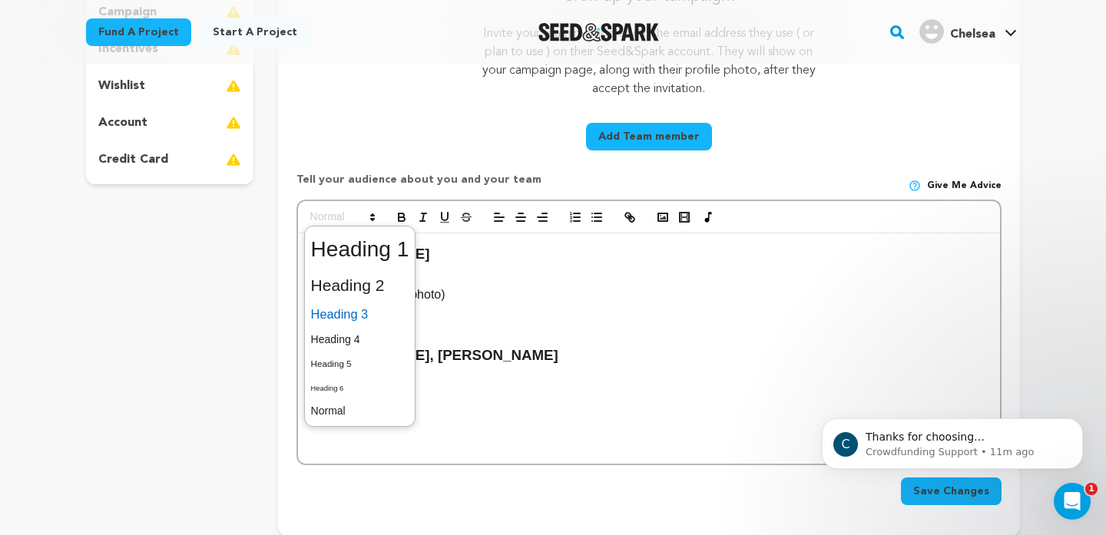
click at [359, 316] on span at bounding box center [360, 314] width 98 height 27
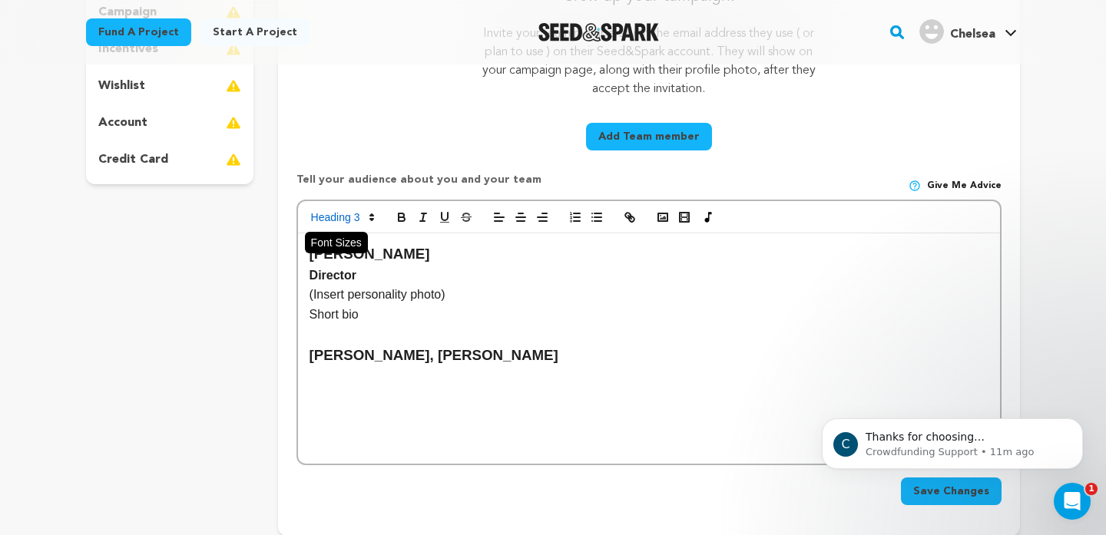
click at [354, 218] on span at bounding box center [341, 217] width 75 height 18
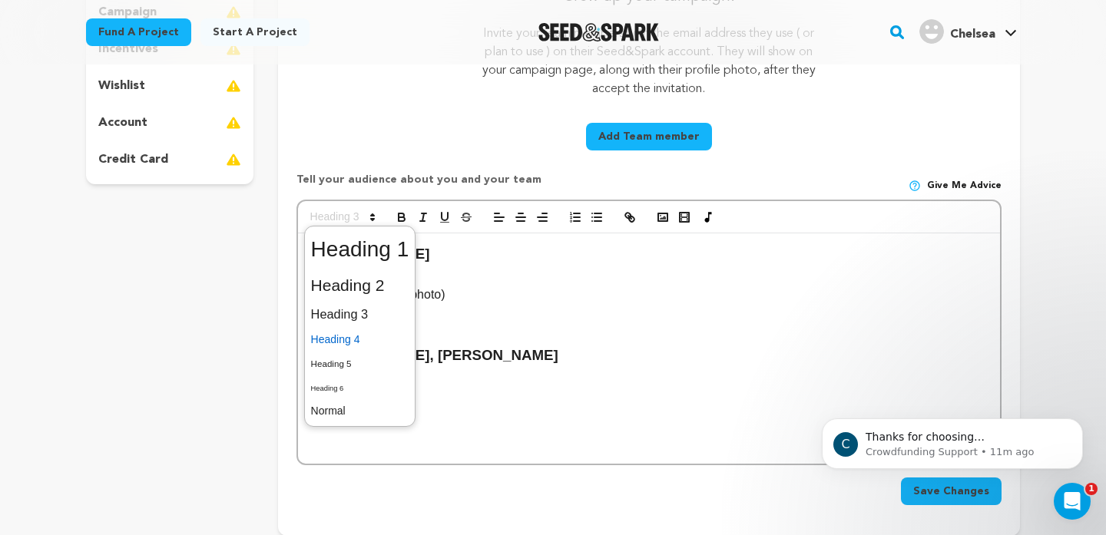
click at [357, 345] on span at bounding box center [360, 340] width 98 height 24
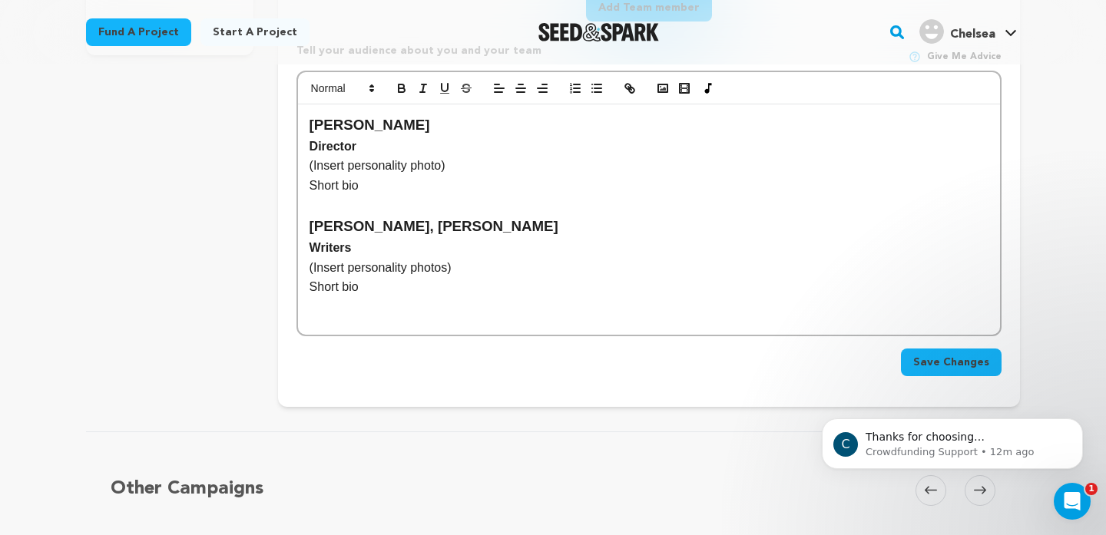
scroll to position [544, 0]
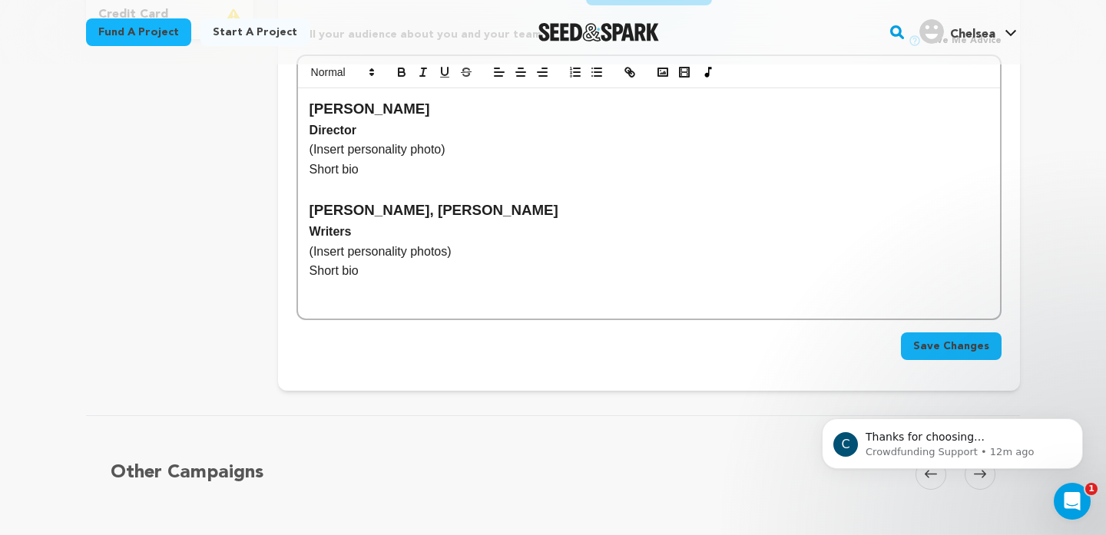
click at [945, 345] on span "Save Changes" at bounding box center [951, 346] width 76 height 15
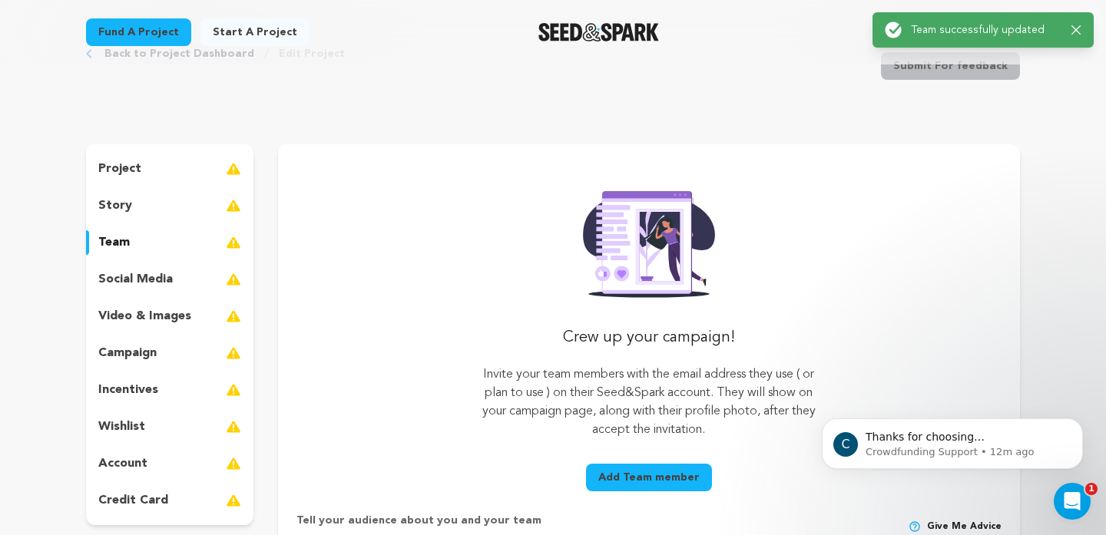
scroll to position [0, 0]
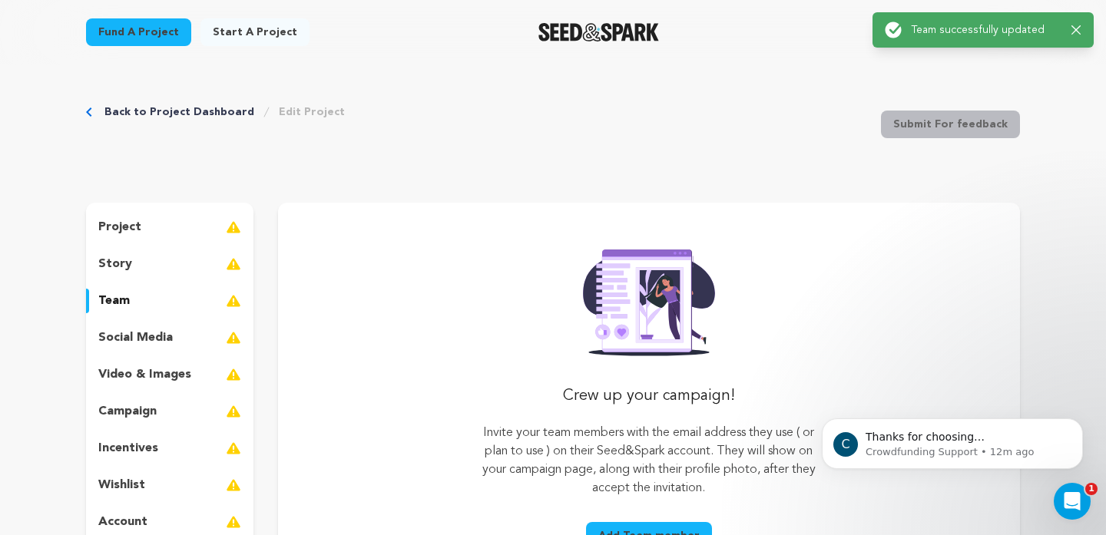
click at [230, 258] on img at bounding box center [233, 264] width 15 height 18
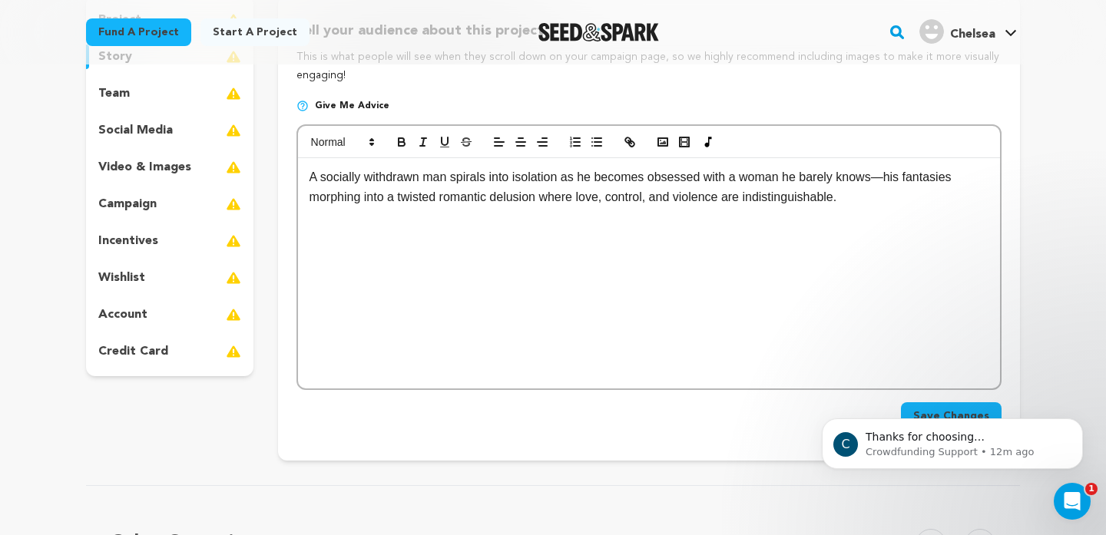
scroll to position [209, 0]
click at [926, 410] on body "C Thanks for choosing Seed&amp;Spark for your project! If you have any question…" at bounding box center [952, 439] width 295 height 95
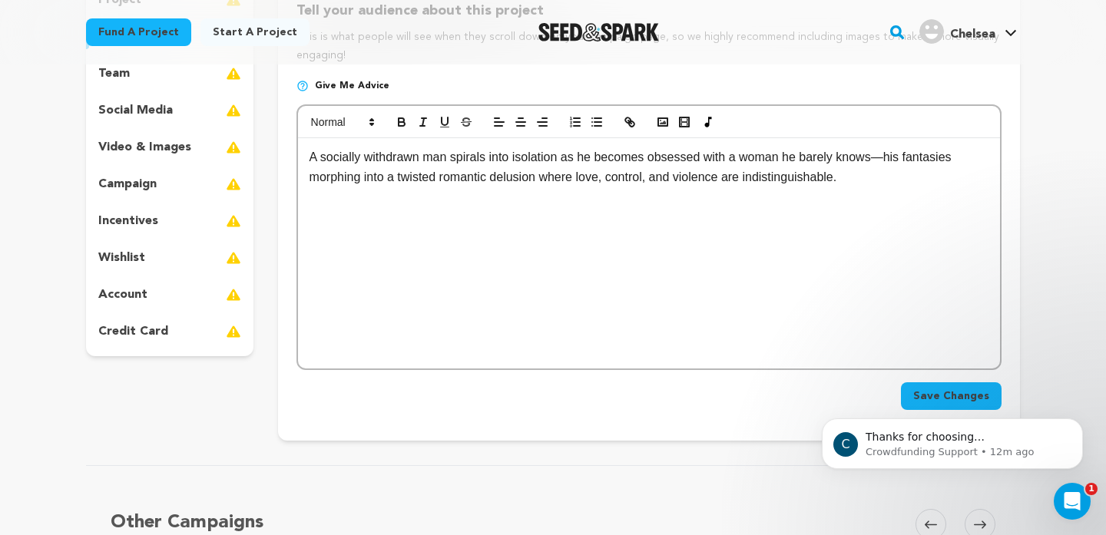
scroll to position [230, 0]
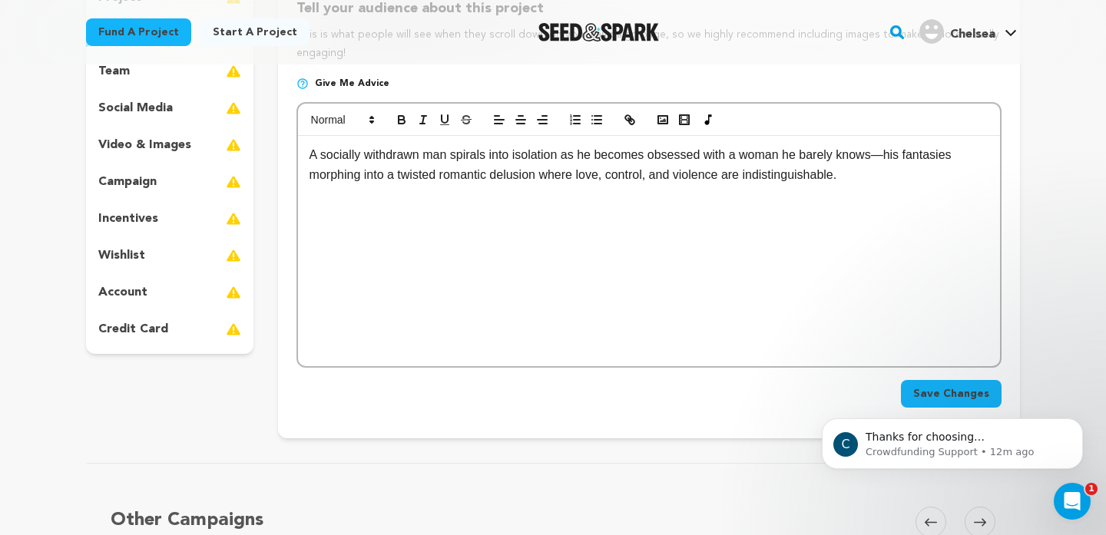
click at [938, 396] on body "C Thanks for choosing Seed&amp;Spark for your project! If you have any question…" at bounding box center [952, 439] width 295 height 95
click at [943, 394] on body "C Thanks for choosing Seed&amp;Spark for your project! If you have any question…" at bounding box center [952, 439] width 295 height 95
click at [1091, 359] on div "Back to Project Dashboard Edit Project Submit For feedback Submit For feedback …" at bounding box center [553, 432] width 1106 height 1195
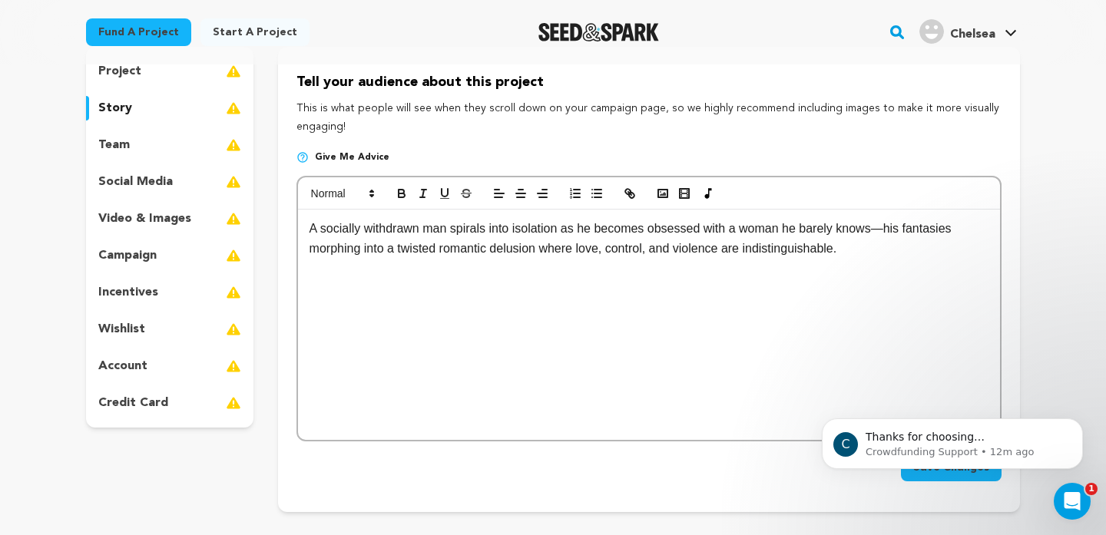
scroll to position [154, 0]
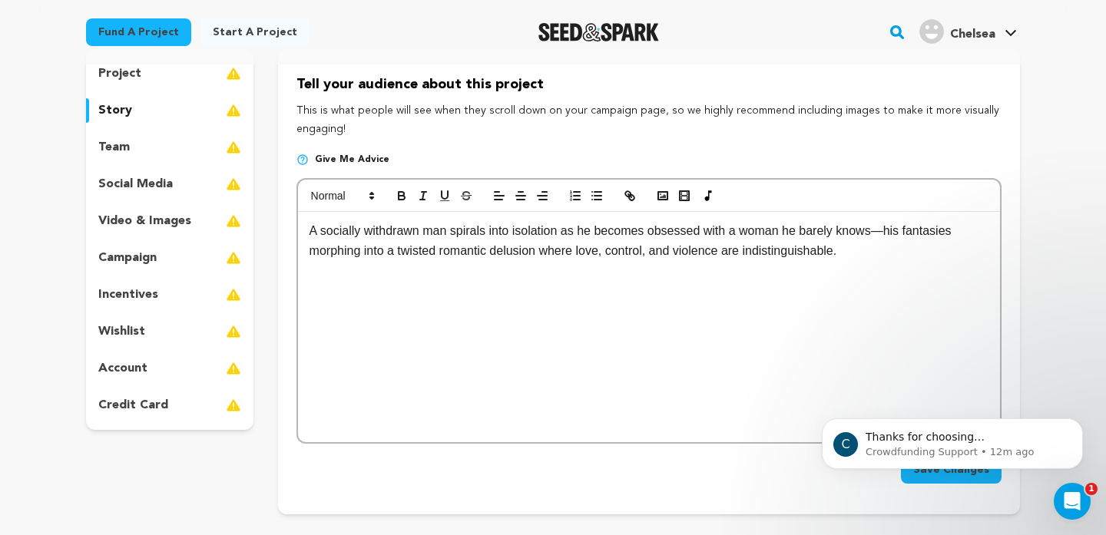
click at [167, 83] on div "project" at bounding box center [169, 73] width 167 height 25
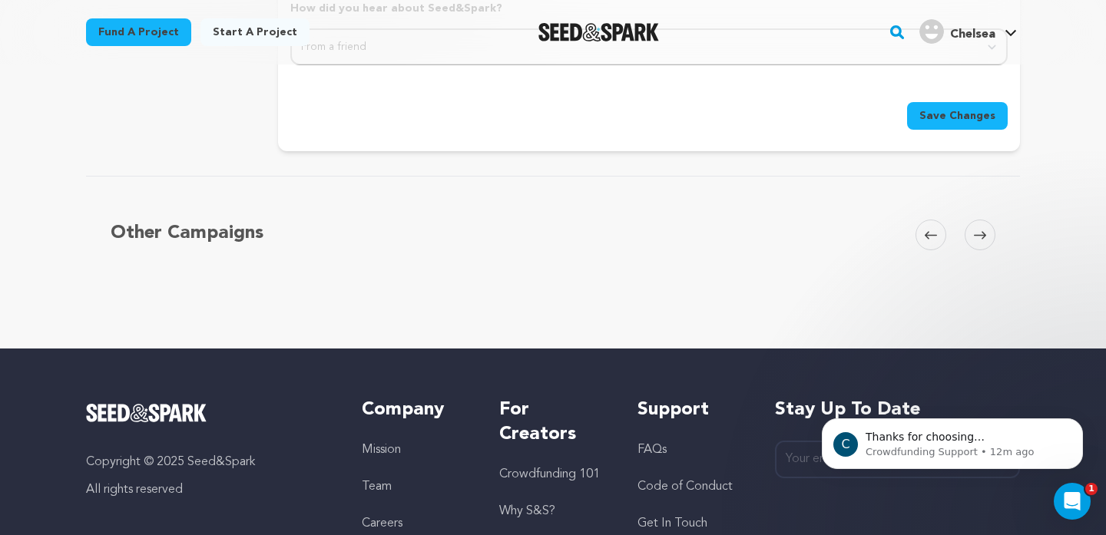
scroll to position [1825, 0]
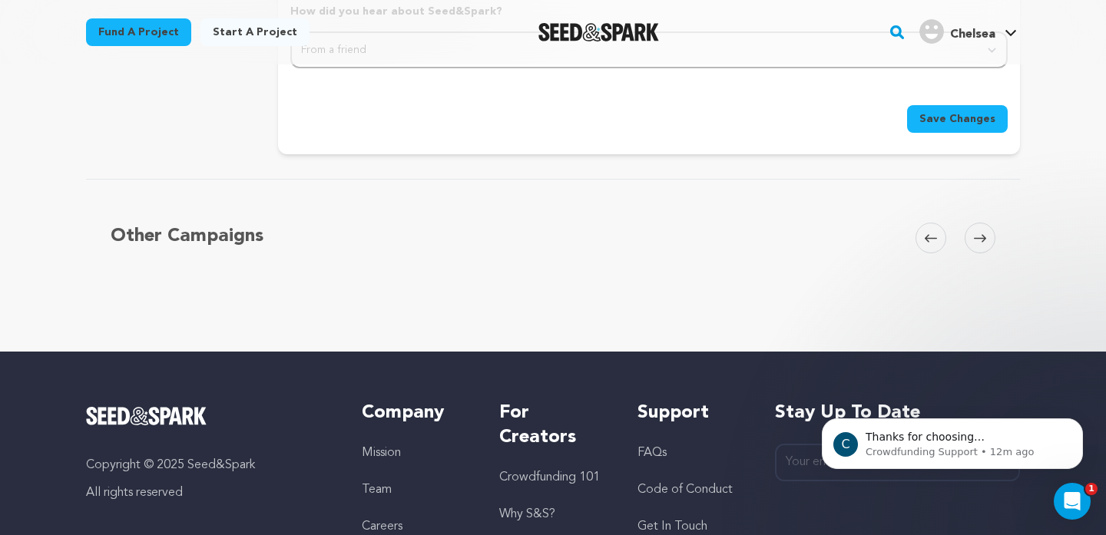
click at [983, 121] on span "Save Changes" at bounding box center [957, 118] width 76 height 15
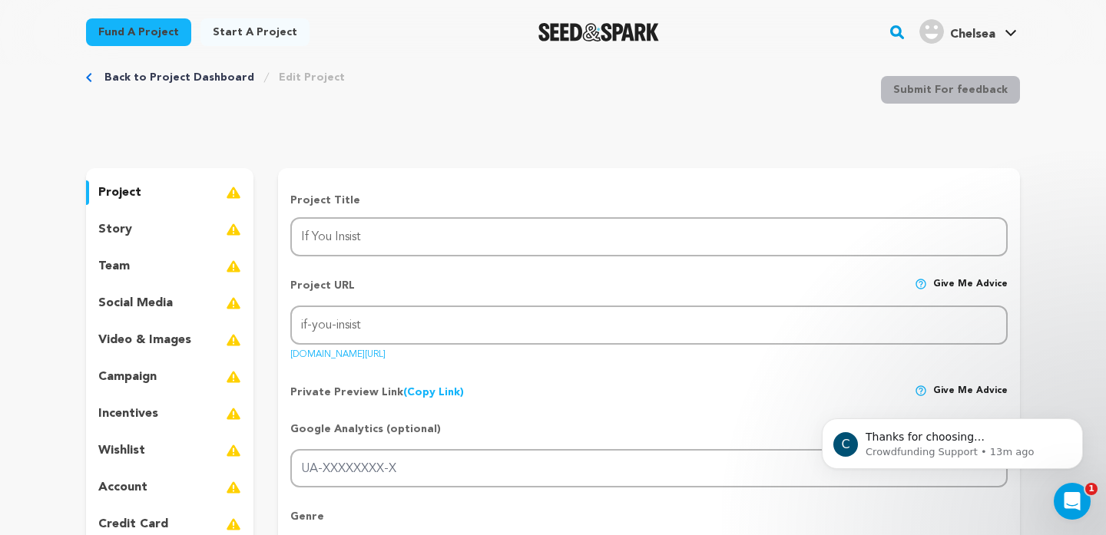
scroll to position [58, 0]
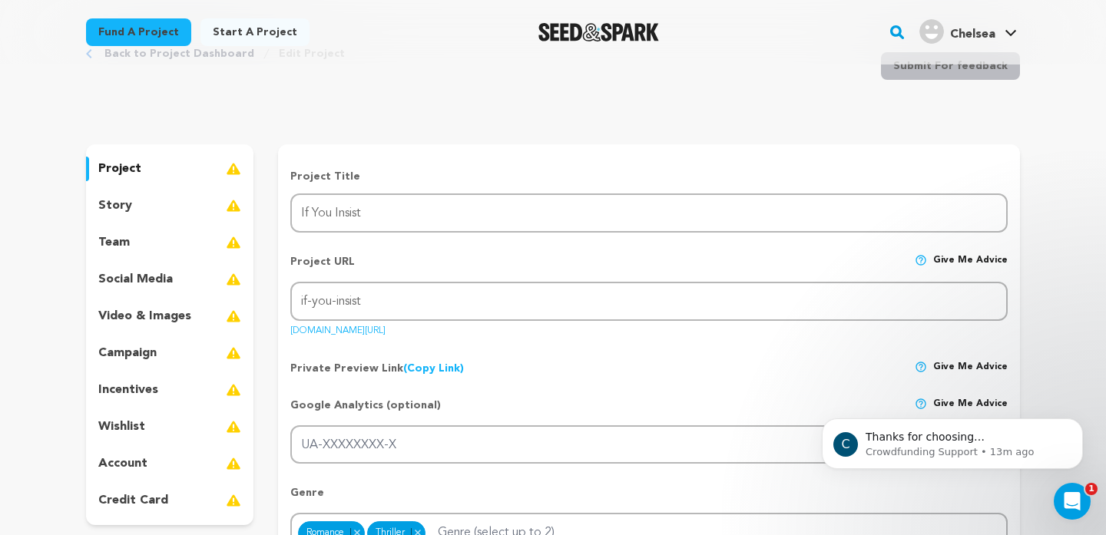
click at [226, 314] on images_icon at bounding box center [233, 316] width 15 height 18
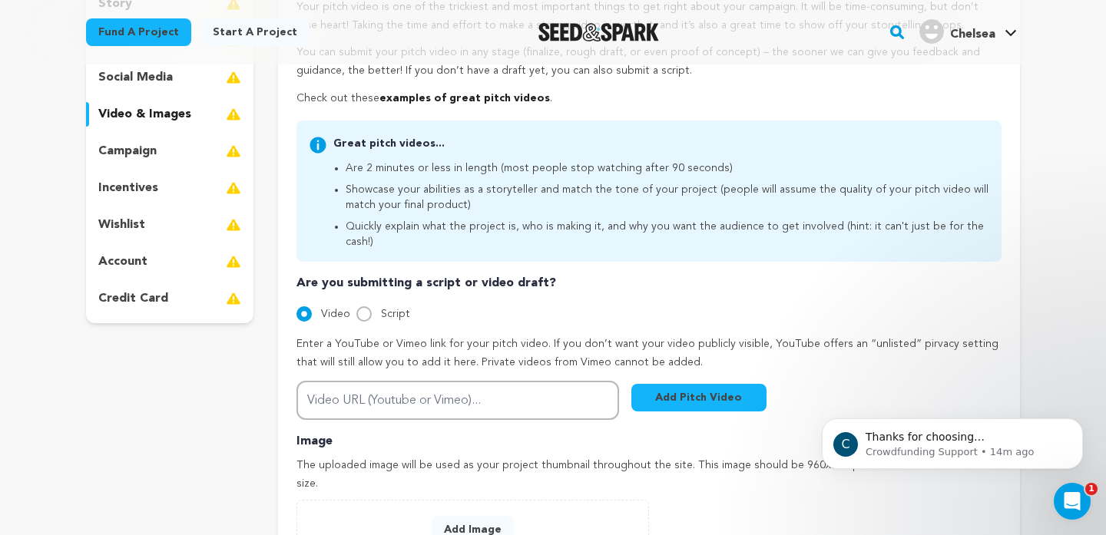
scroll to position [262, 0]
